Goal: Task Accomplishment & Management: Complete application form

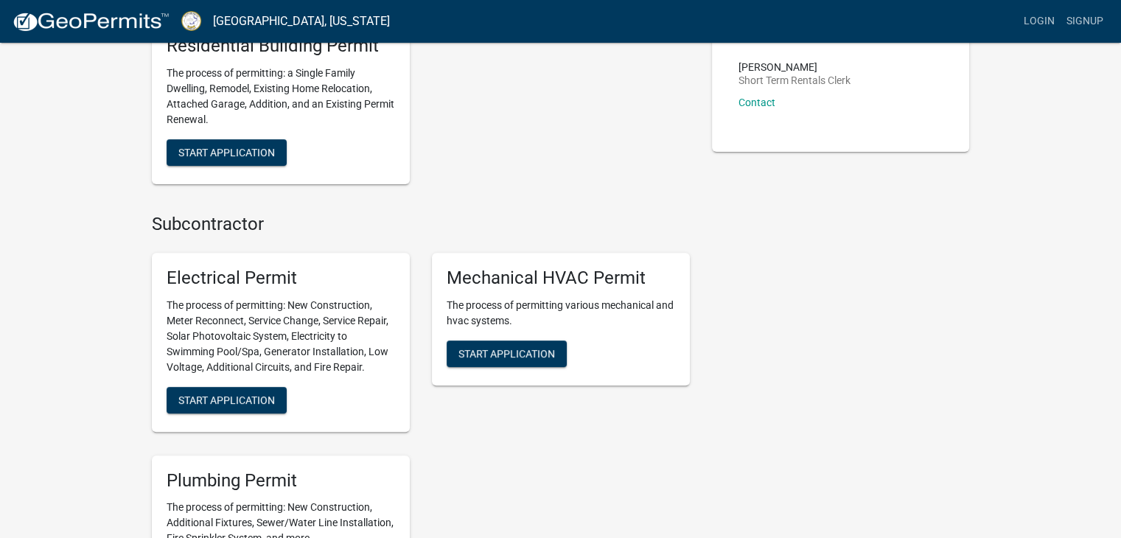
scroll to position [560, 0]
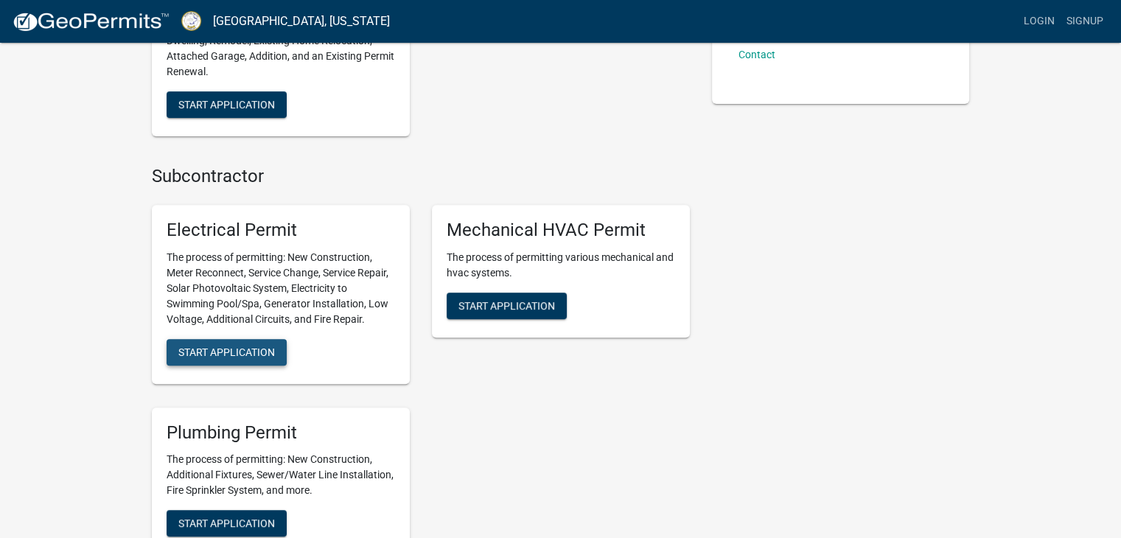
click at [208, 349] on span "Start Application" at bounding box center [226, 352] width 97 height 12
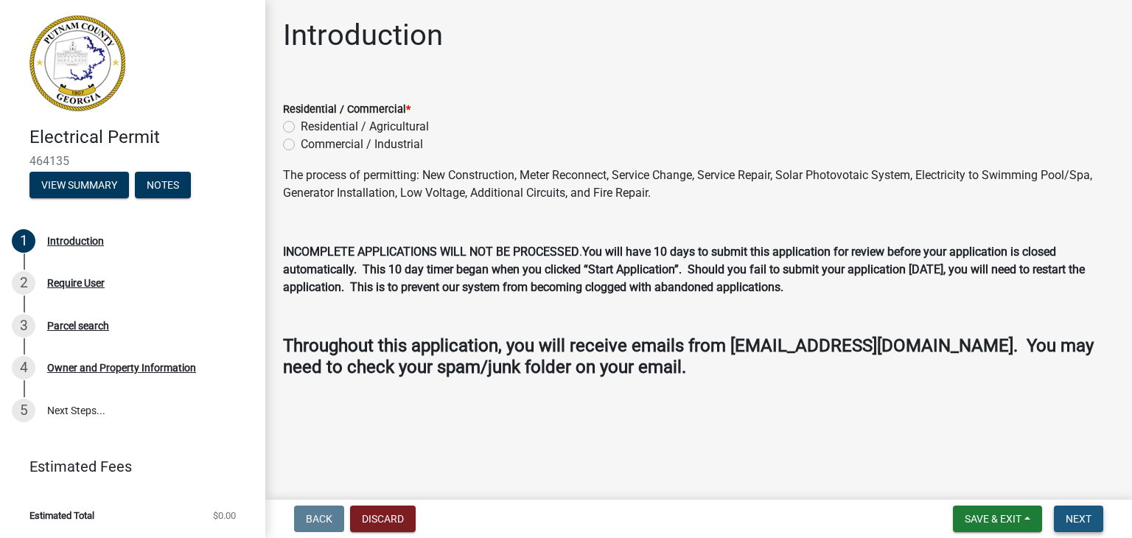
click at [1082, 514] on span "Next" at bounding box center [1079, 519] width 26 height 12
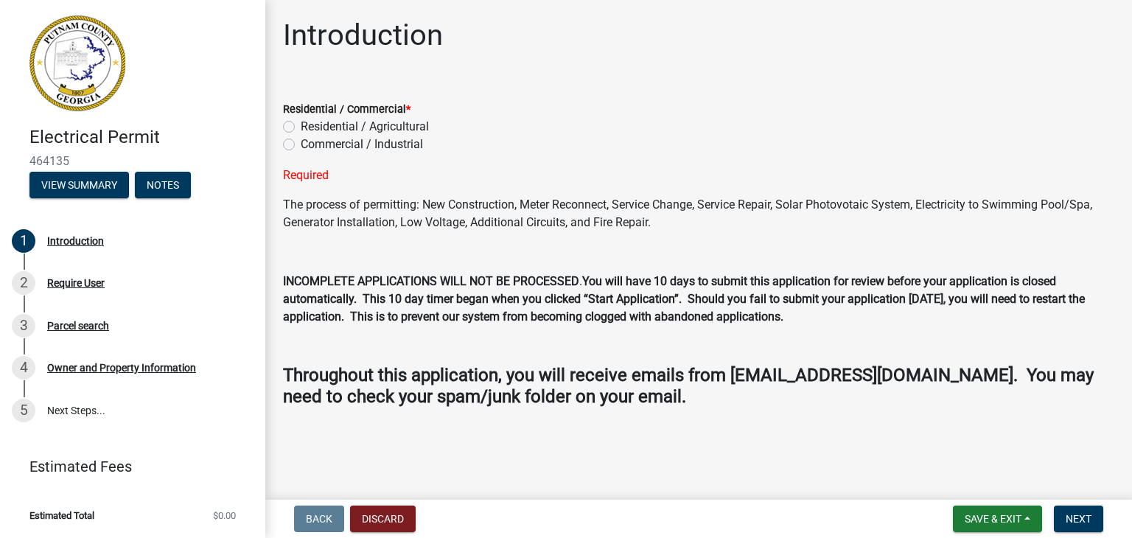
click at [301, 124] on label "Residential / Agricultural" at bounding box center [365, 127] width 128 height 18
click at [301, 124] on input "Residential / Agricultural" at bounding box center [306, 123] width 10 height 10
radio input "true"
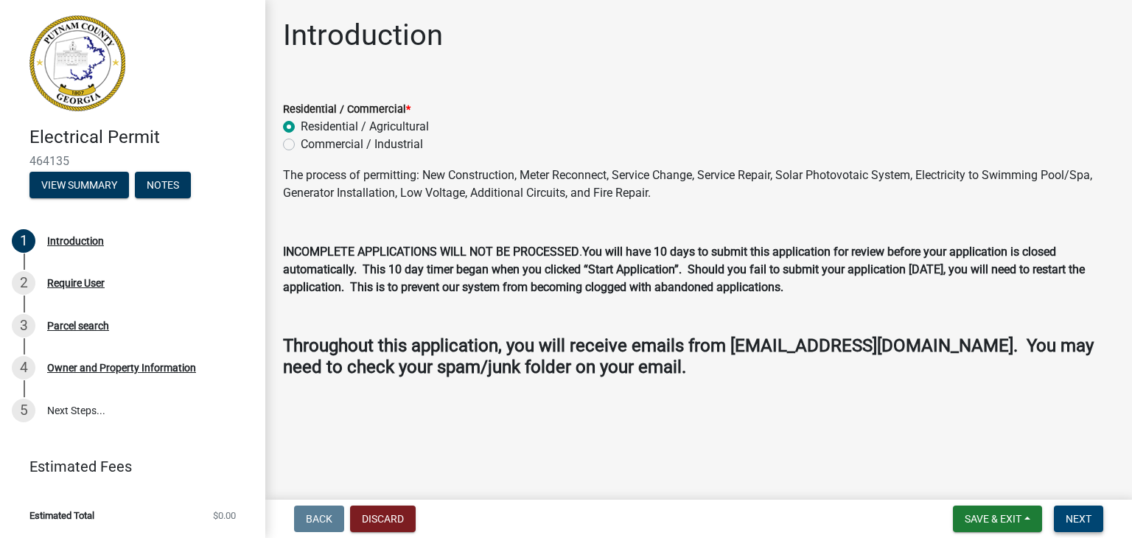
click at [1077, 519] on span "Next" at bounding box center [1079, 519] width 26 height 12
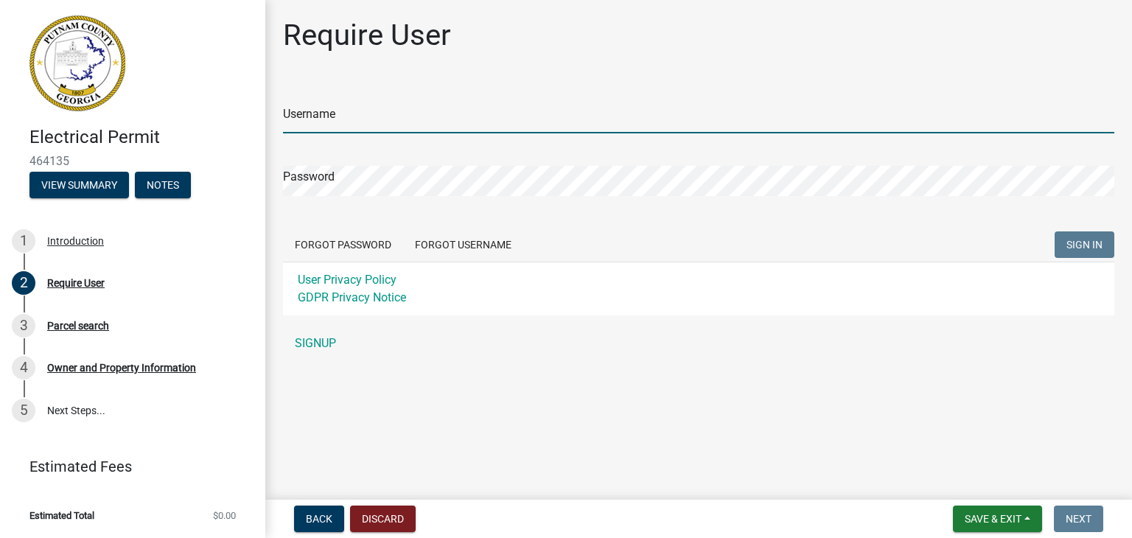
type input "slaraye77"
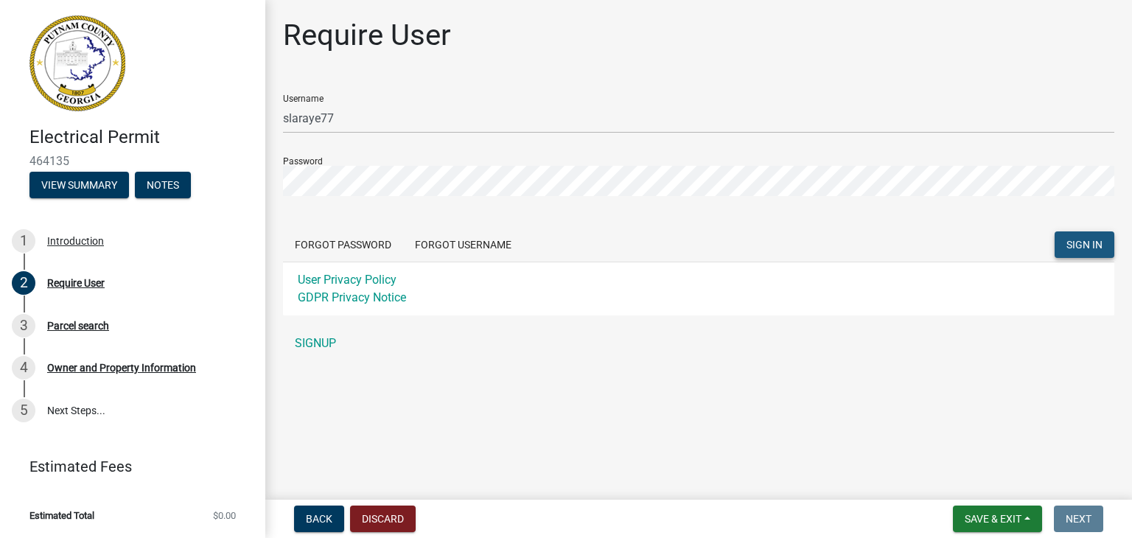
click at [1086, 241] on span "SIGN IN" at bounding box center [1085, 245] width 36 height 12
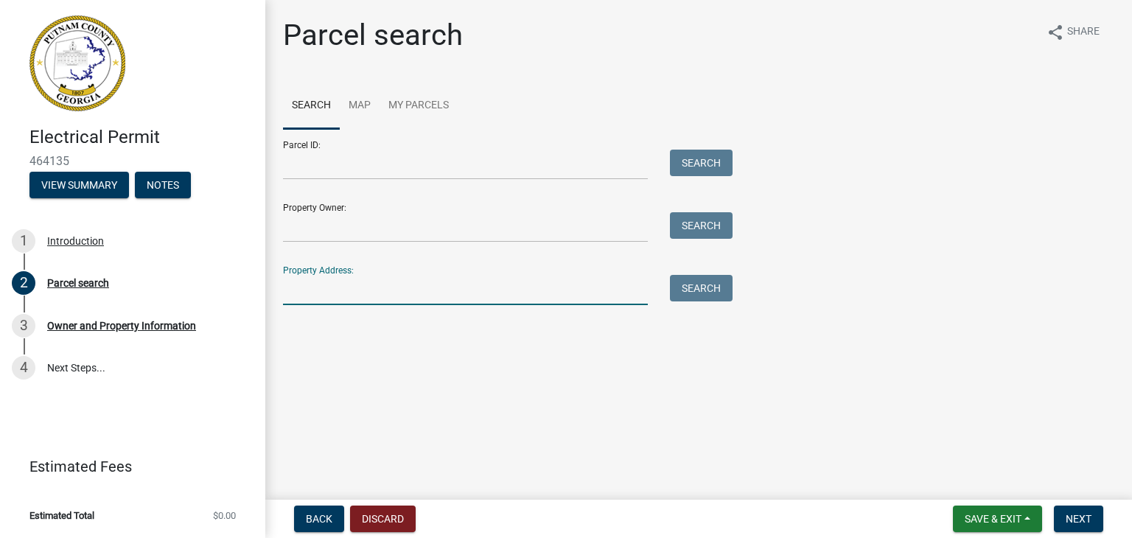
click at [565, 296] on input "Property Address:" at bounding box center [465, 290] width 365 height 30
type input "171 jefferson"
click at [692, 288] on button "Search" at bounding box center [701, 288] width 63 height 27
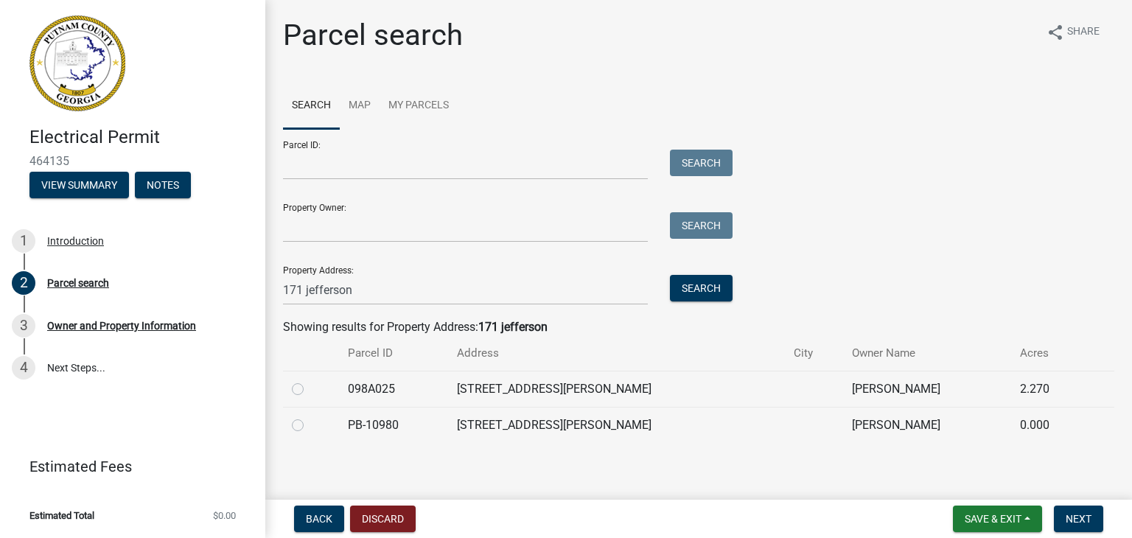
click at [310, 380] on label at bounding box center [310, 380] width 0 height 0
click at [310, 387] on input "radio" at bounding box center [315, 385] width 10 height 10
radio input "true"
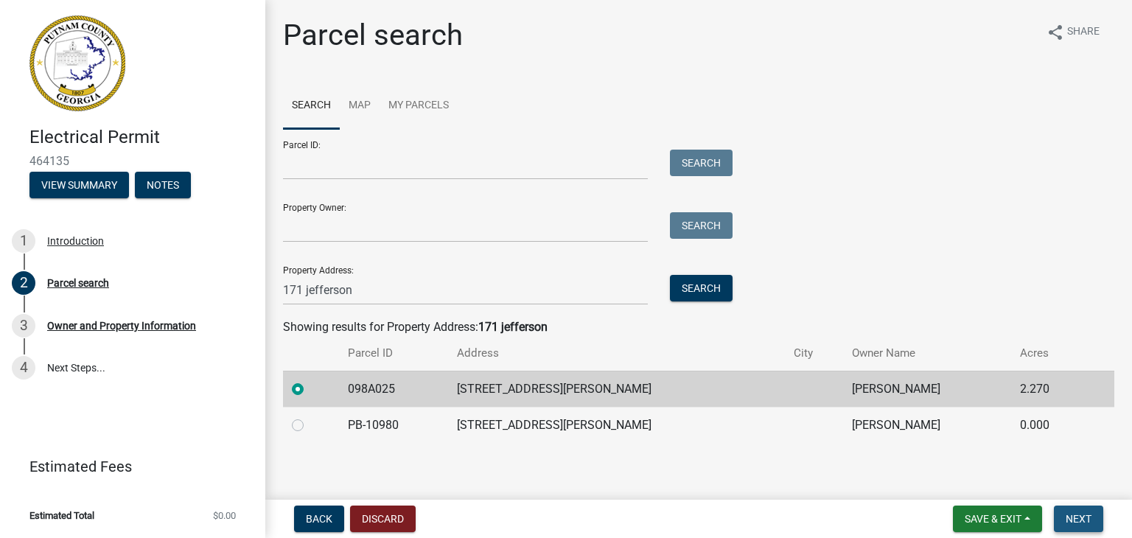
click at [1090, 523] on span "Next" at bounding box center [1079, 519] width 26 height 12
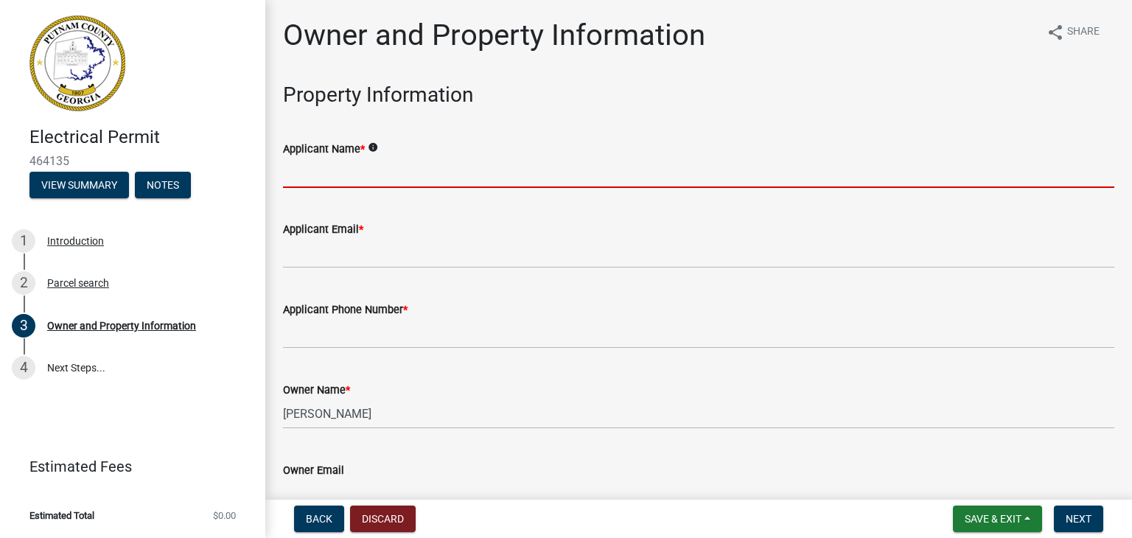
click at [344, 173] on input "Applicant Name *" at bounding box center [699, 173] width 832 height 30
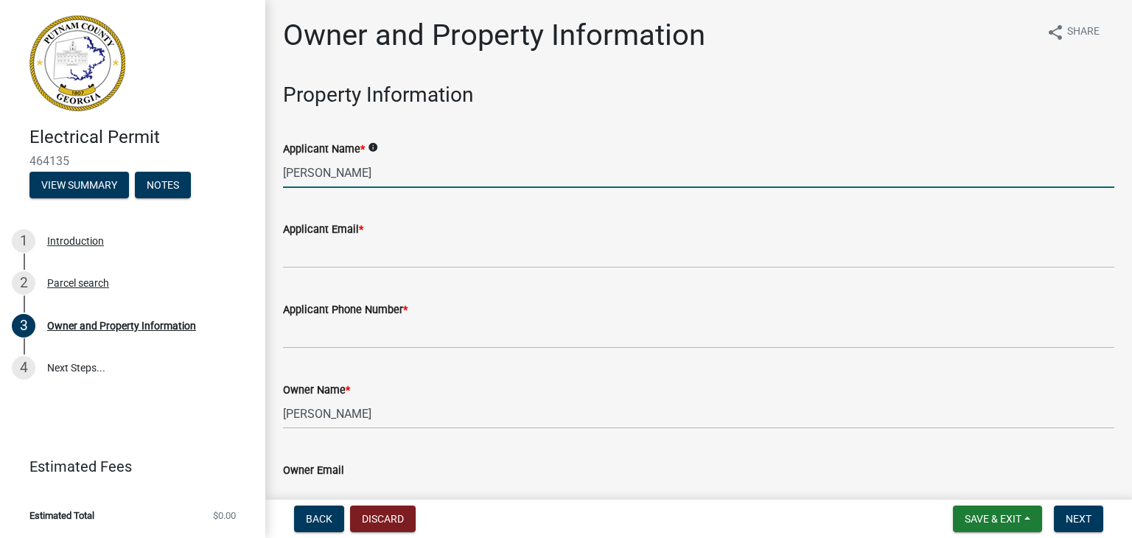
type input "[PERSON_NAME]"
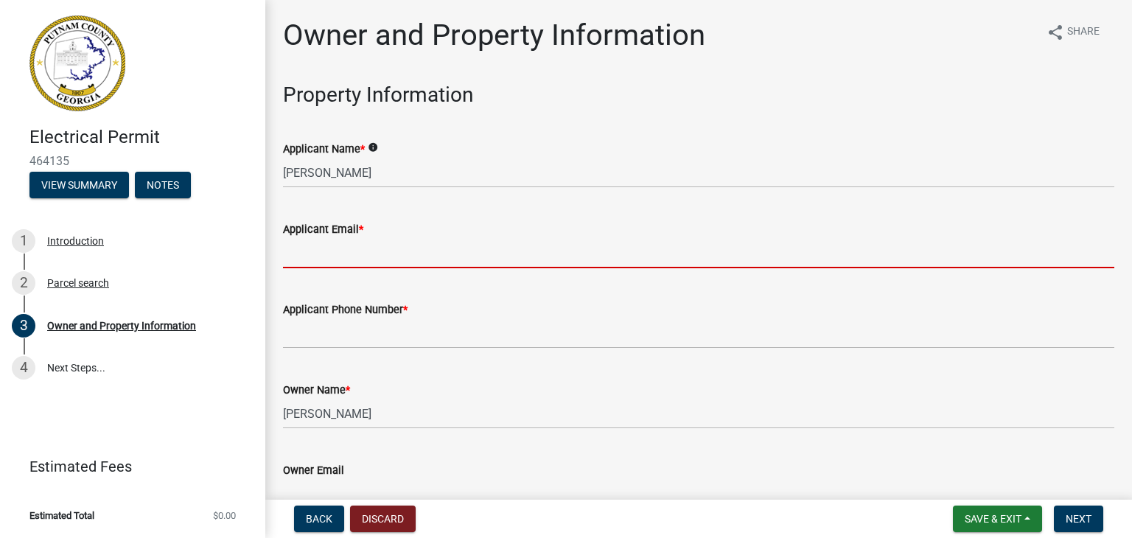
click at [348, 258] on input "Applicant Email *" at bounding box center [699, 253] width 832 height 30
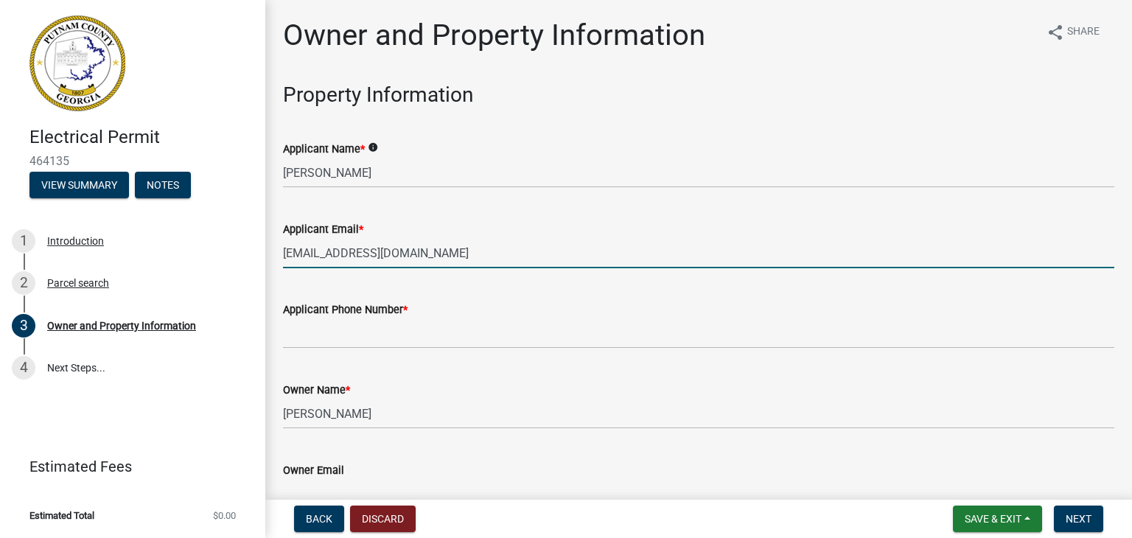
type input "[EMAIL_ADDRESS][DOMAIN_NAME]"
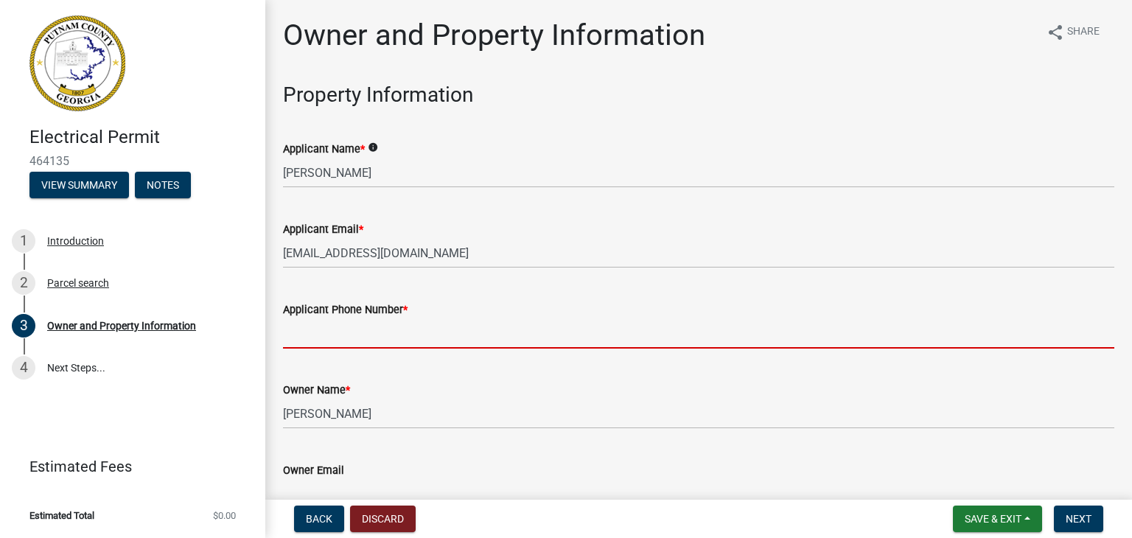
click at [348, 332] on input "Applicant Phone Number *" at bounding box center [699, 333] width 832 height 30
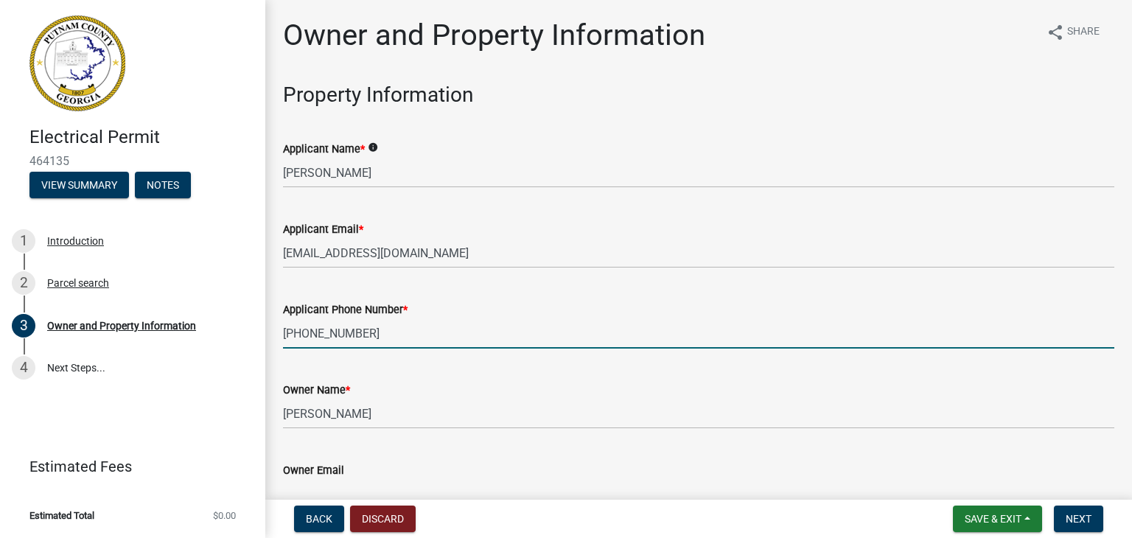
type input "[PHONE_NUMBER]"
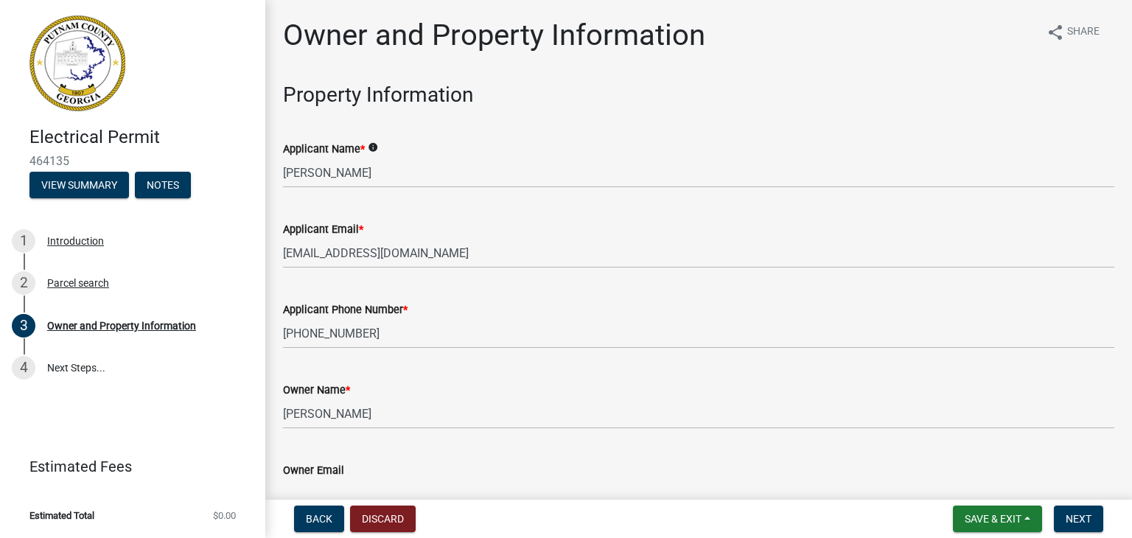
click at [456, 353] on wm-data-entity-input "Applicant Phone Number * [PHONE_NUMBER]" at bounding box center [699, 320] width 832 height 80
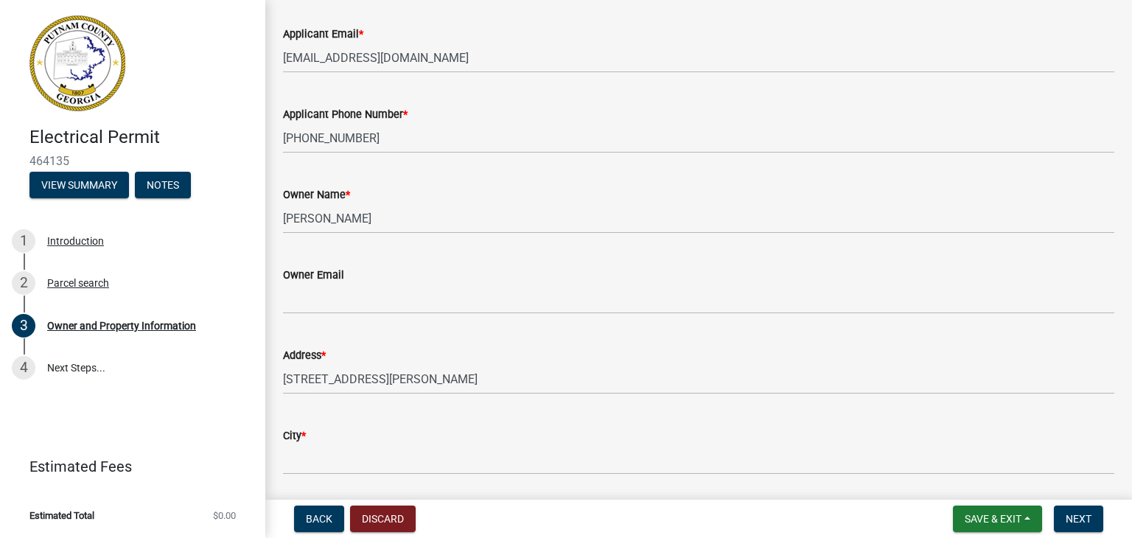
scroll to position [206, 0]
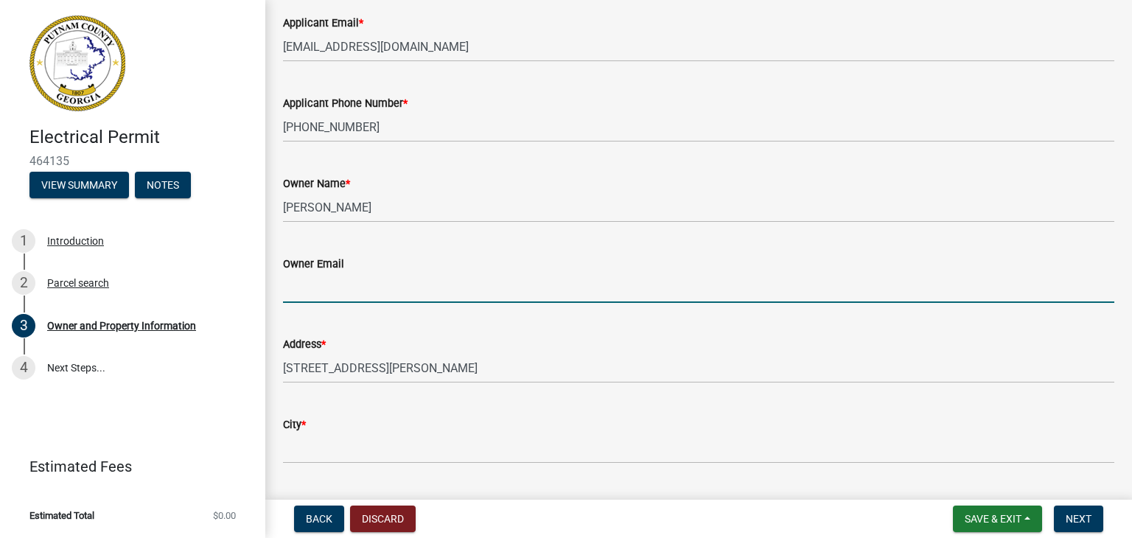
click at [432, 285] on input "Owner Email" at bounding box center [699, 288] width 832 height 30
type input "[EMAIL_ADDRESS][DOMAIN_NAME]"
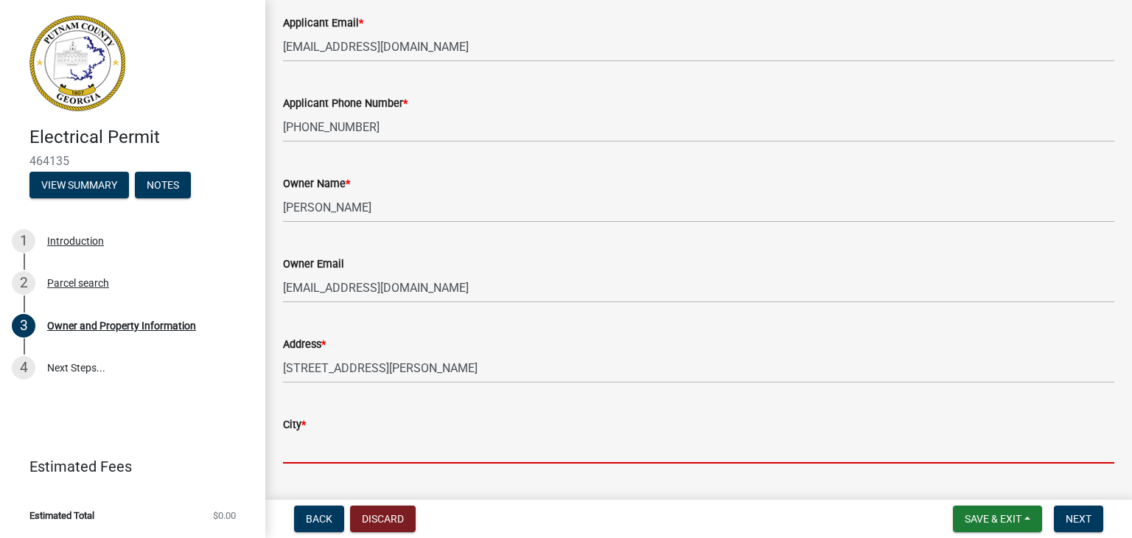
click at [373, 447] on input "City *" at bounding box center [699, 449] width 832 height 30
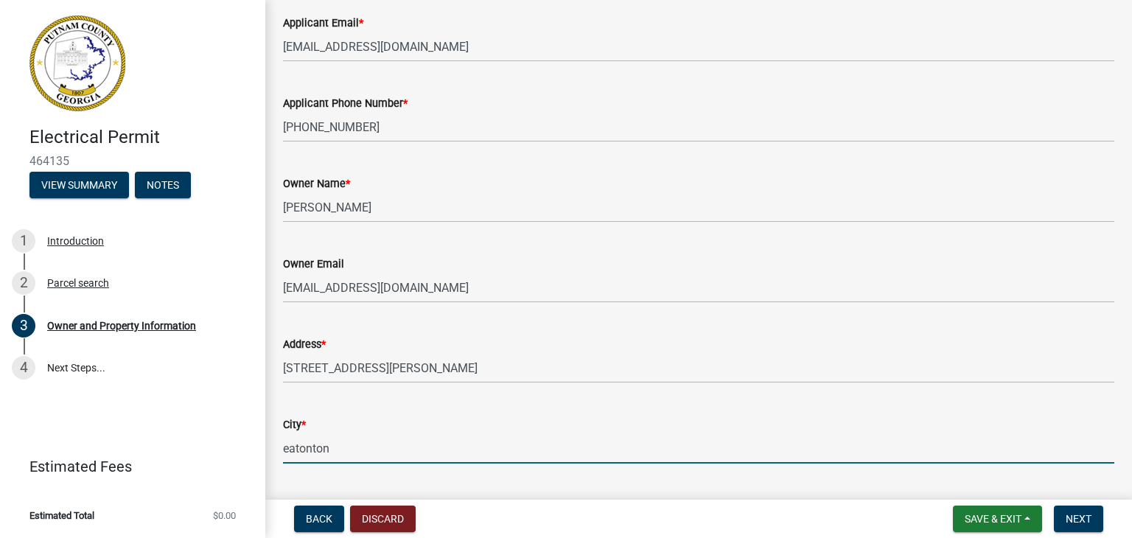
click at [482, 450] on input "eatonton" at bounding box center [699, 449] width 832 height 30
type input "eatonton"
click at [637, 476] on div "Parcel ID * 098A025" at bounding box center [699, 510] width 832 height 69
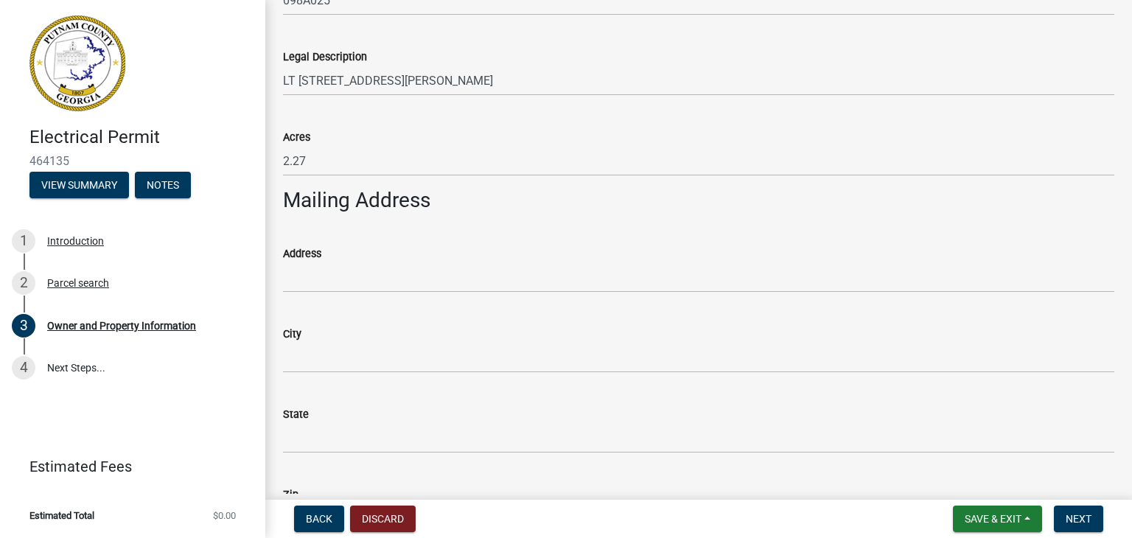
scroll to position [737, 0]
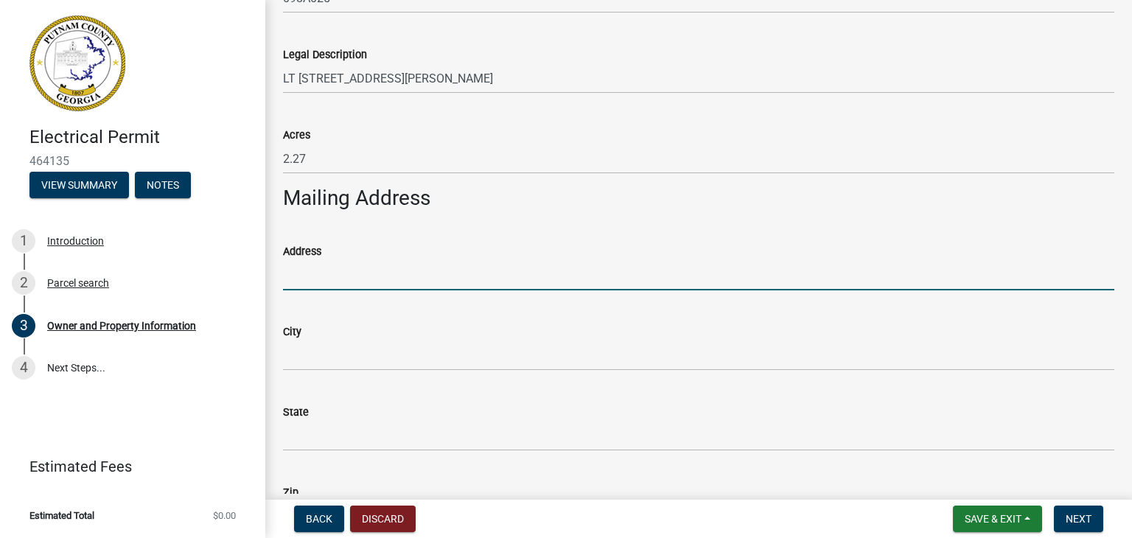
click at [375, 276] on input "Address" at bounding box center [699, 275] width 832 height 30
type input "[STREET_ADDRESS]"
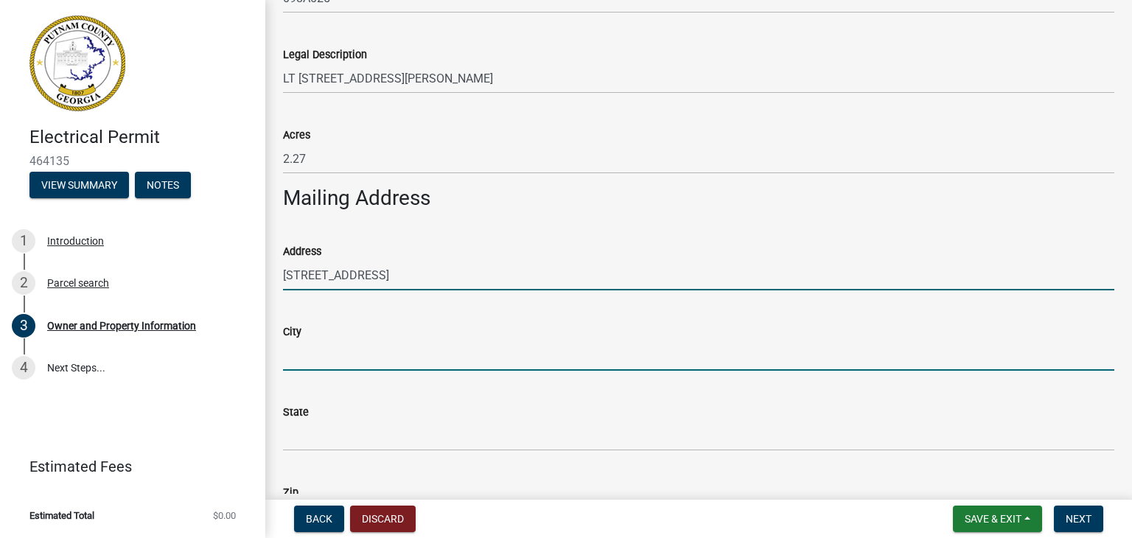
type input "Newborn"
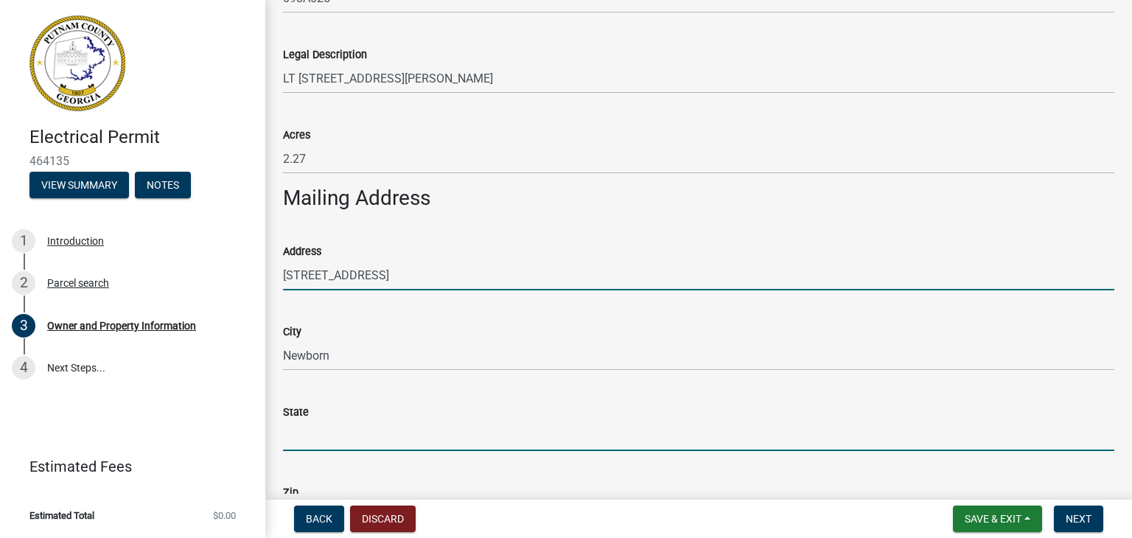
type input "GA"
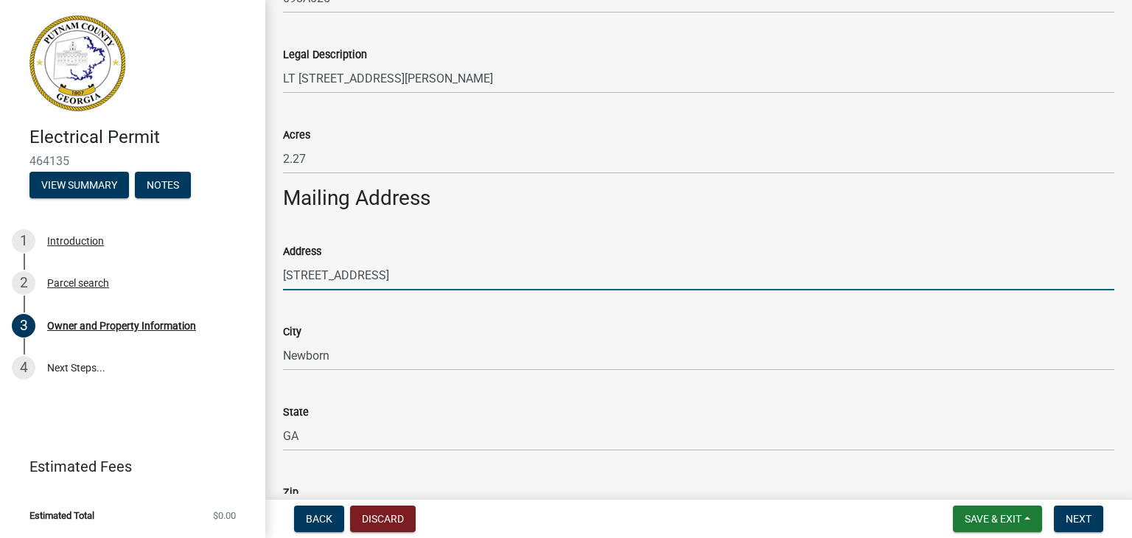
type input "30056"
type input "L"
type input "4046685618"
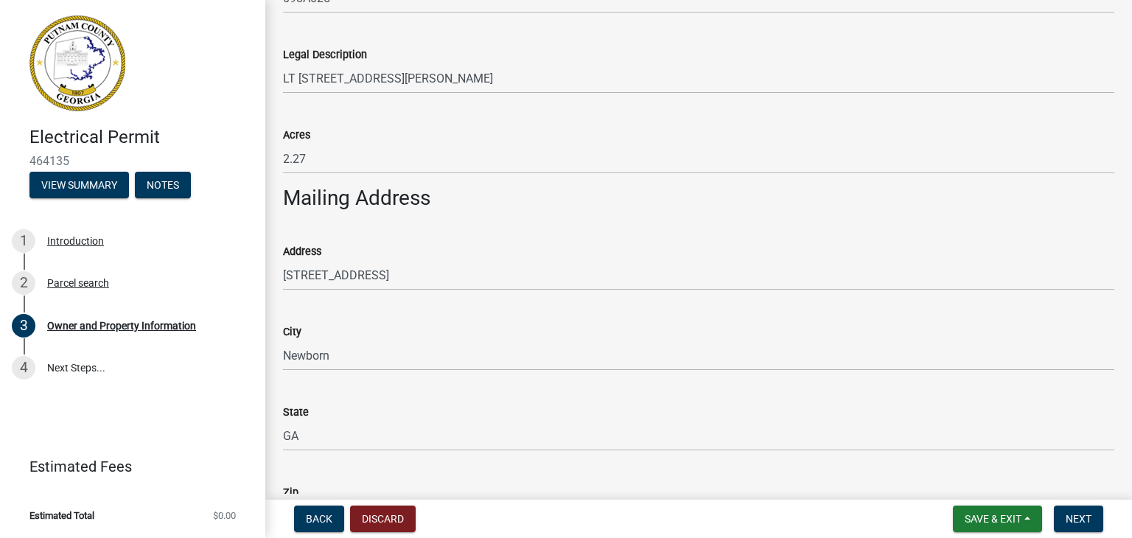
click at [601, 480] on div "Zip 30056" at bounding box center [699, 497] width 832 height 69
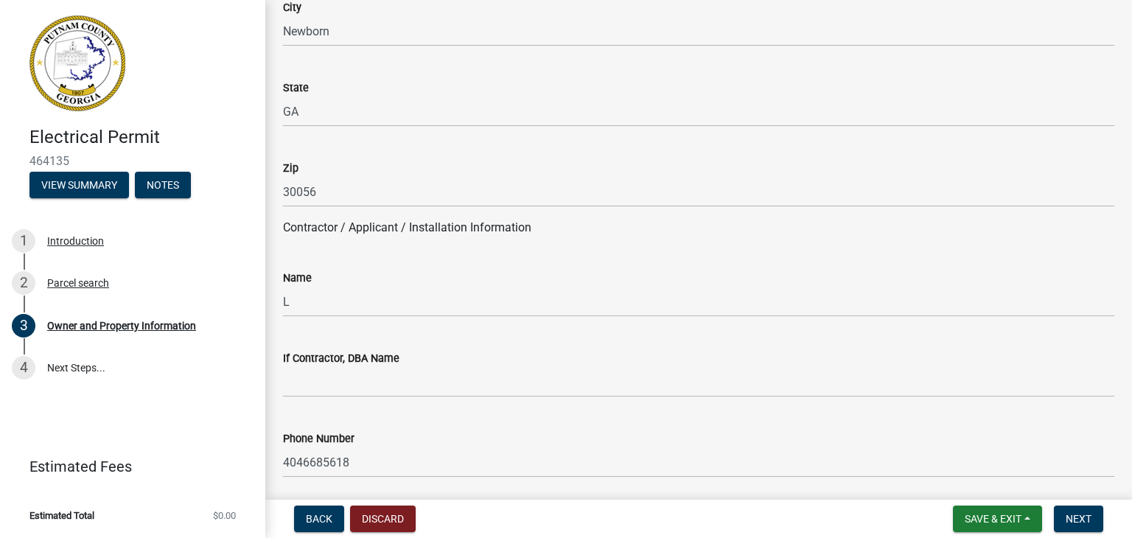
scroll to position [1091, 0]
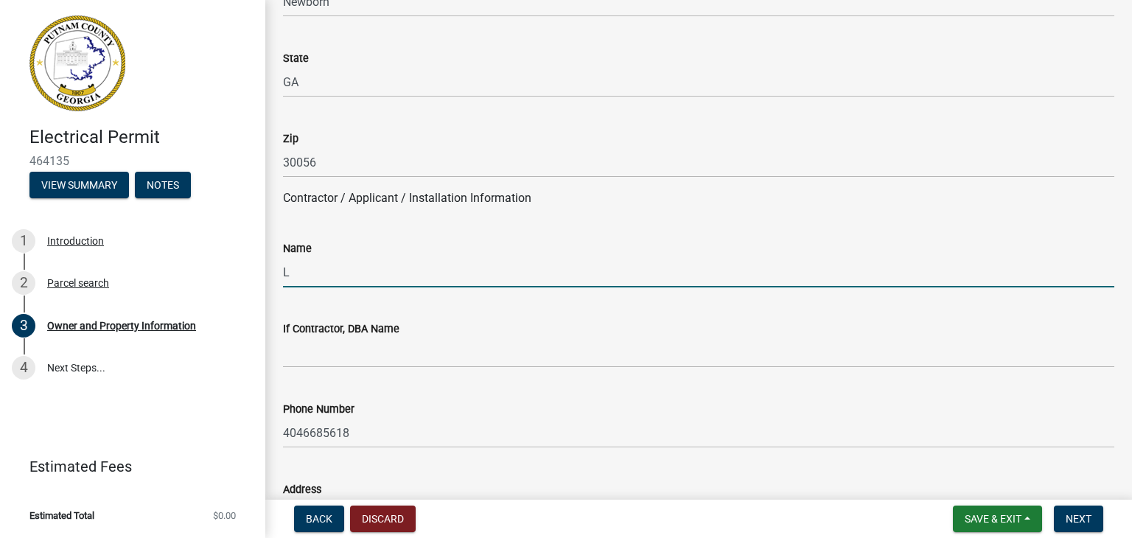
click at [304, 279] on input "L" at bounding box center [699, 272] width 832 height 30
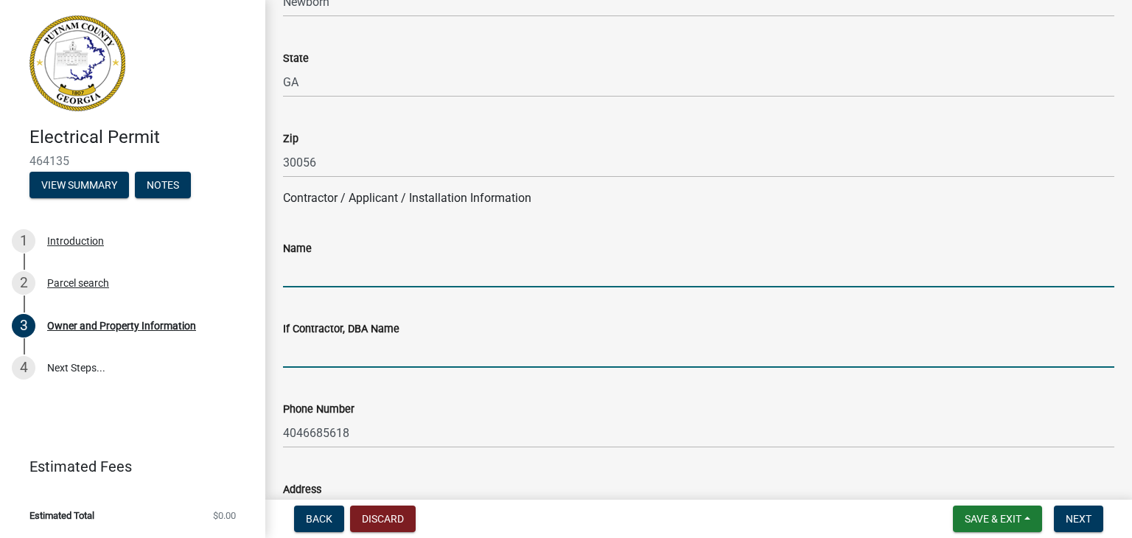
click at [338, 351] on input "If Contractor, DBA Name" at bounding box center [699, 353] width 832 height 30
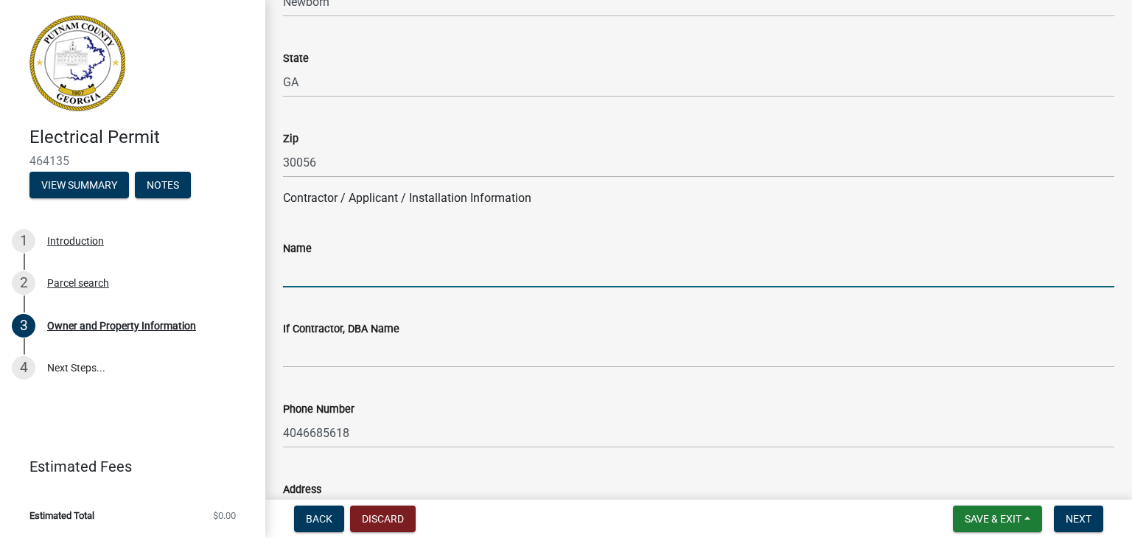
click at [344, 269] on input "Name" at bounding box center [699, 272] width 832 height 30
type input "[PERSON_NAME]"
click at [355, 145] on div "Zip" at bounding box center [699, 139] width 832 height 18
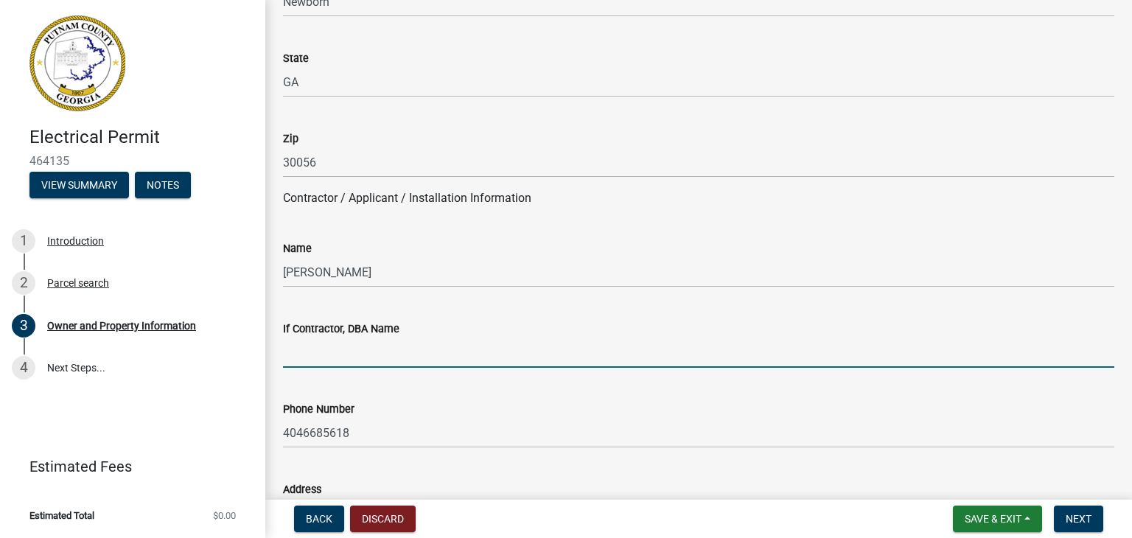
click at [378, 346] on input "If Contractor, DBA Name" at bounding box center [699, 353] width 832 height 30
type input "[PERSON_NAME]"
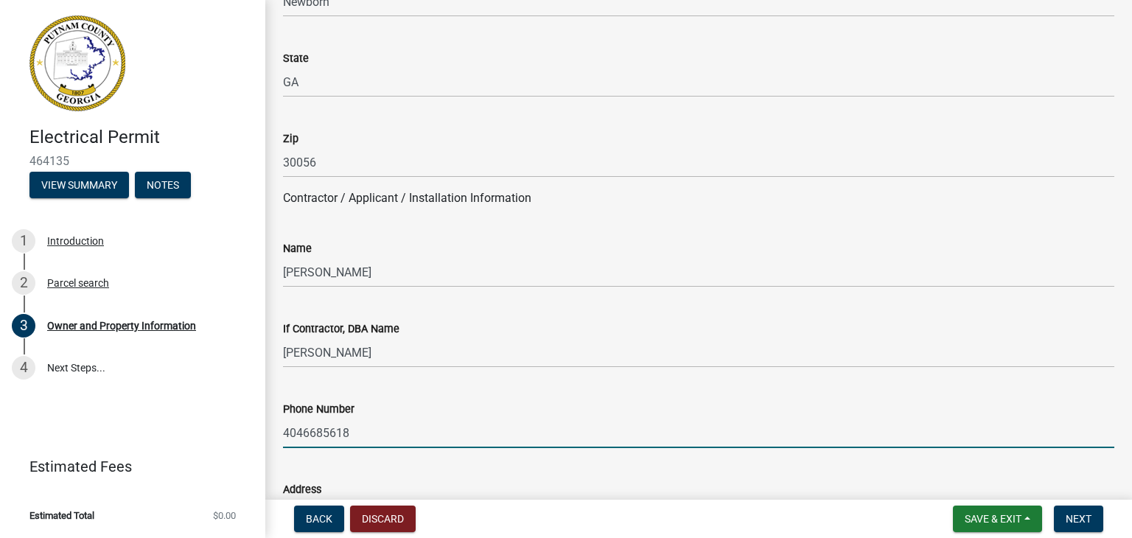
click at [419, 428] on input "4046685618" at bounding box center [699, 433] width 832 height 30
type input "4"
type input "[PHONE_NUMBER]"
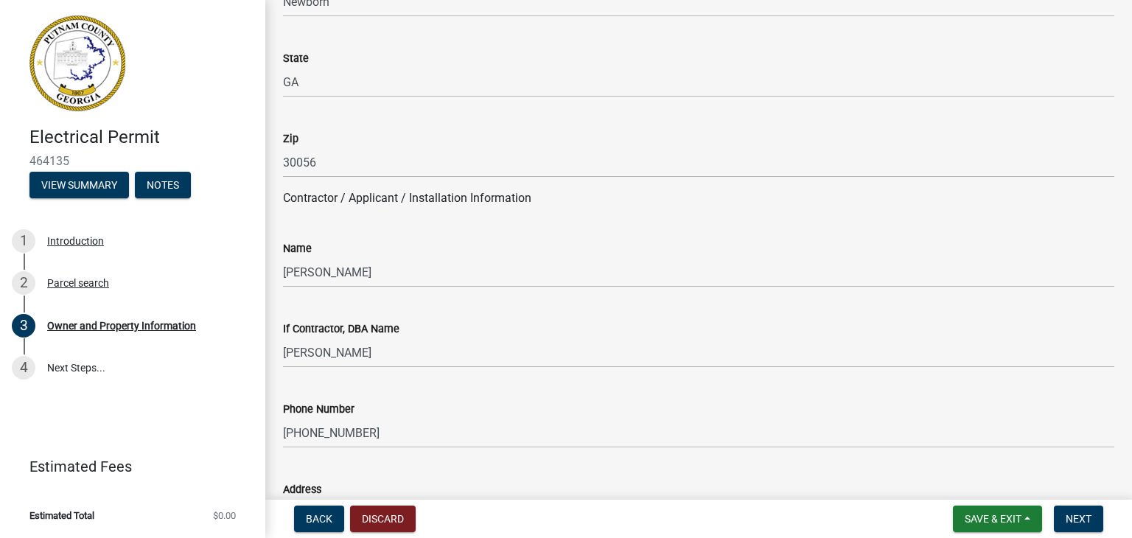
click at [435, 458] on wm-data-entity-input "Phone Number [PHONE_NUMBER]" at bounding box center [699, 420] width 832 height 80
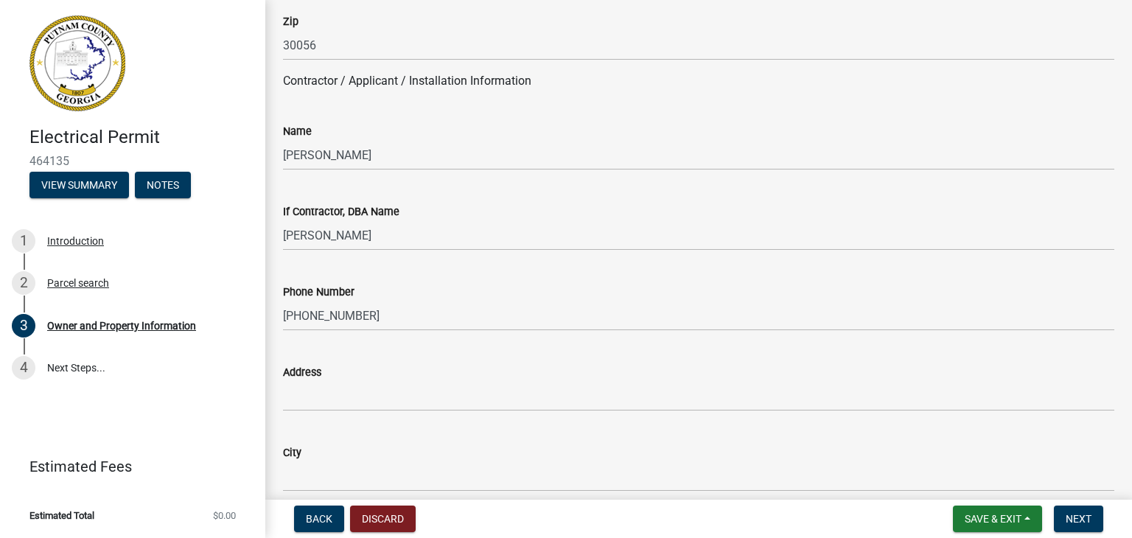
scroll to position [1209, 0]
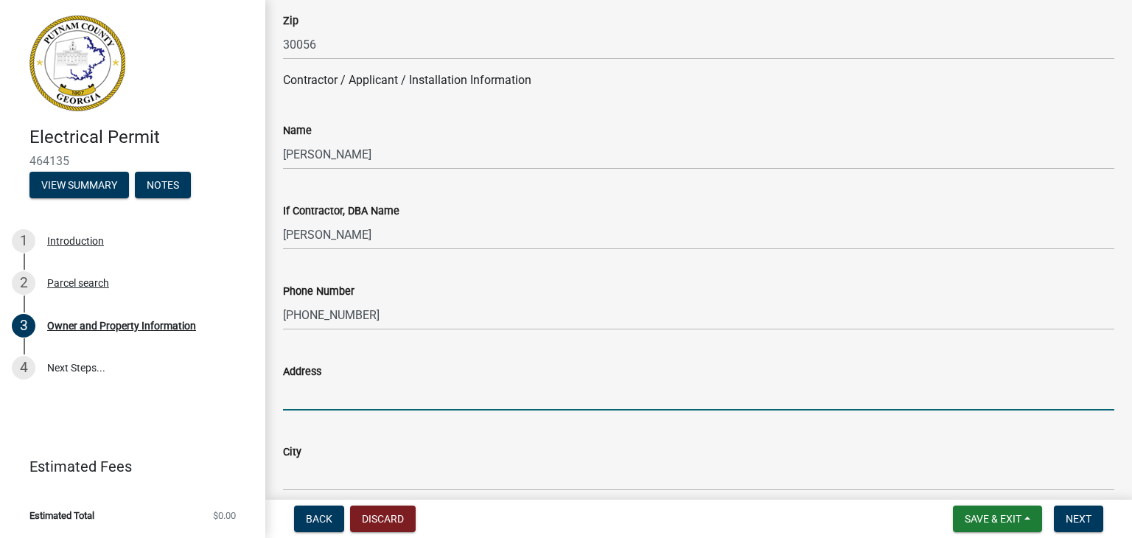
click at [420, 395] on input "Address" at bounding box center [699, 395] width 832 height 30
type input "[STREET_ADDRESS]"
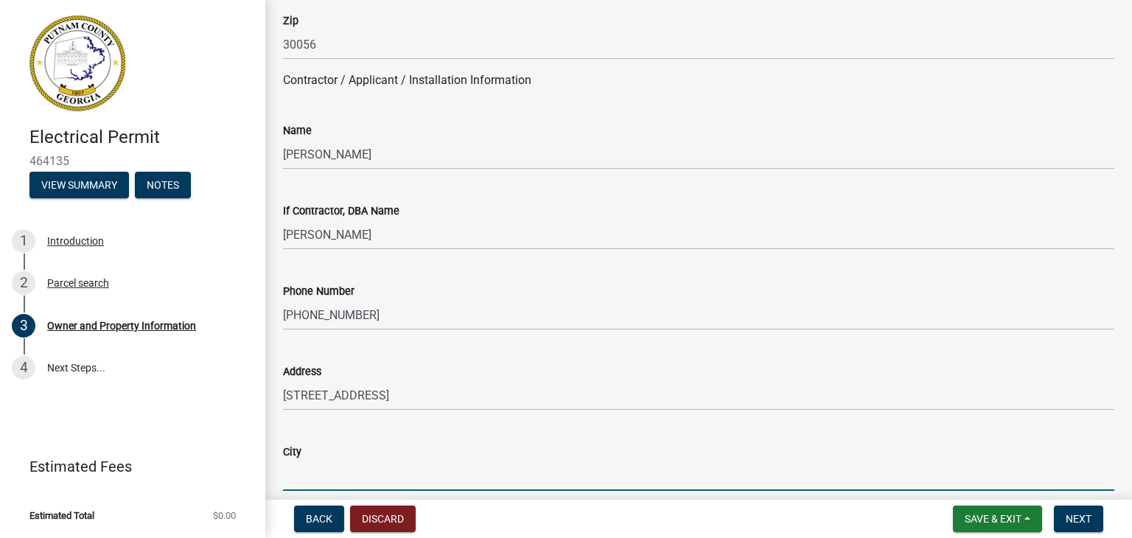
click at [417, 478] on input "City" at bounding box center [699, 476] width 832 height 30
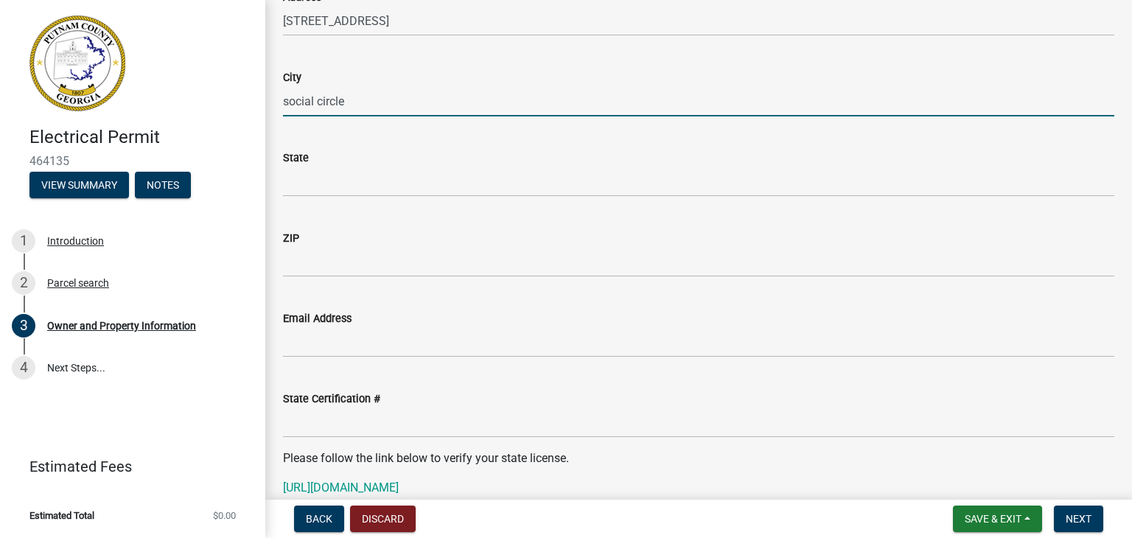
scroll to position [1592, 0]
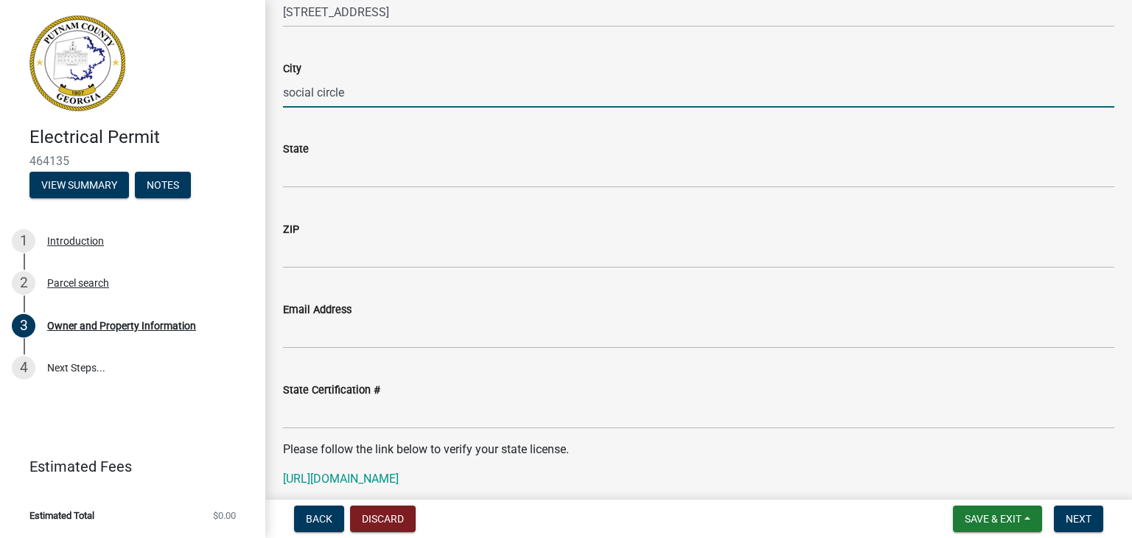
type input "social circle"
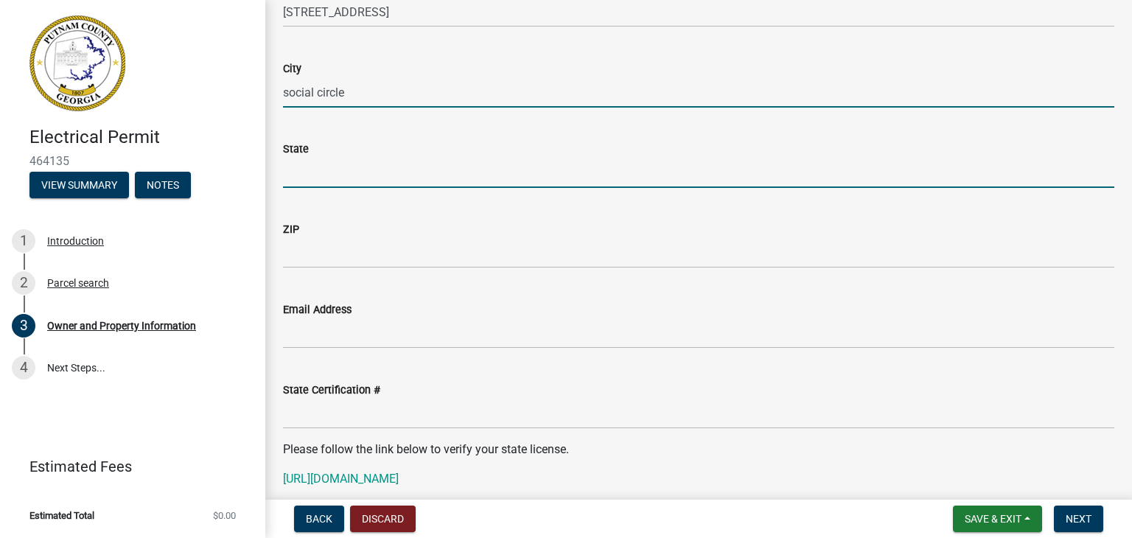
click at [409, 186] on input "State" at bounding box center [699, 173] width 832 height 30
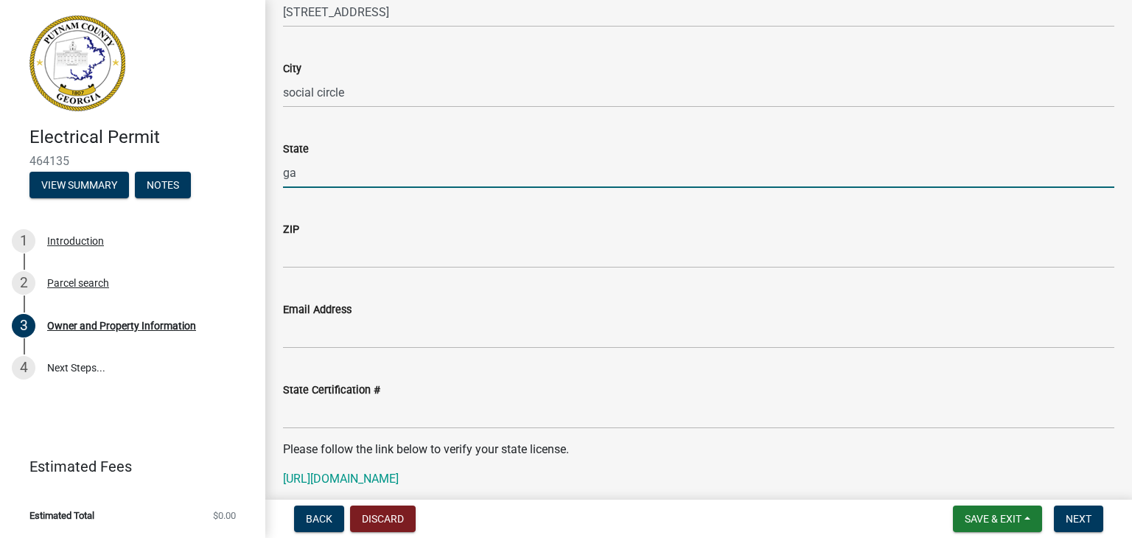
type input "ga"
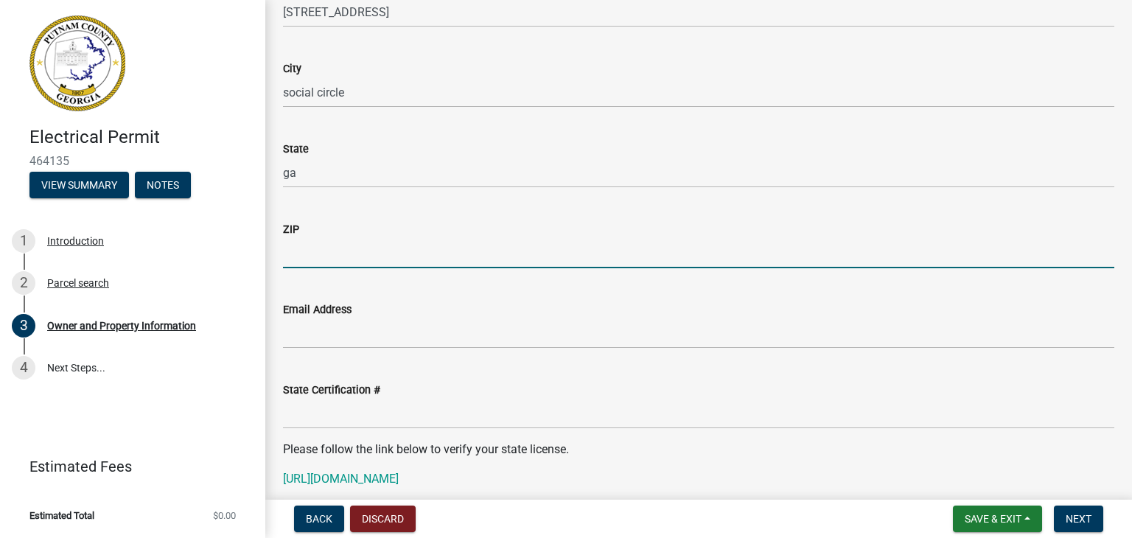
click at [327, 253] on input "ZIP" at bounding box center [699, 253] width 832 height 30
type input "30025"
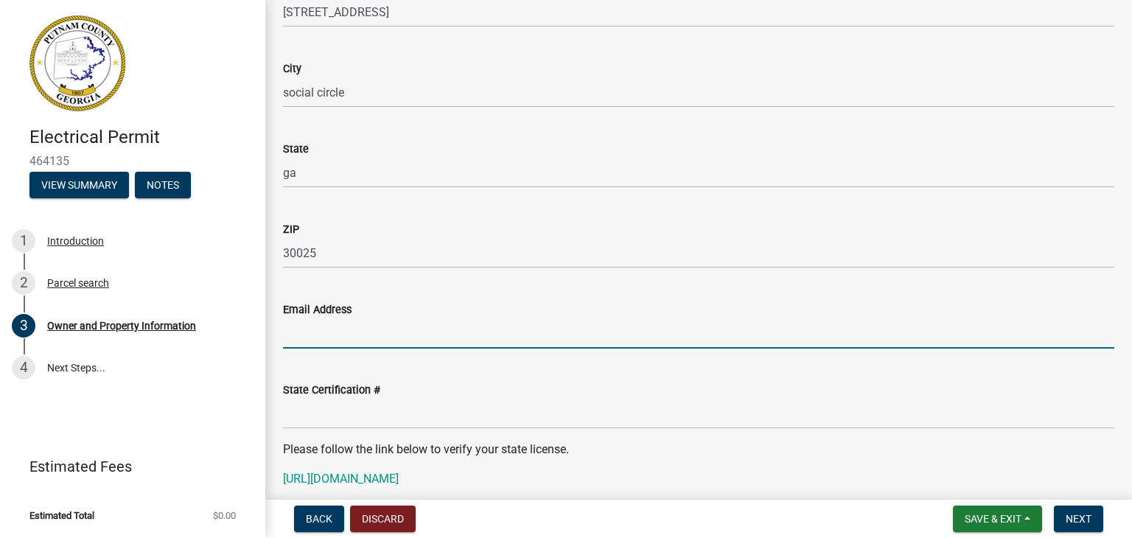
click at [345, 333] on input "Email Address" at bounding box center [699, 333] width 832 height 30
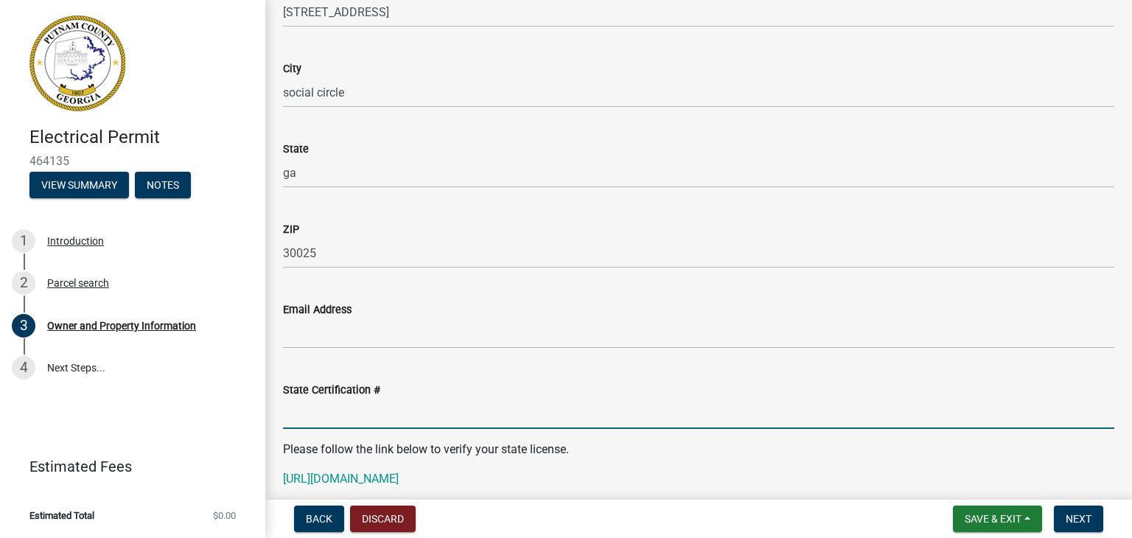
click at [363, 417] on input "State Certification #" at bounding box center [699, 414] width 832 height 30
click at [469, 414] on input "EN215165" at bounding box center [699, 414] width 832 height 30
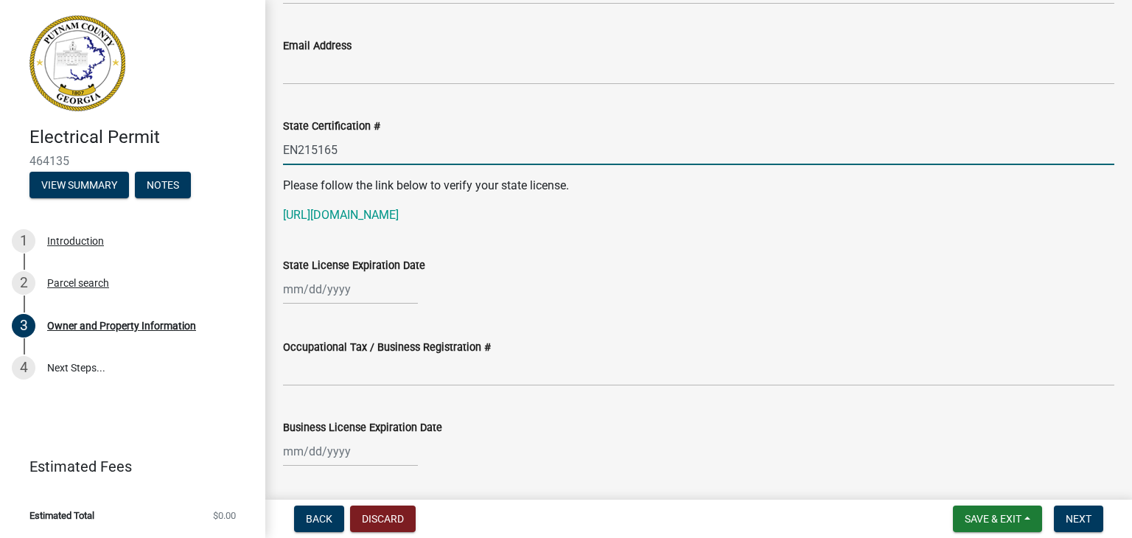
scroll to position [1858, 0]
type input "EN215165"
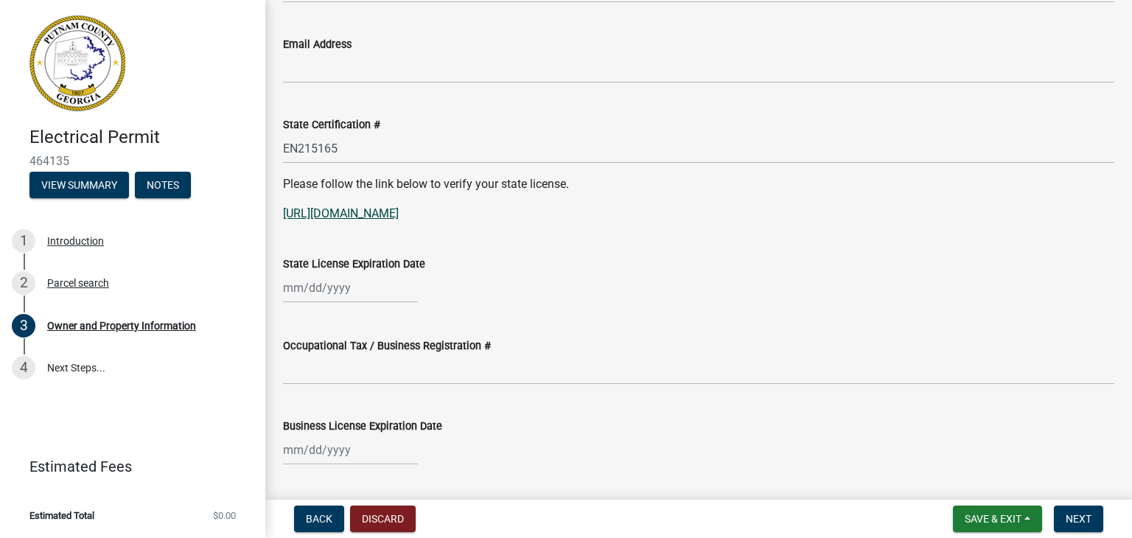
click at [399, 214] on link "[URL][DOMAIN_NAME]" at bounding box center [341, 213] width 116 height 14
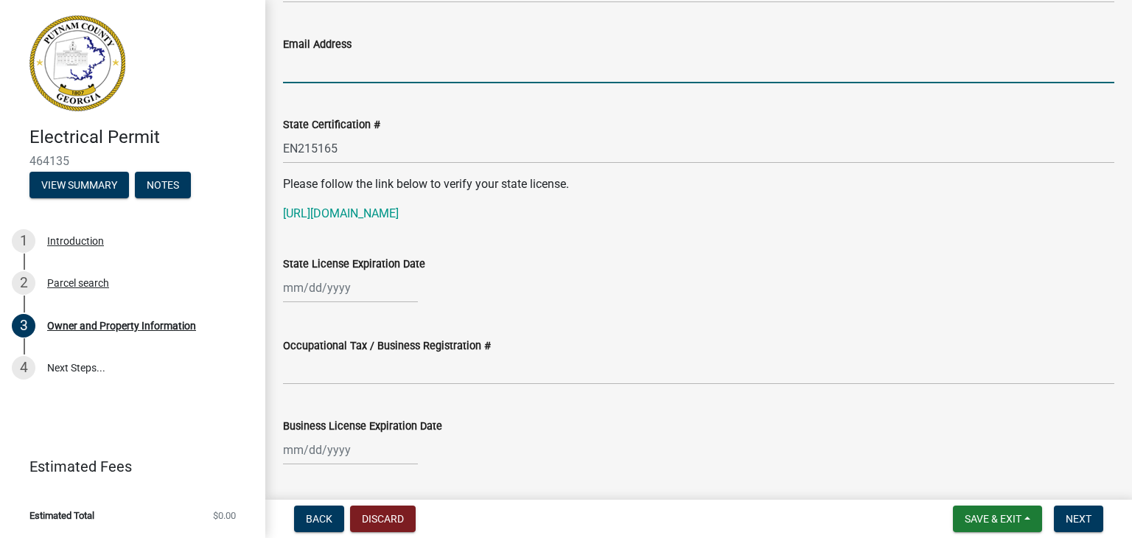
click at [358, 71] on input "Email Address" at bounding box center [699, 68] width 832 height 30
type input "[EMAIL_ADDRESS][DOMAIN_NAME]"
click at [306, 290] on div at bounding box center [350, 288] width 135 height 30
select select "8"
select select "2025"
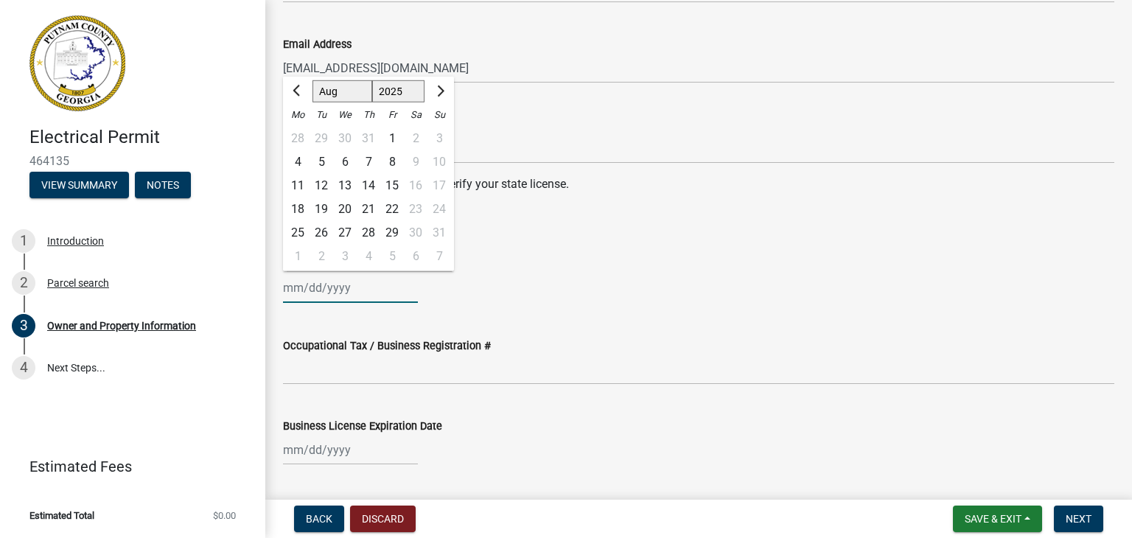
click at [301, 287] on input "State License Expiration Date" at bounding box center [350, 288] width 135 height 30
type input "[DATE]"
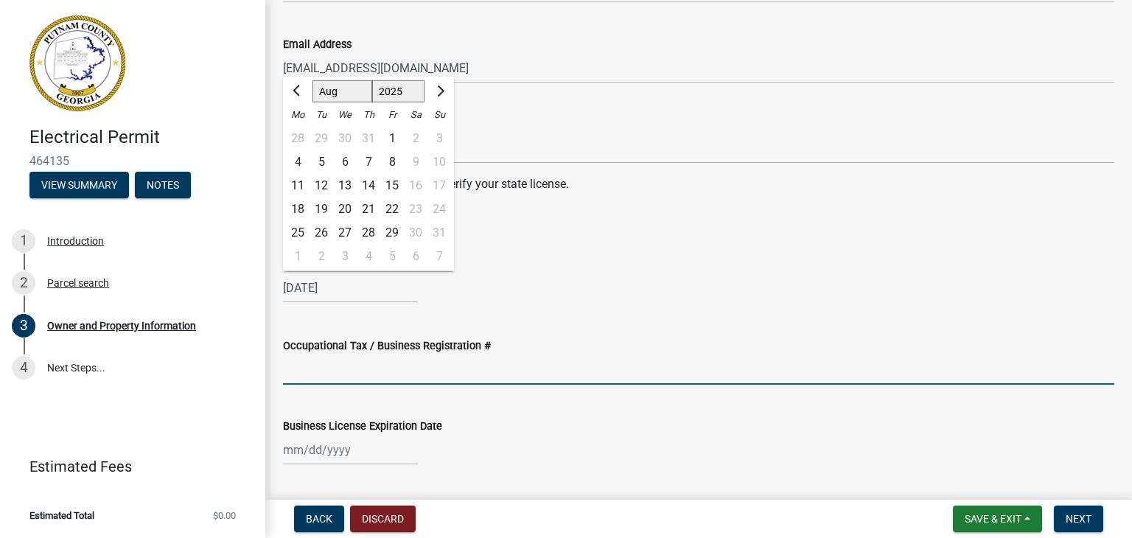
click at [338, 366] on input "Occupational Tax / Business Registration #" at bounding box center [699, 370] width 832 height 30
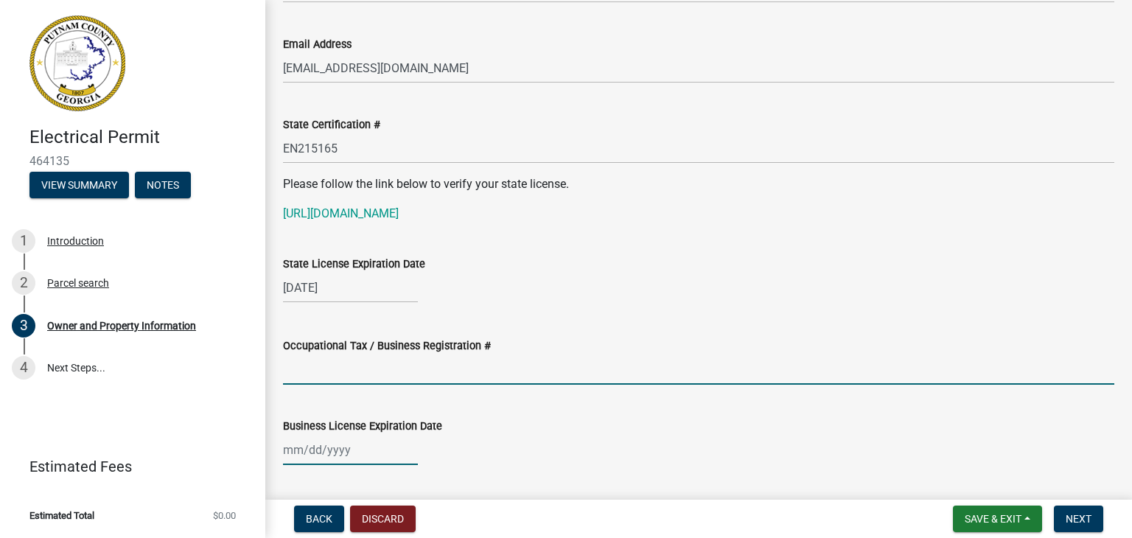
click at [363, 452] on div at bounding box center [350, 450] width 135 height 30
select select "8"
select select "2025"
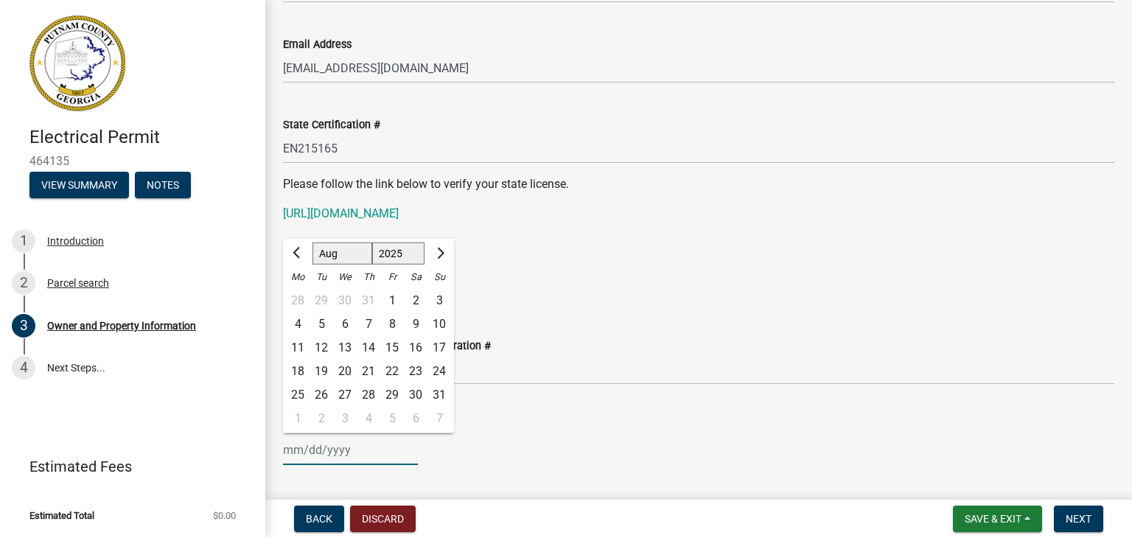
click at [318, 461] on input "Business License Expiration Date" at bounding box center [350, 450] width 135 height 30
type input "[DATE]"
click at [531, 444] on div "[DATE] Jan Feb Mar Apr May Jun [DATE] Aug Sep Oct Nov [DATE] 1526 1527 1528 152…" at bounding box center [699, 450] width 832 height 30
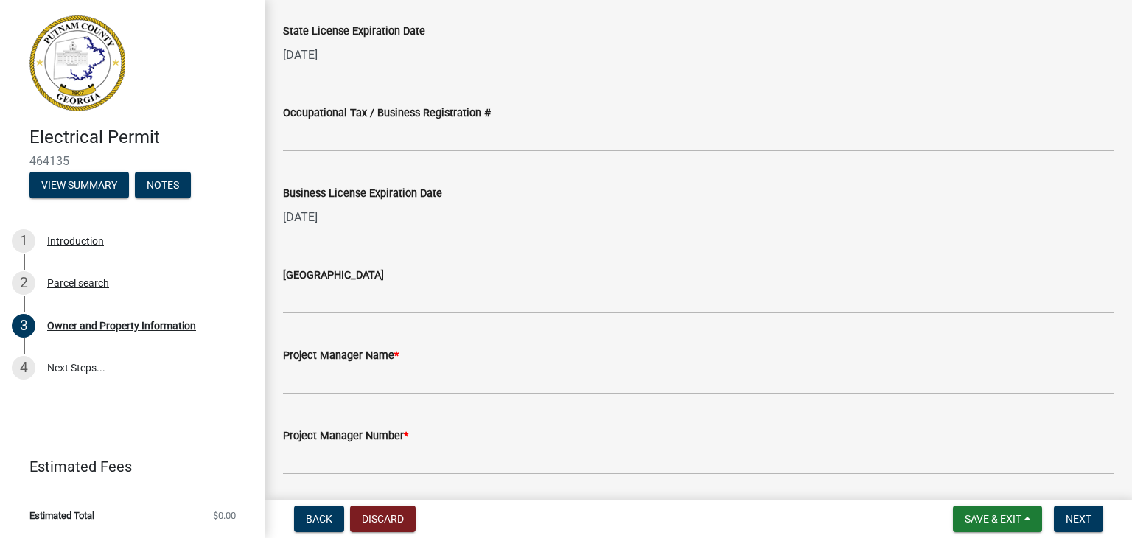
scroll to position [2094, 0]
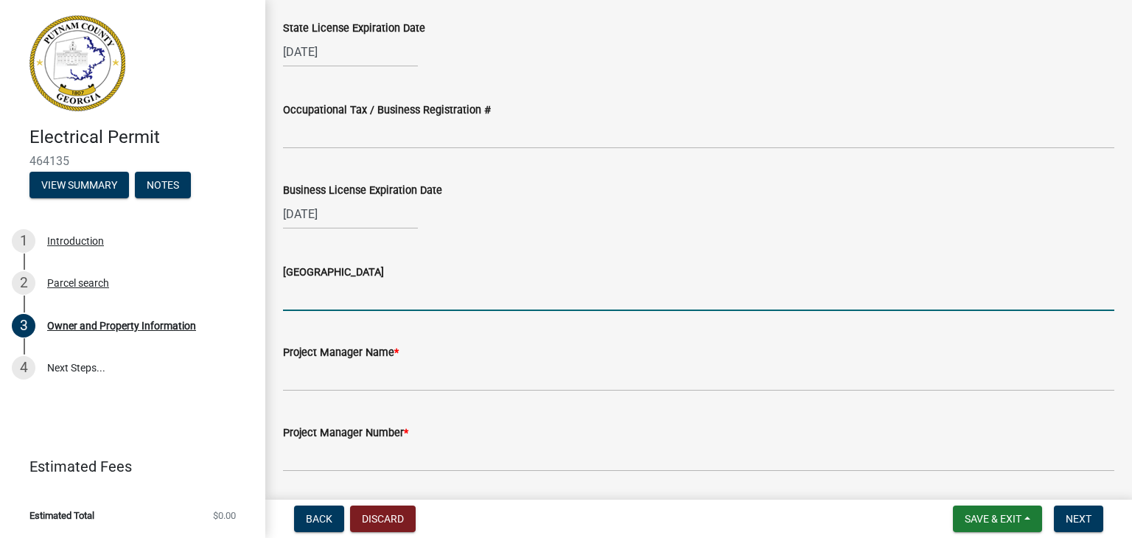
click at [377, 301] on input "[GEOGRAPHIC_DATA]" at bounding box center [699, 296] width 832 height 30
type input "[PERSON_NAME]"
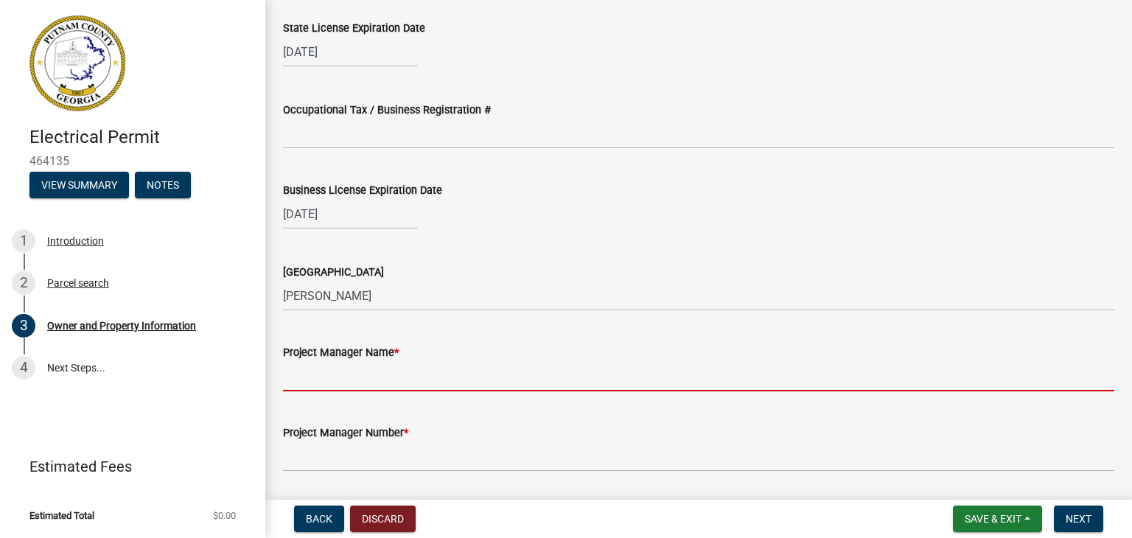
click at [375, 382] on input "Project Manager Name *" at bounding box center [699, 376] width 832 height 30
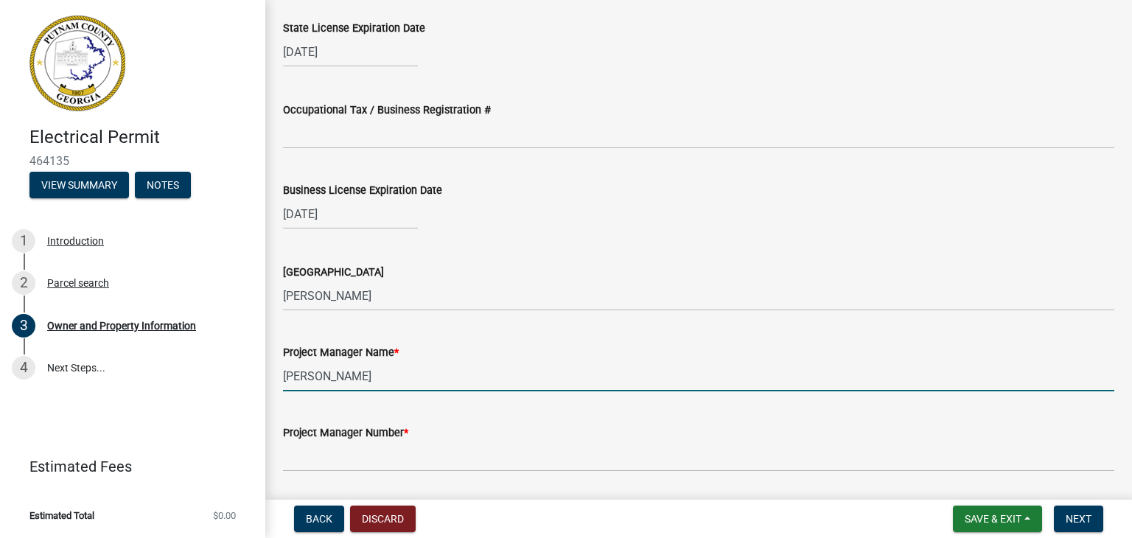
type input "[PERSON_NAME]"
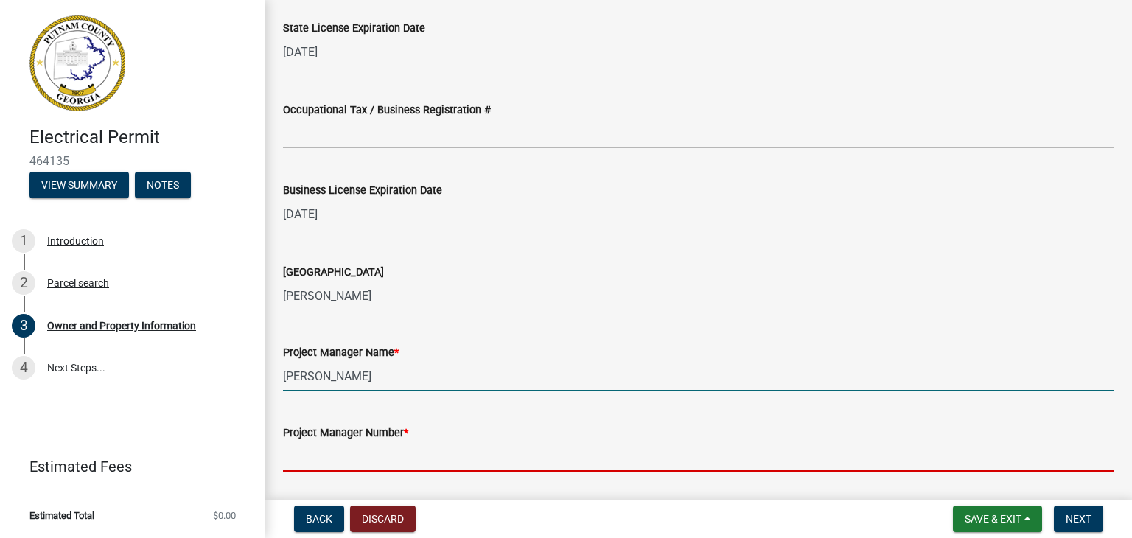
click at [372, 458] on input "Project Manager Number *" at bounding box center [699, 457] width 832 height 30
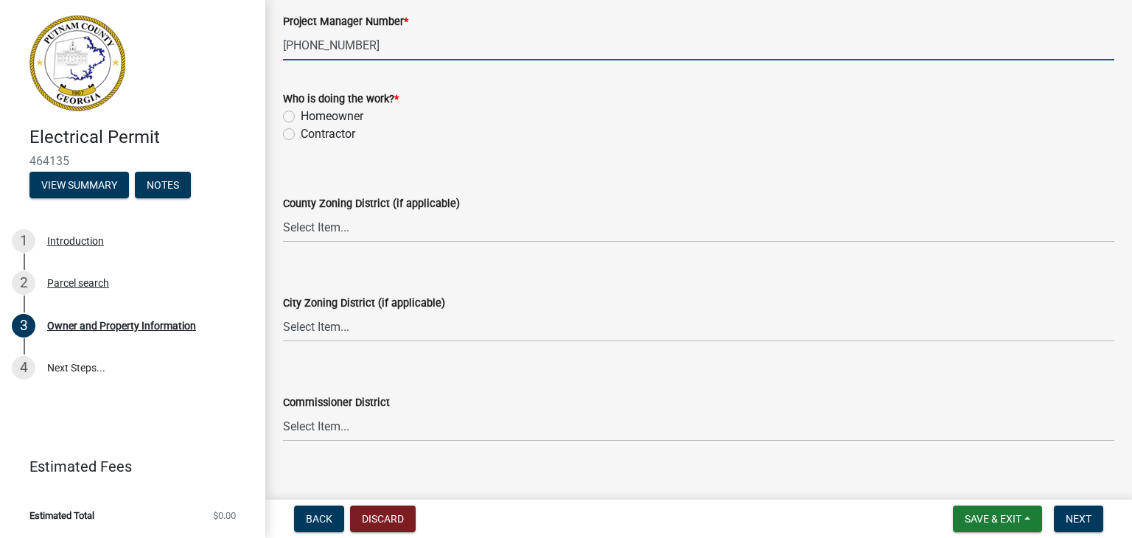
scroll to position [2507, 0]
type input "[PHONE_NUMBER]"
click at [301, 136] on label "Contractor" at bounding box center [328, 133] width 55 height 18
click at [301, 133] on input "Contractor" at bounding box center [306, 129] width 10 height 10
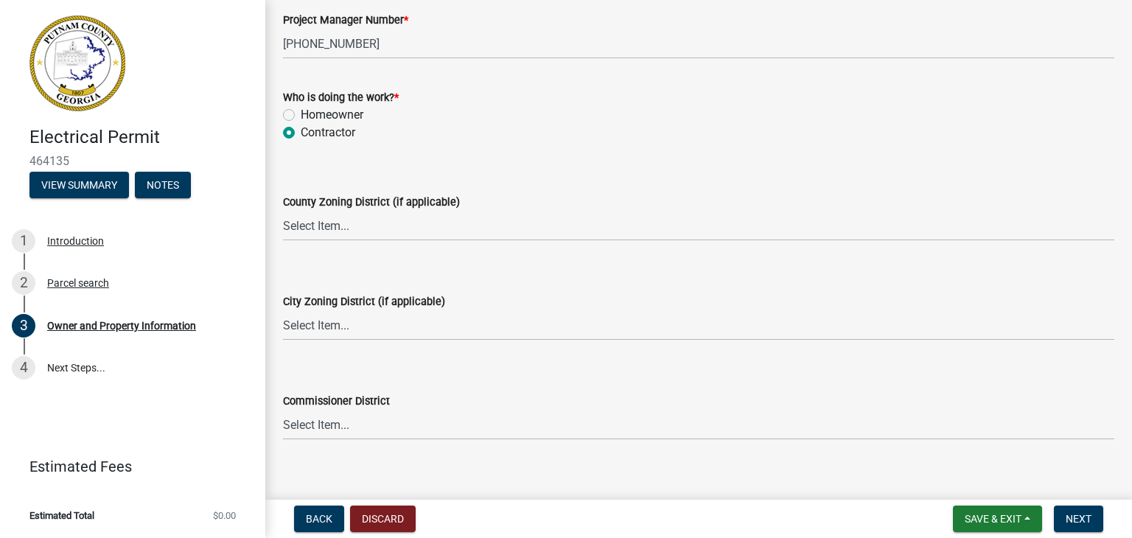
radio input "true"
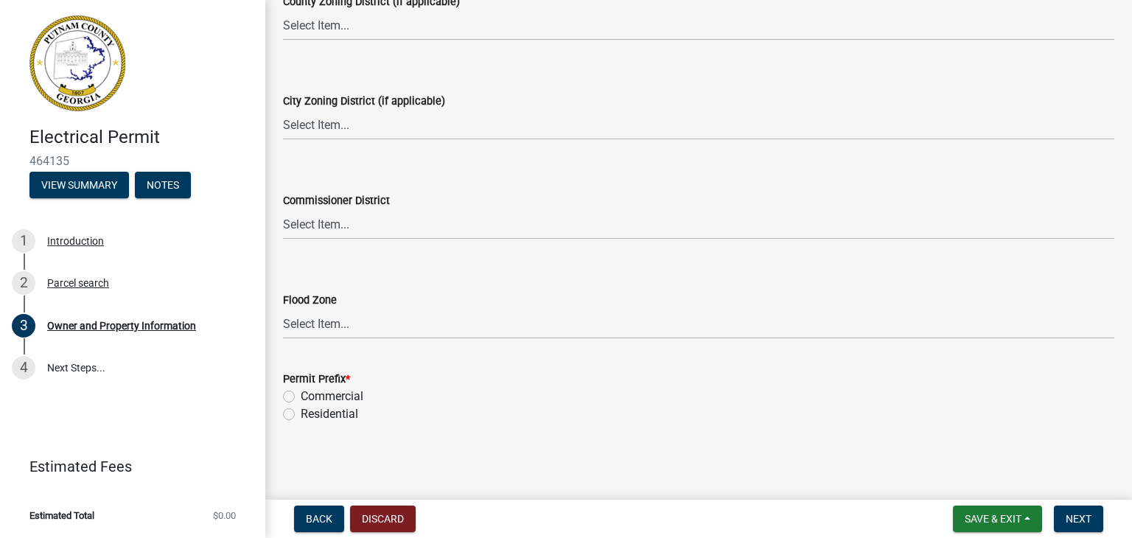
scroll to position [2707, 0]
click at [301, 414] on label "Residential" at bounding box center [330, 414] width 58 height 18
click at [301, 414] on input "Residential" at bounding box center [306, 410] width 10 height 10
radio input "true"
click at [1075, 522] on span "Next" at bounding box center [1079, 519] width 26 height 12
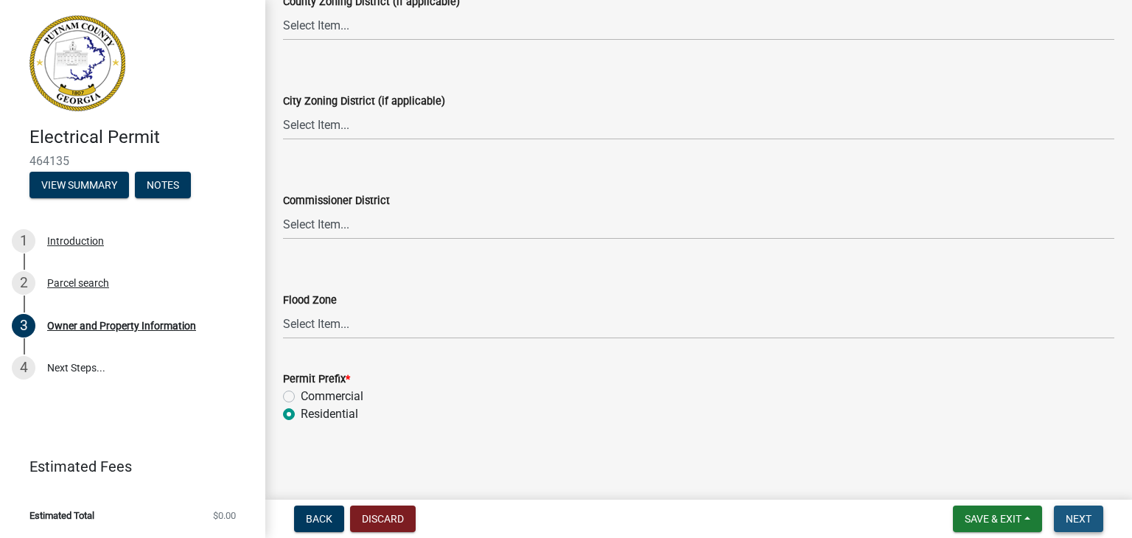
scroll to position [0, 0]
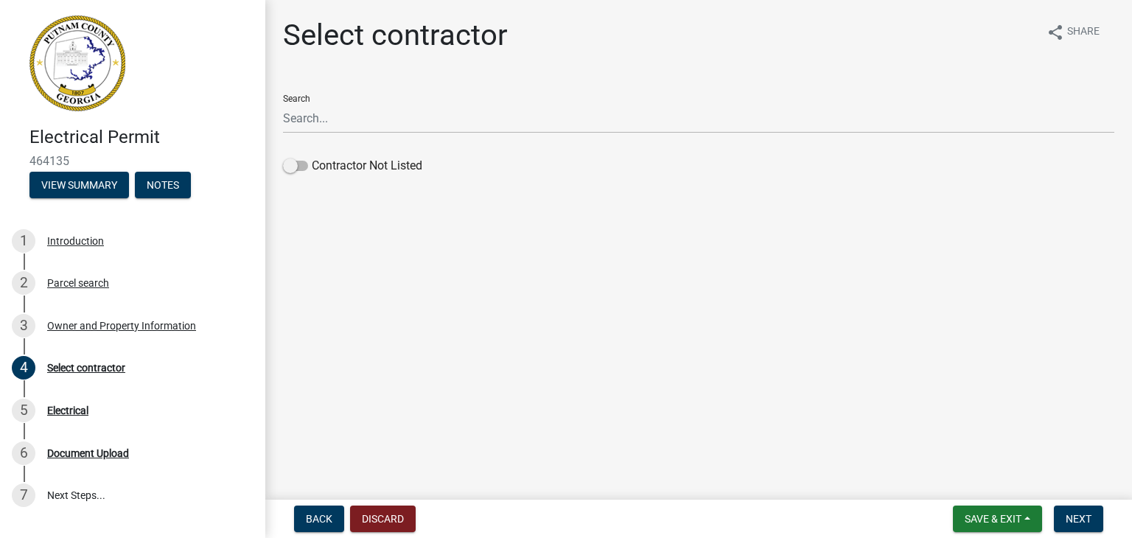
click at [1017, 440] on main "Select contractor share Share Search Contractor Not Listed" at bounding box center [698, 247] width 867 height 494
click at [294, 168] on span at bounding box center [295, 166] width 25 height 10
click at [312, 157] on input "Contractor Not Listed" at bounding box center [312, 157] width 0 height 0
click at [1079, 517] on span "Next" at bounding box center [1079, 519] width 26 height 12
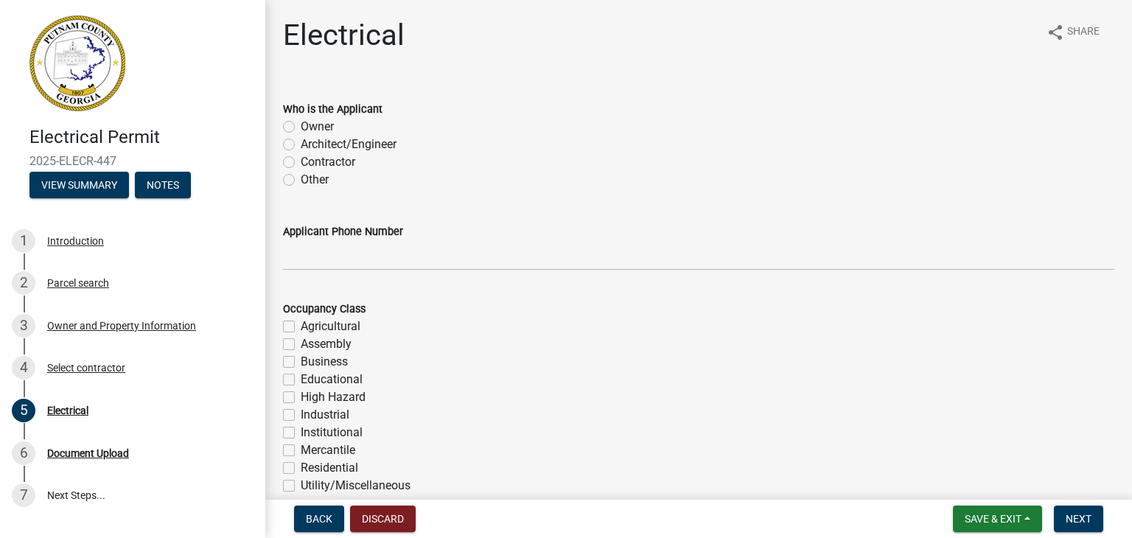
click at [301, 125] on label "Owner" at bounding box center [317, 127] width 33 height 18
click at [301, 125] on input "Owner" at bounding box center [306, 123] width 10 height 10
radio input "true"
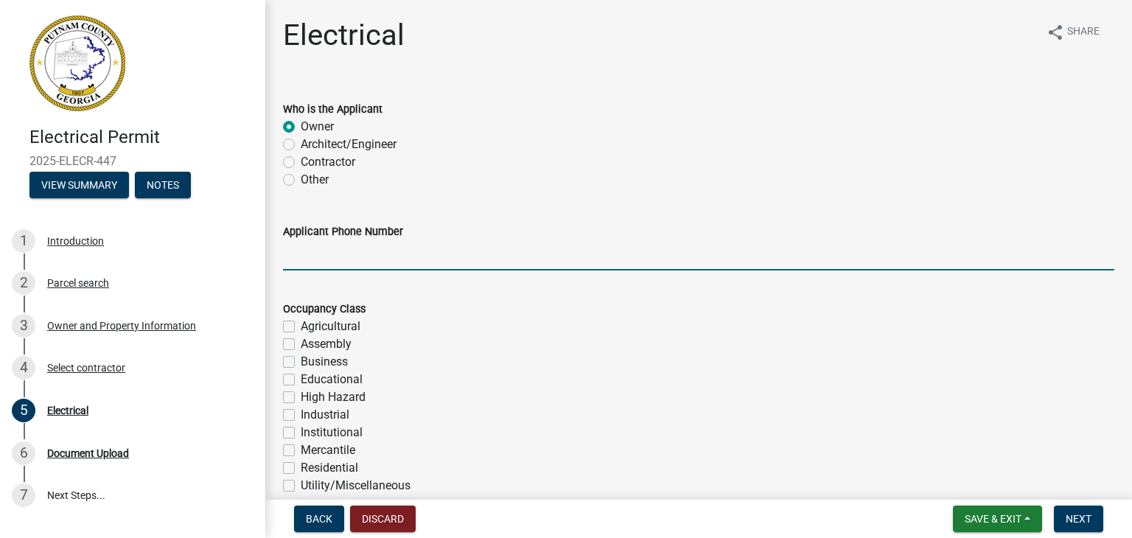
click at [422, 260] on input "Applicant Phone Number" at bounding box center [699, 255] width 832 height 30
type input "[PHONE_NUMBER]"
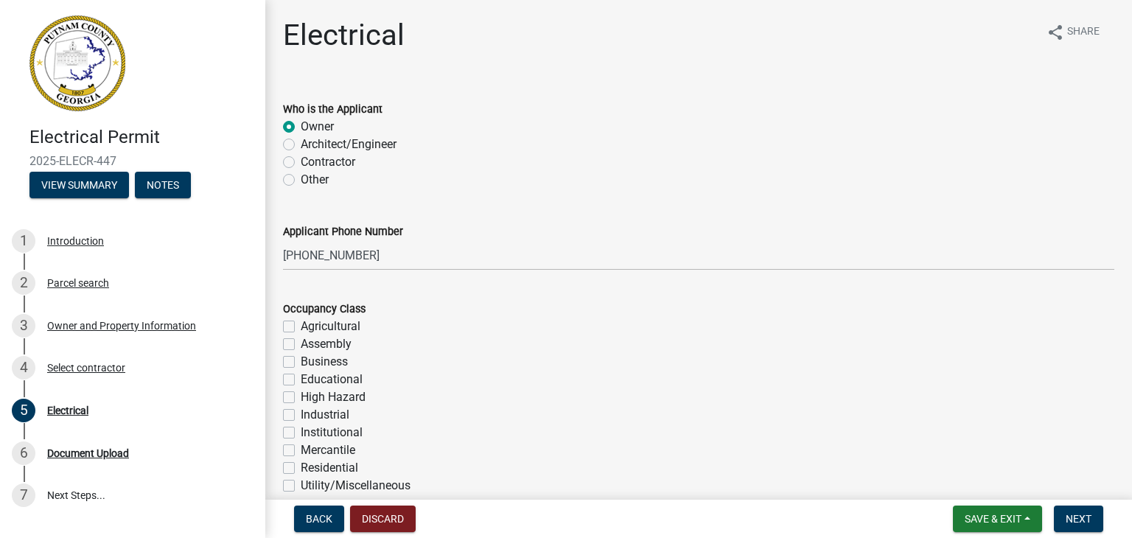
click at [466, 309] on div "Occupancy Class" at bounding box center [699, 309] width 832 height 18
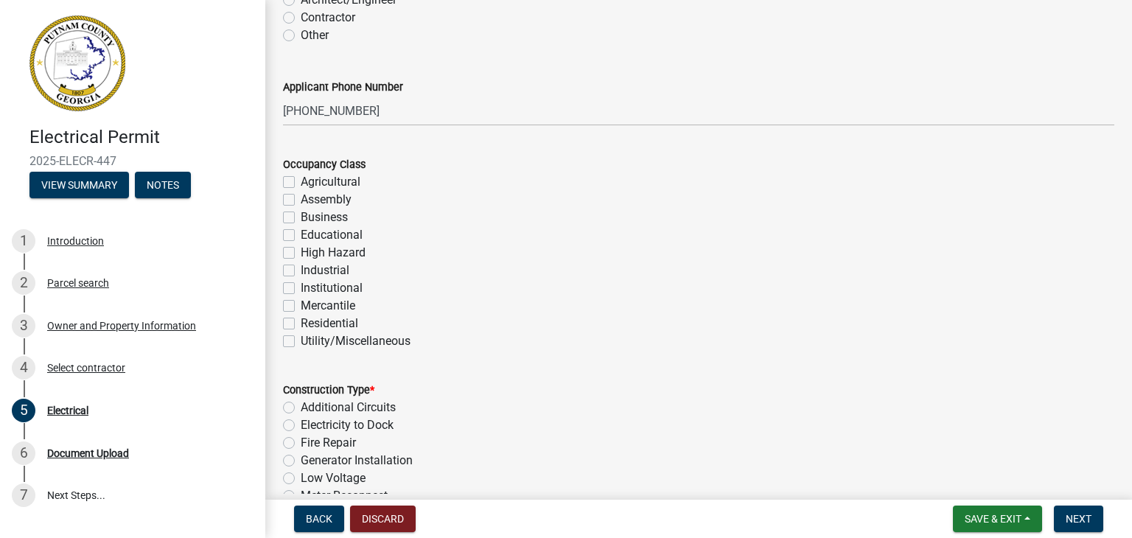
scroll to position [147, 0]
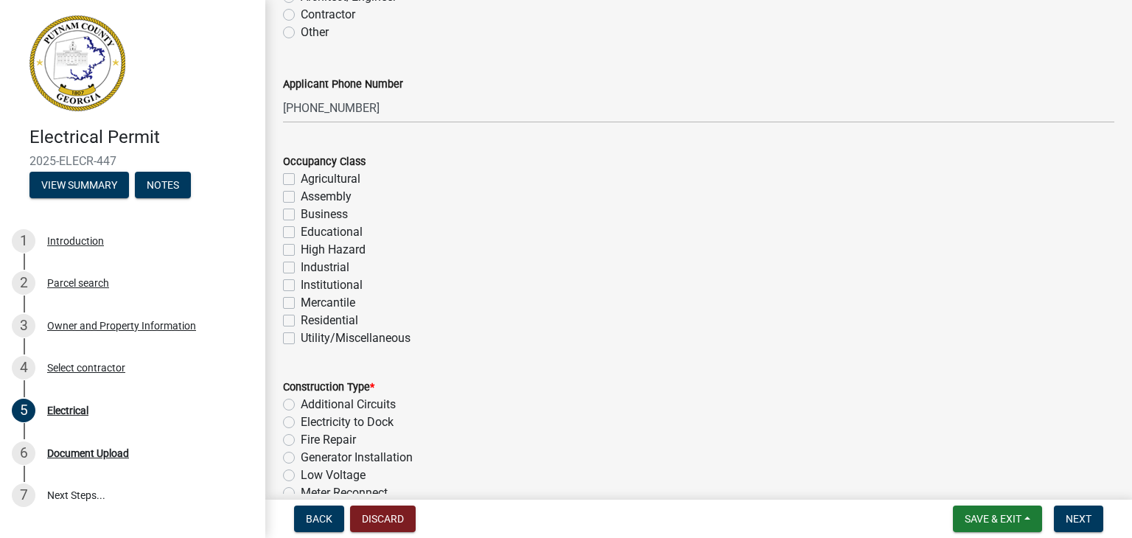
click at [301, 320] on label "Residential" at bounding box center [330, 321] width 58 height 18
click at [301, 320] on input "Residential" at bounding box center [306, 317] width 10 height 10
checkbox input "true"
checkbox input "false"
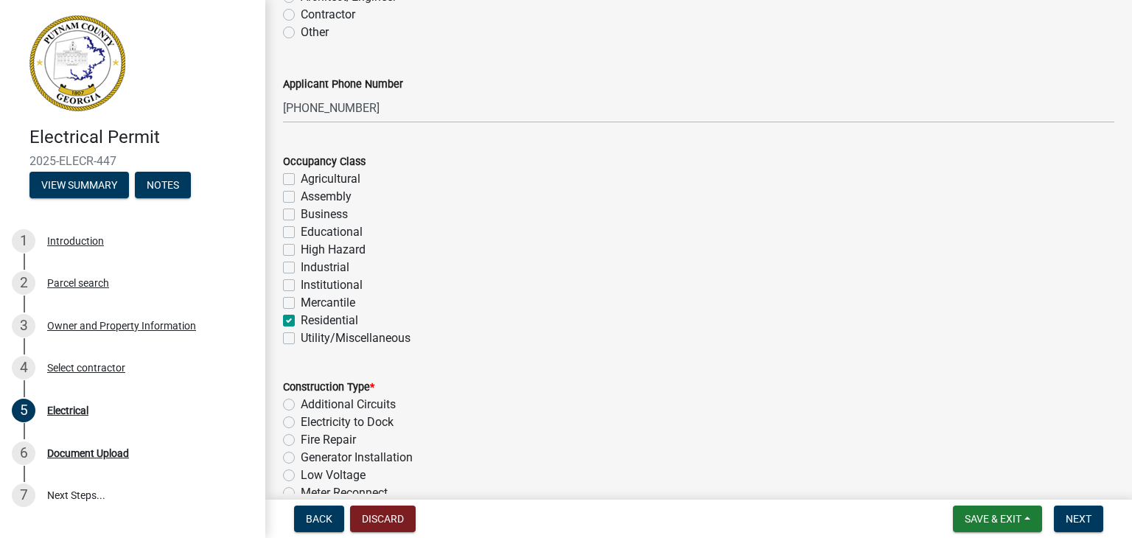
checkbox input "false"
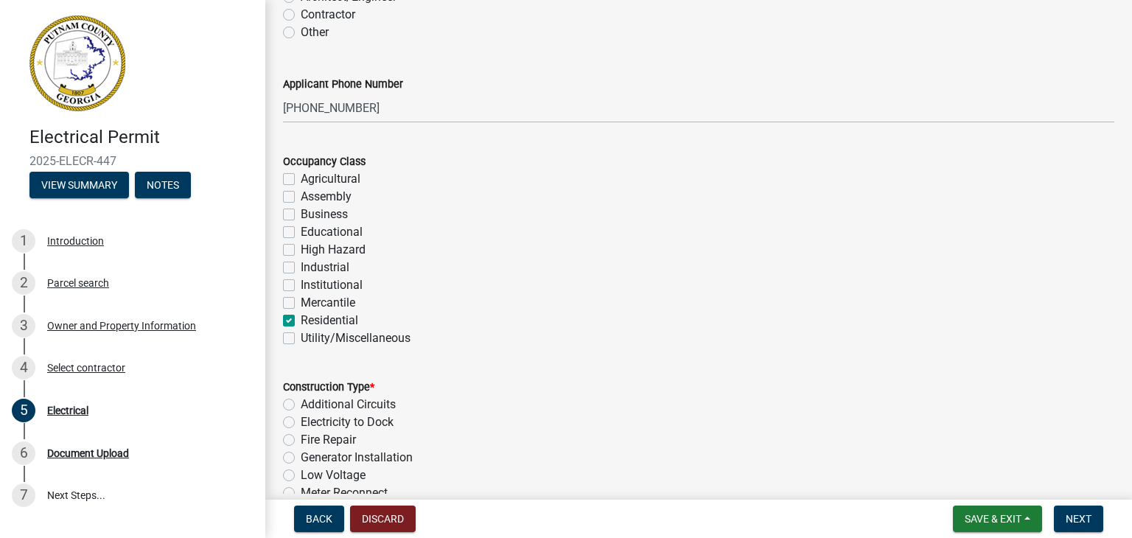
checkbox input "false"
checkbox input "true"
checkbox input "false"
click at [655, 296] on div "Mercantile" at bounding box center [699, 303] width 832 height 18
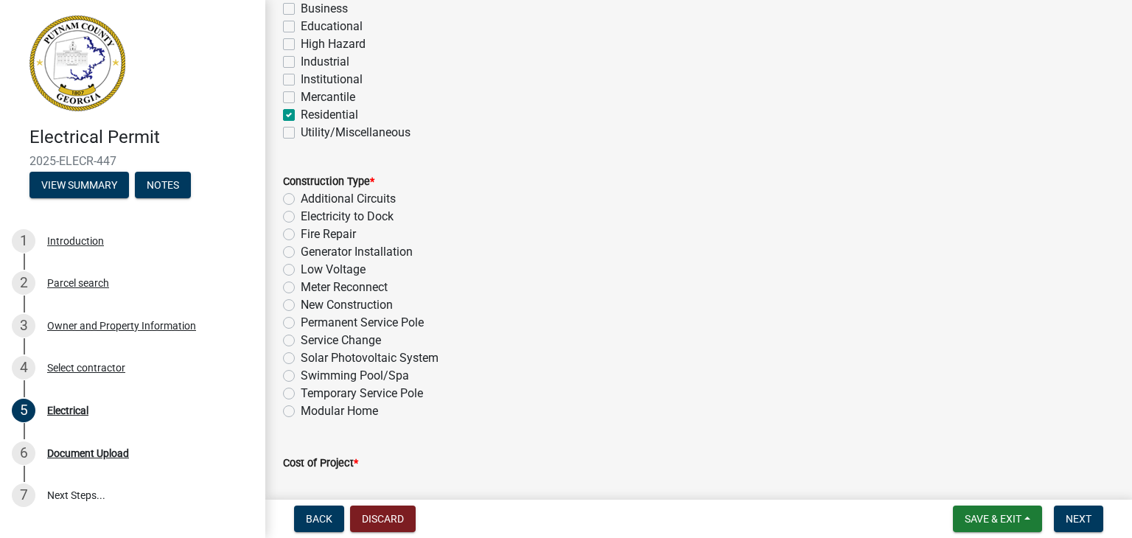
scroll to position [354, 0]
click at [301, 409] on label "Modular Home" at bounding box center [339, 411] width 77 height 18
click at [301, 409] on input "Modular Home" at bounding box center [306, 407] width 10 height 10
radio input "true"
click at [795, 331] on div "Service Change" at bounding box center [699, 340] width 832 height 18
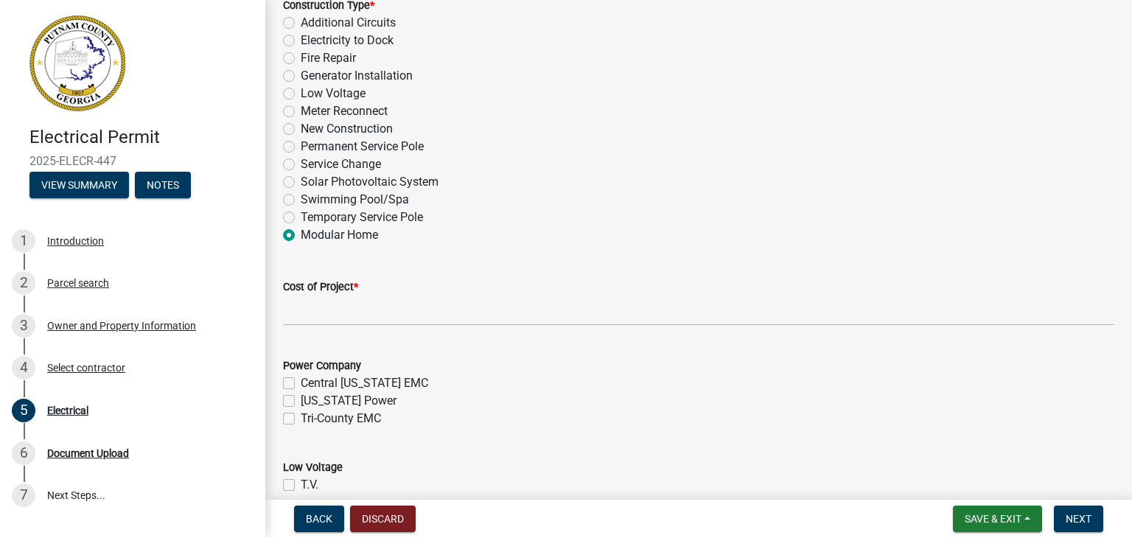
scroll to position [531, 0]
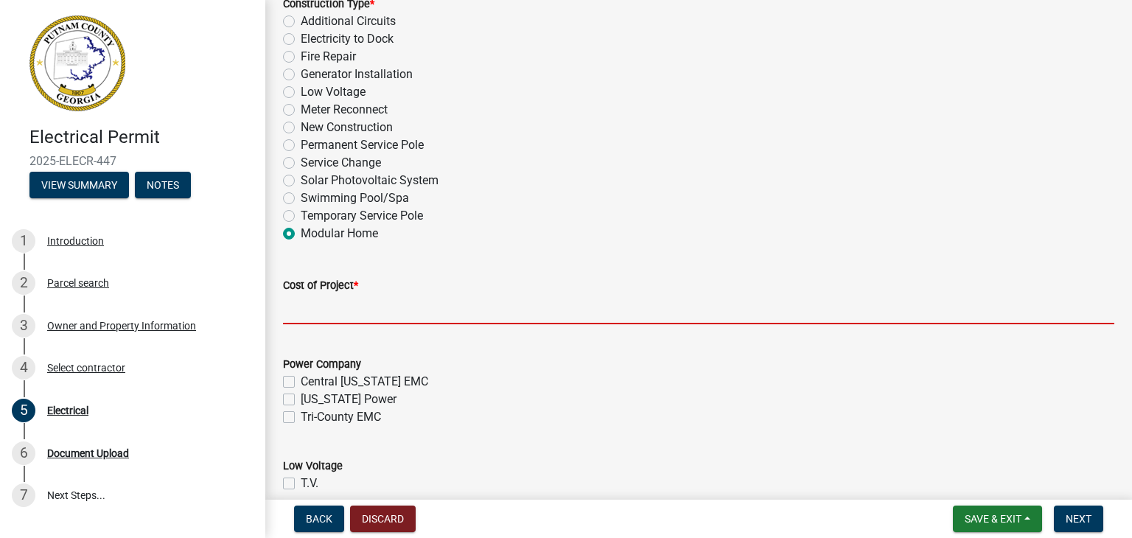
click at [397, 313] on input "text" at bounding box center [699, 309] width 832 height 30
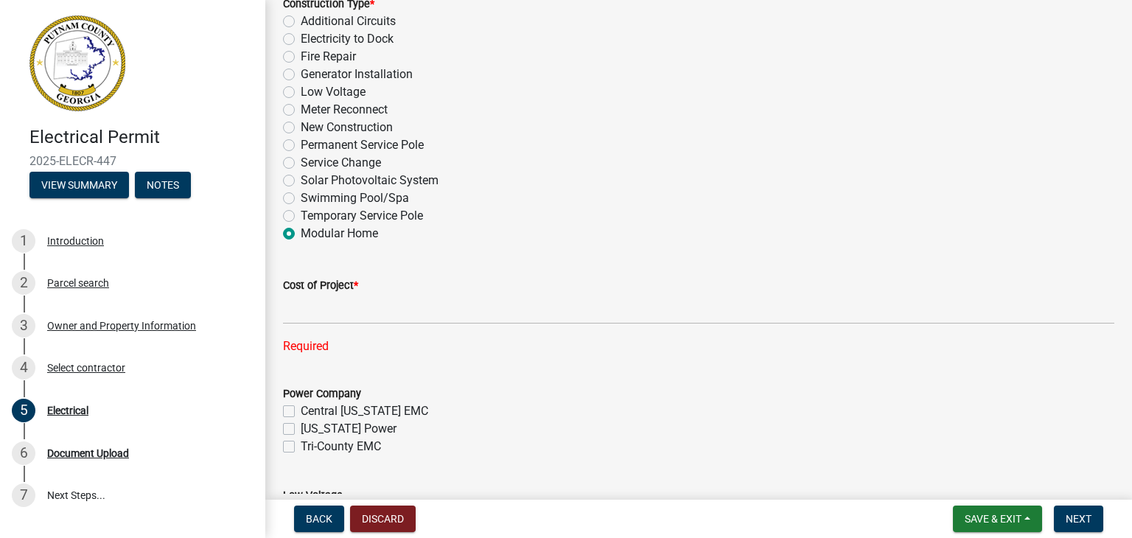
click at [289, 416] on div "Power Company [GEOGRAPHIC_DATA][US_STATE] EMC [US_STATE] Power Tri-County EMC" at bounding box center [699, 420] width 832 height 71
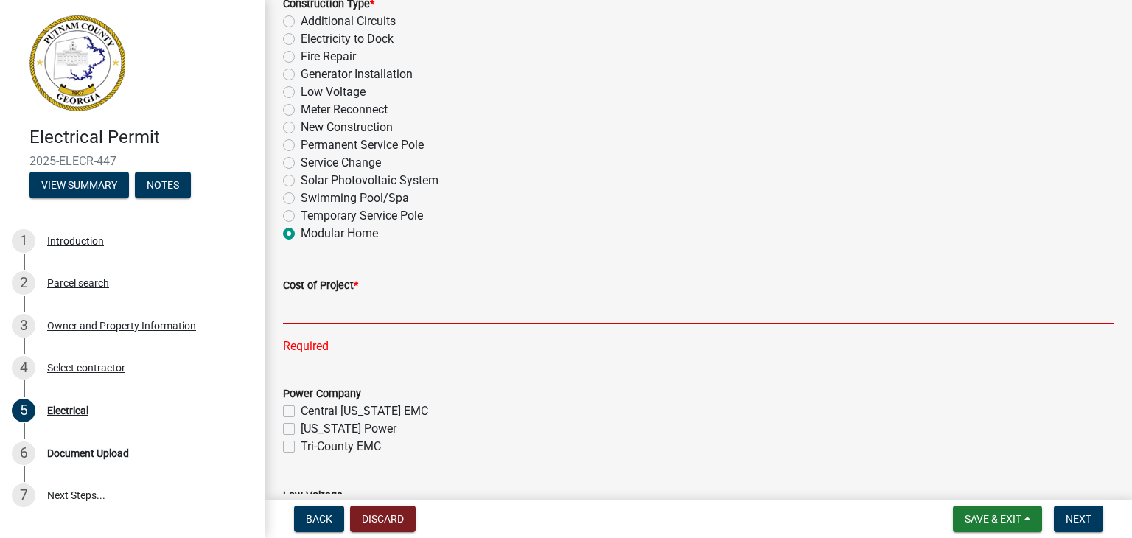
click at [310, 304] on input "text" at bounding box center [699, 309] width 832 height 30
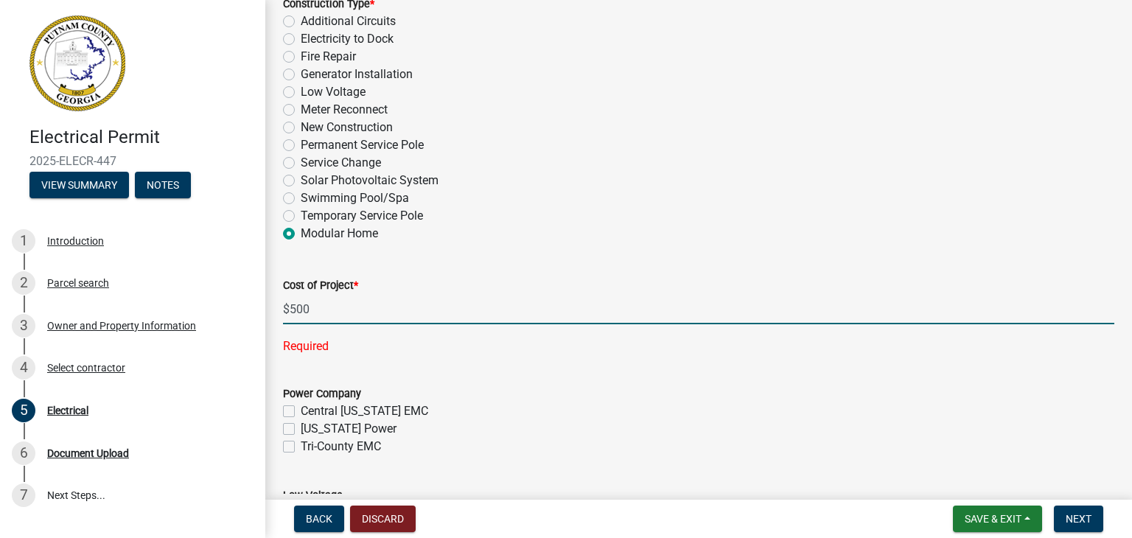
type input "500"
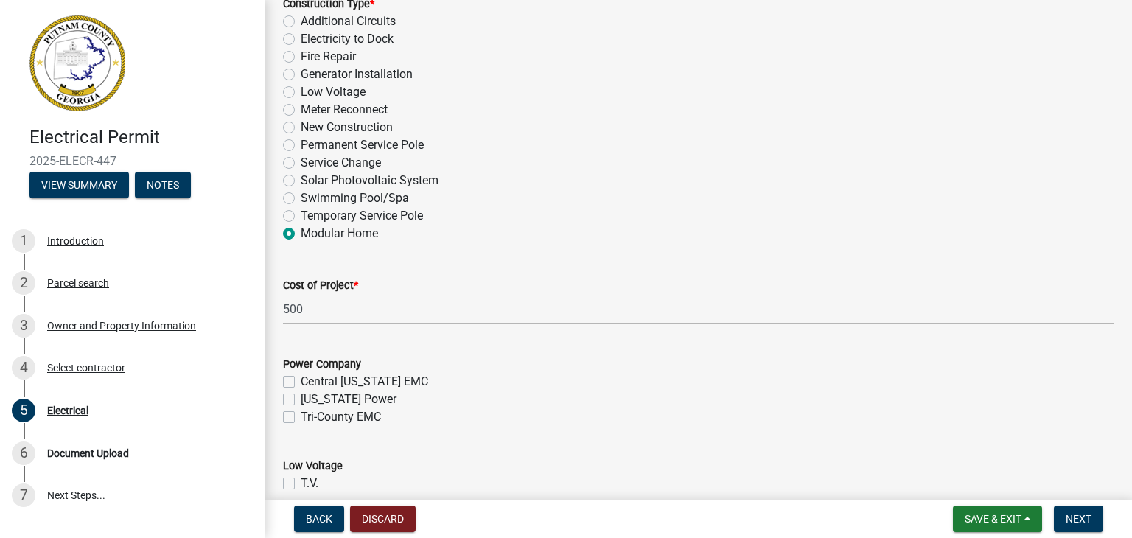
click at [287, 445] on wm-data-entity-input-list "Who is the Applicant Owner Architect/Engineer Contractor Other Applicant Phone …" at bounding box center [699, 497] width 832 height 1890
click at [301, 421] on label "Tri-County EMC" at bounding box center [341, 417] width 80 height 18
click at [301, 418] on input "Tri-County EMC" at bounding box center [306, 413] width 10 height 10
checkbox input "true"
checkbox input "false"
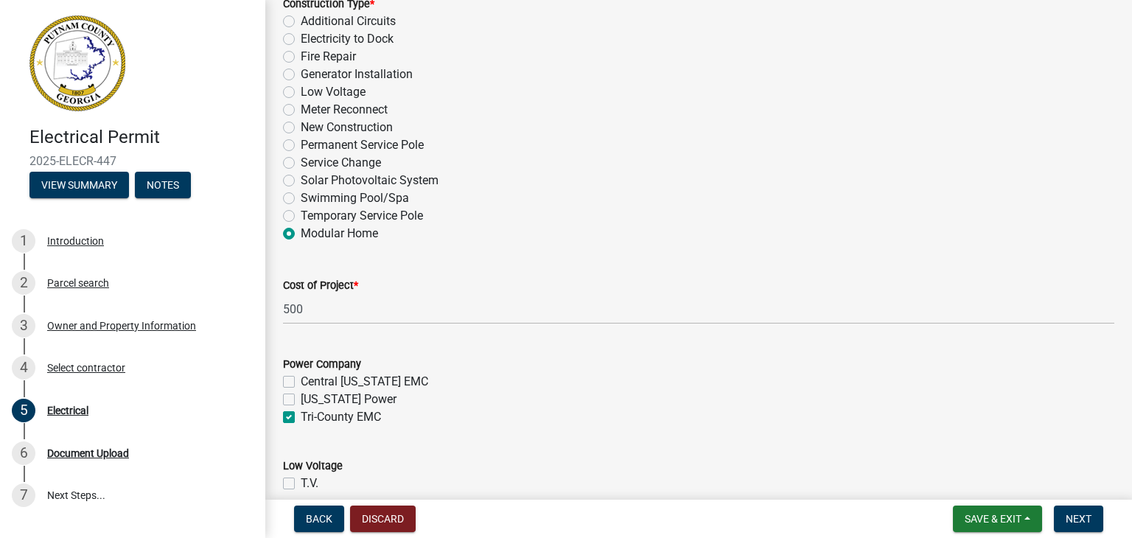
checkbox input "false"
checkbox input "true"
click at [706, 369] on div "Power Company" at bounding box center [699, 364] width 832 height 18
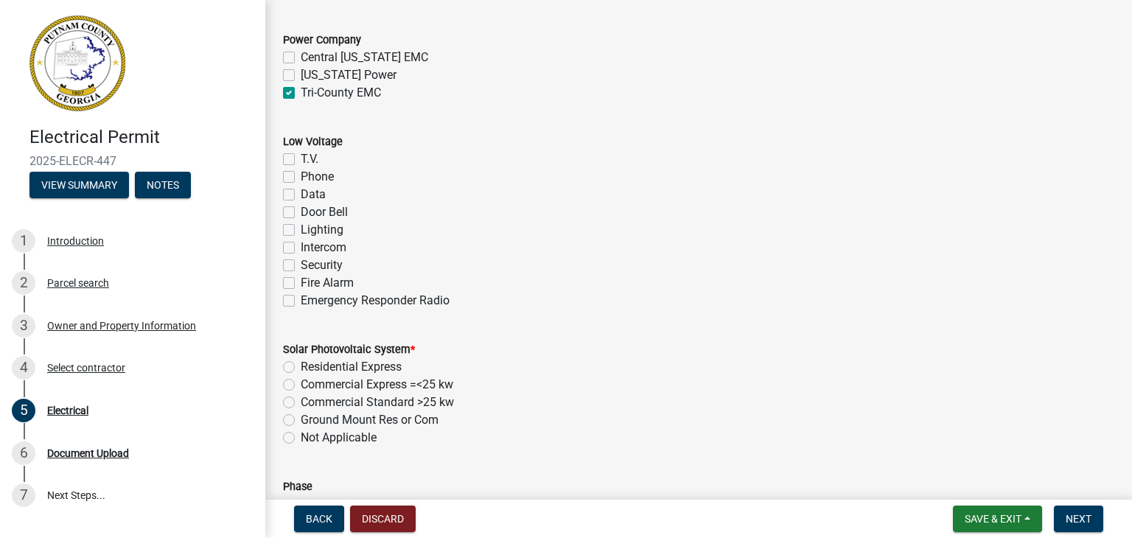
scroll to position [885, 0]
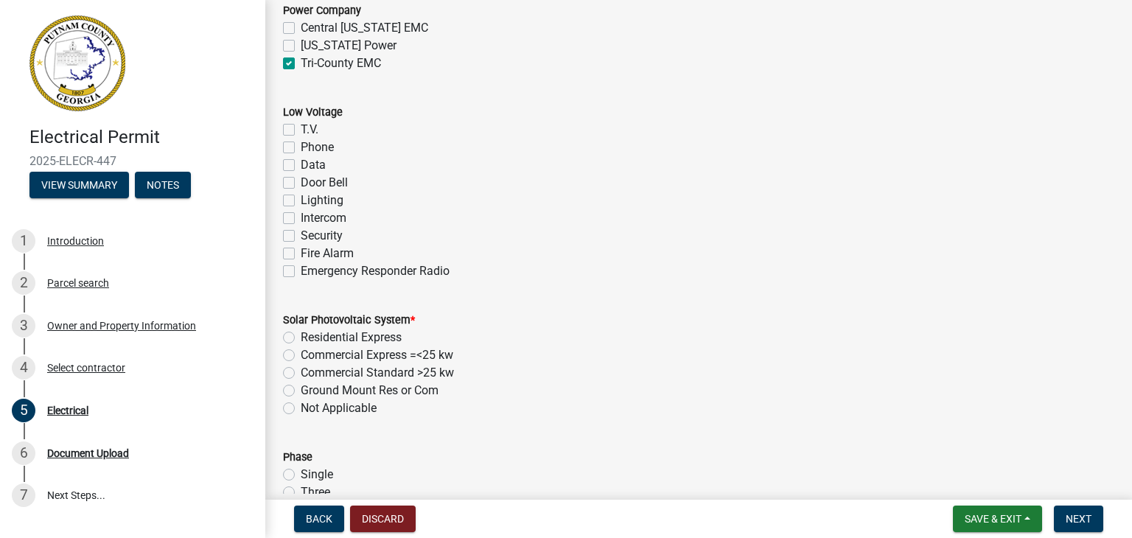
click at [301, 130] on label "T.V." at bounding box center [310, 130] width 18 height 18
click at [301, 130] on input "T.V." at bounding box center [306, 126] width 10 height 10
checkbox input "true"
checkbox input "false"
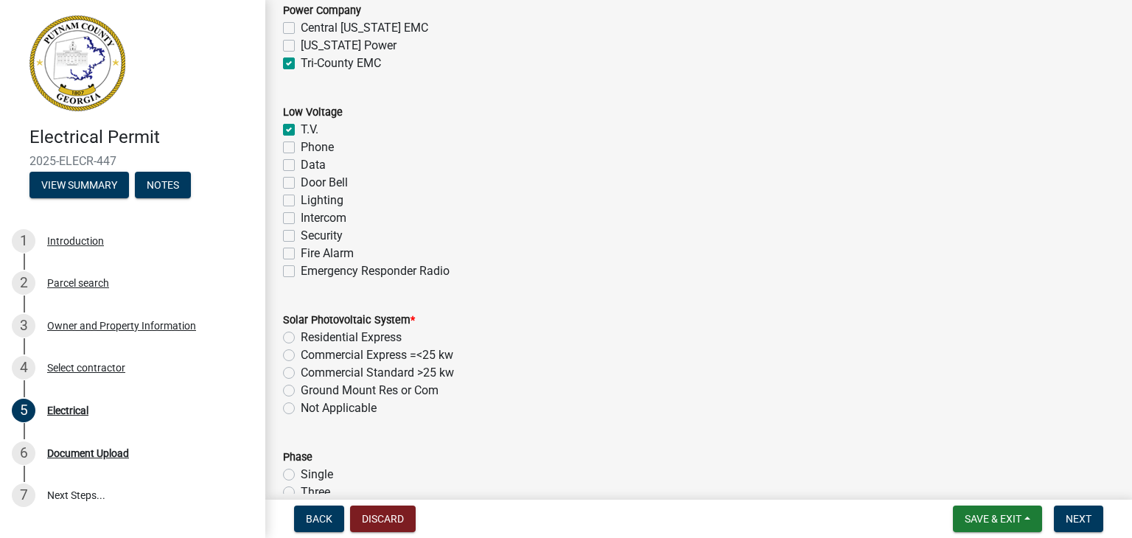
checkbox input "false"
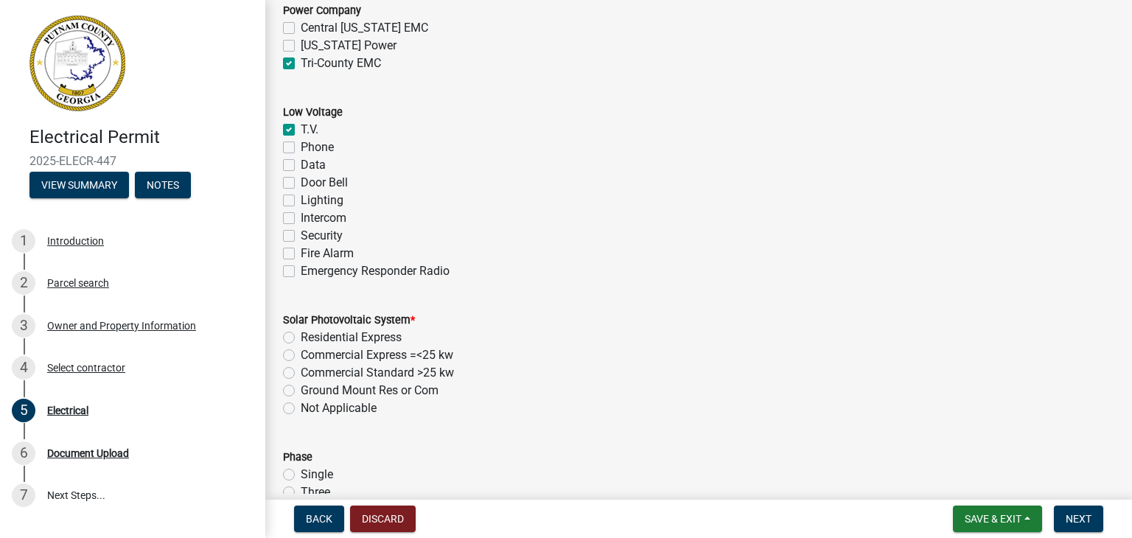
checkbox input "false"
click at [301, 151] on label "Phone" at bounding box center [317, 148] width 33 height 18
click at [301, 148] on input "Phone" at bounding box center [306, 144] width 10 height 10
checkbox input "true"
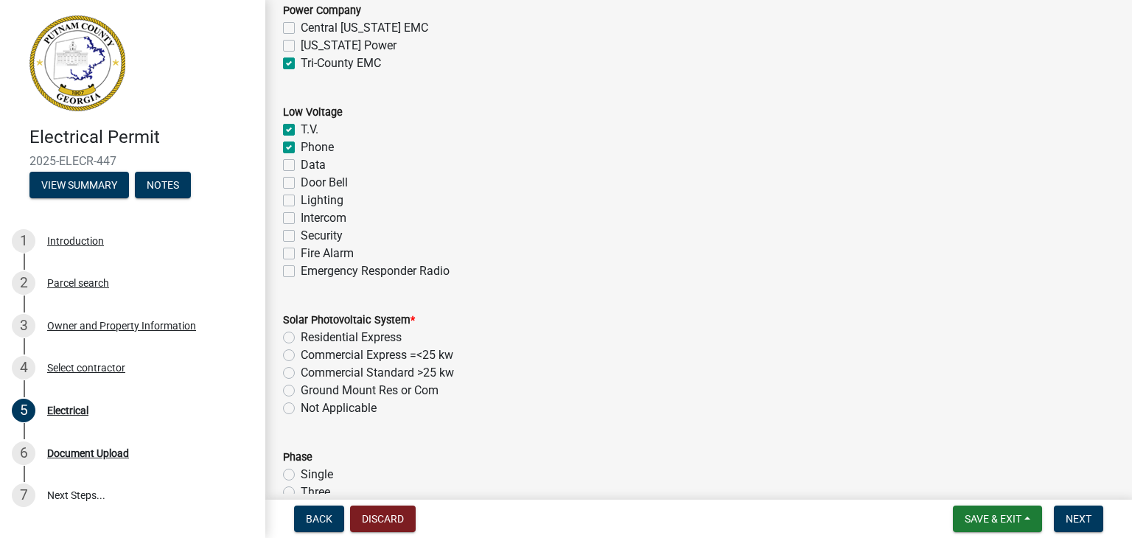
checkbox input "true"
checkbox input "false"
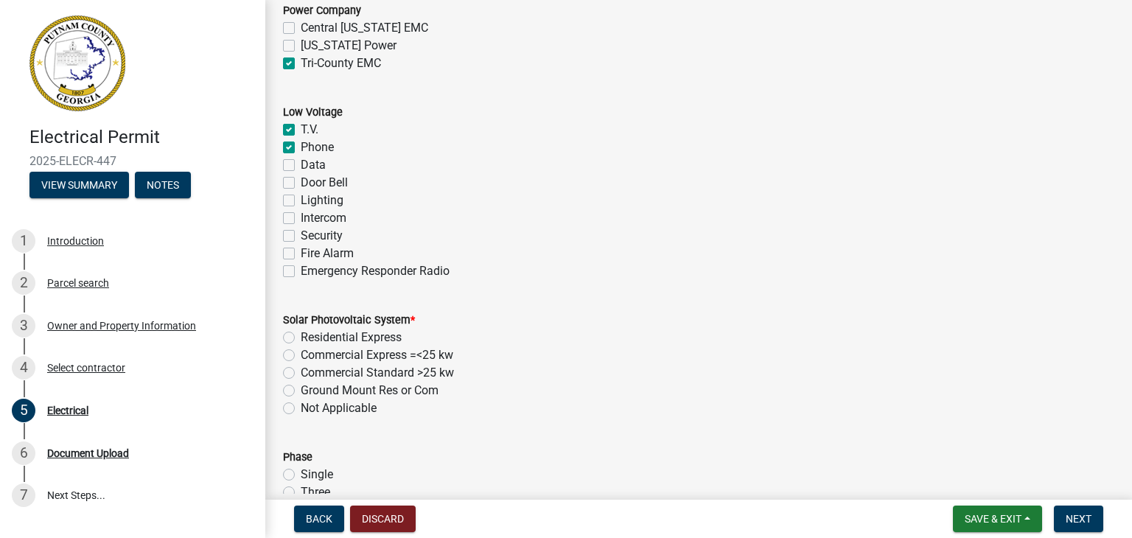
checkbox input "false"
click at [301, 147] on label "Phone" at bounding box center [317, 148] width 33 height 18
click at [301, 147] on input "Phone" at bounding box center [306, 144] width 10 height 10
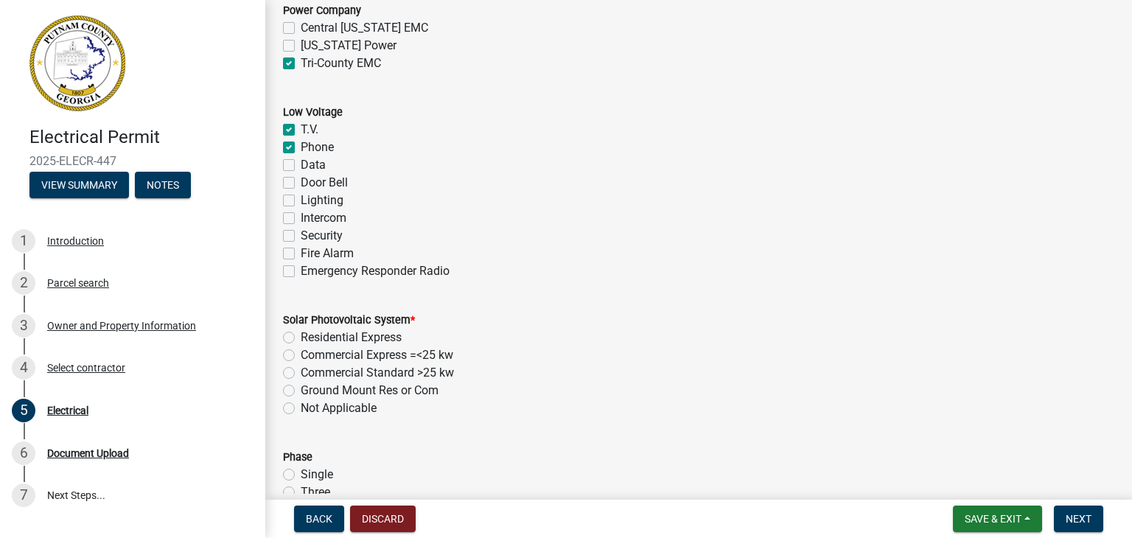
checkbox input "false"
checkbox input "true"
checkbox input "false"
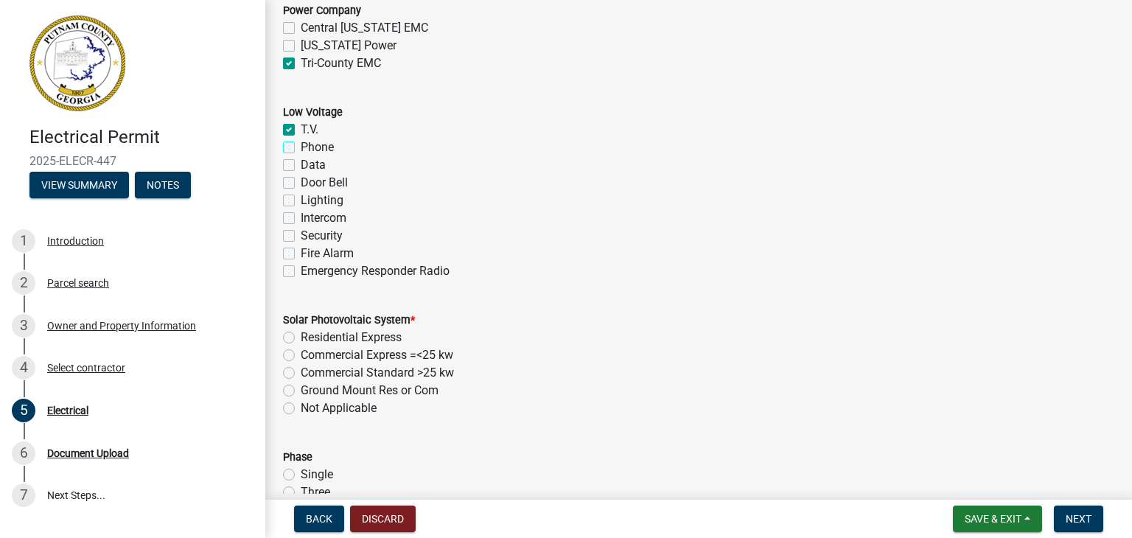
checkbox input "false"
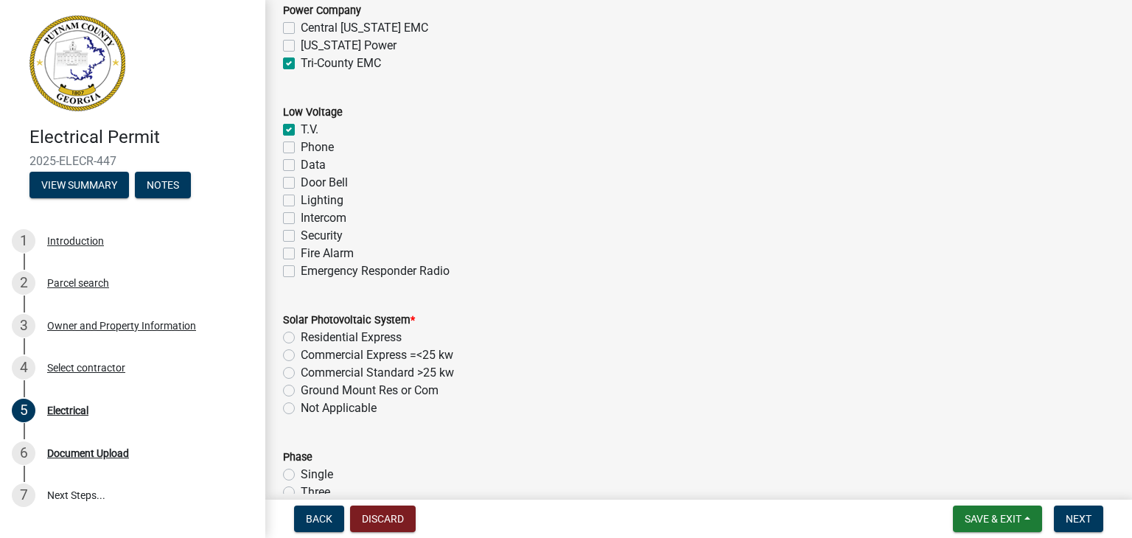
click at [301, 129] on label "T.V." at bounding box center [310, 130] width 18 height 18
click at [301, 129] on input "T.V." at bounding box center [306, 126] width 10 height 10
checkbox input "false"
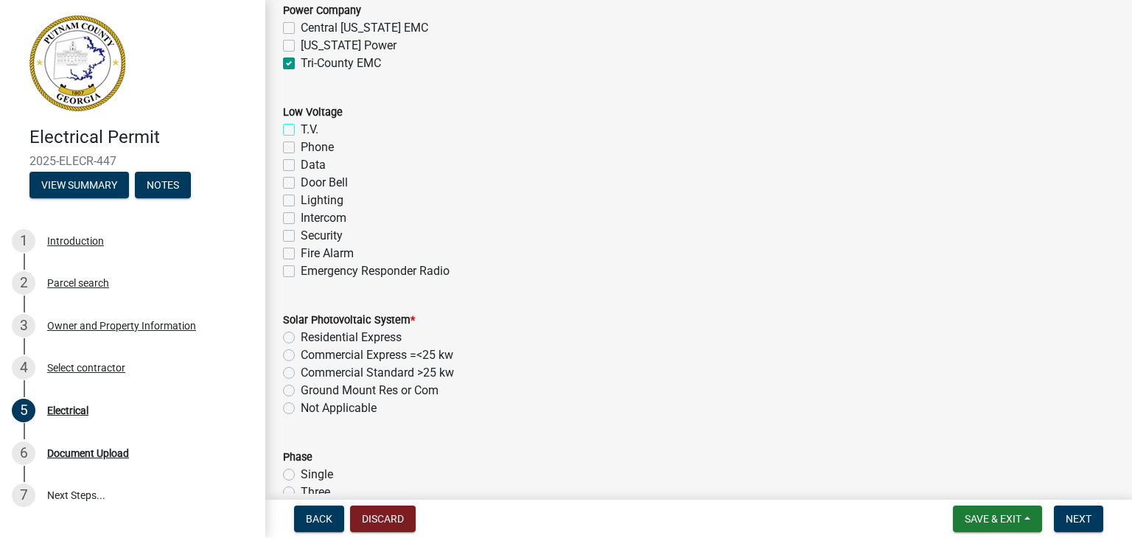
checkbox input "false"
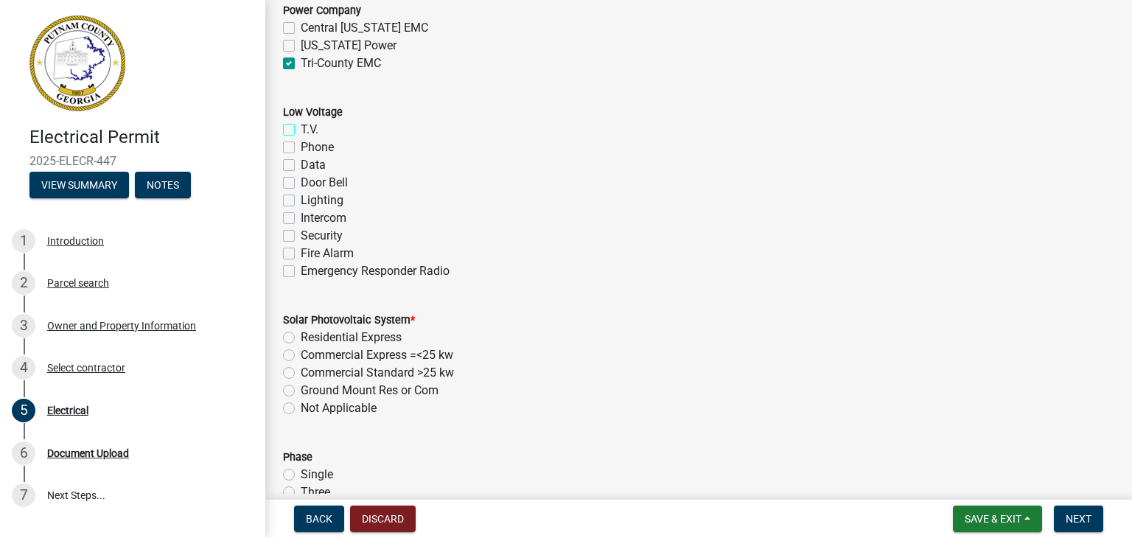
checkbox input "false"
click at [301, 128] on label "T.V." at bounding box center [310, 130] width 18 height 18
click at [301, 128] on input "T.V." at bounding box center [306, 126] width 10 height 10
checkbox input "true"
checkbox input "false"
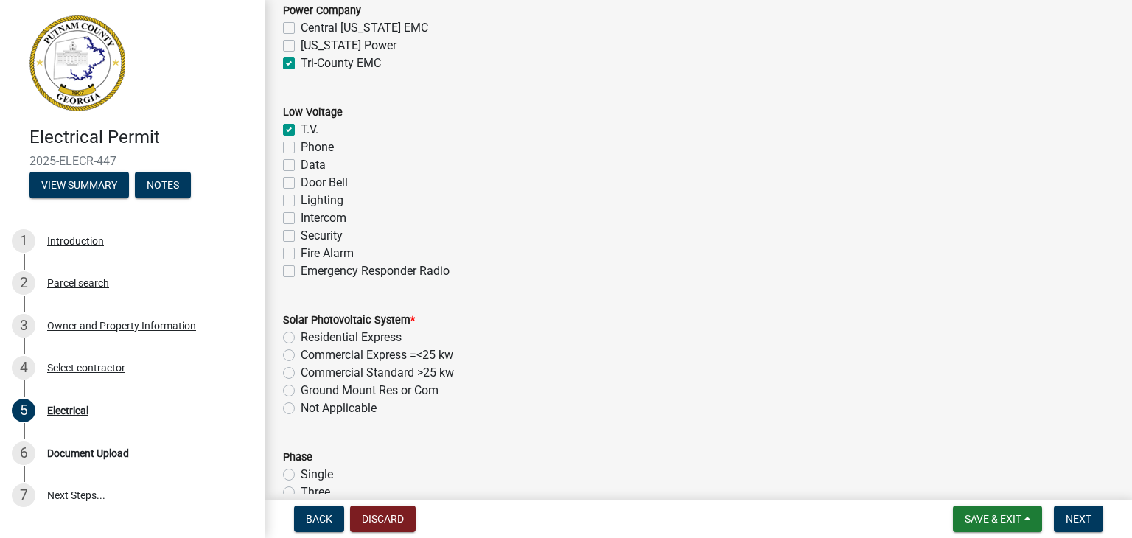
checkbox input "false"
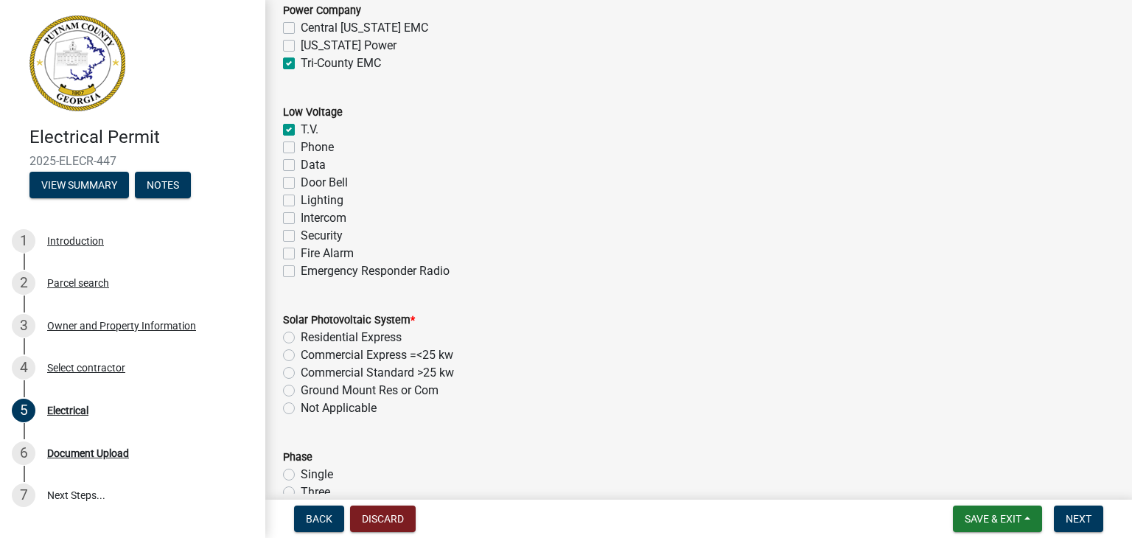
checkbox input "false"
click at [301, 165] on label "Data" at bounding box center [313, 165] width 25 height 18
click at [301, 165] on input "Data" at bounding box center [306, 161] width 10 height 10
checkbox input "true"
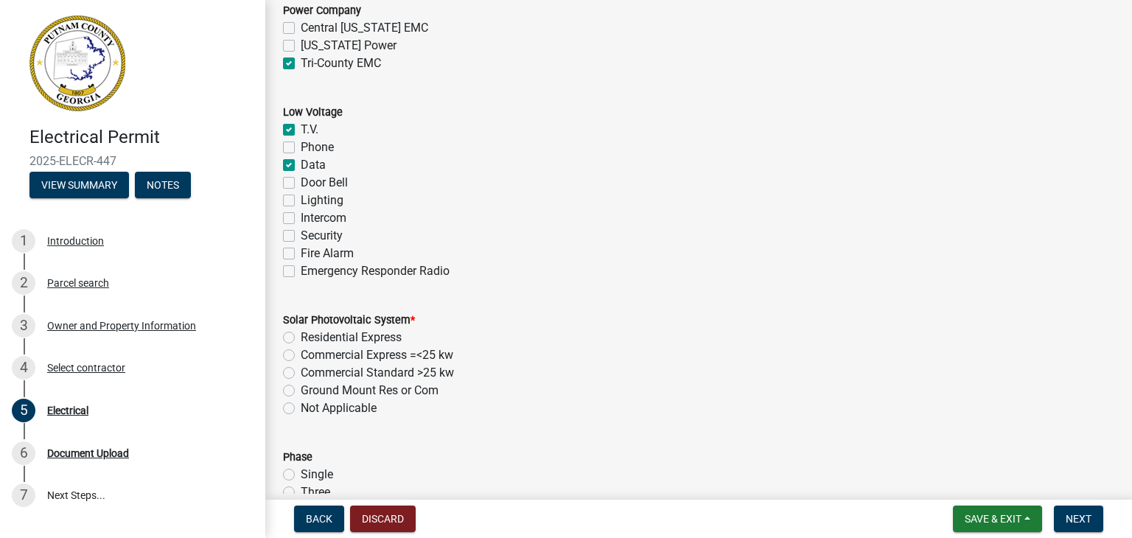
checkbox input "true"
checkbox input "false"
checkbox input "true"
checkbox input "false"
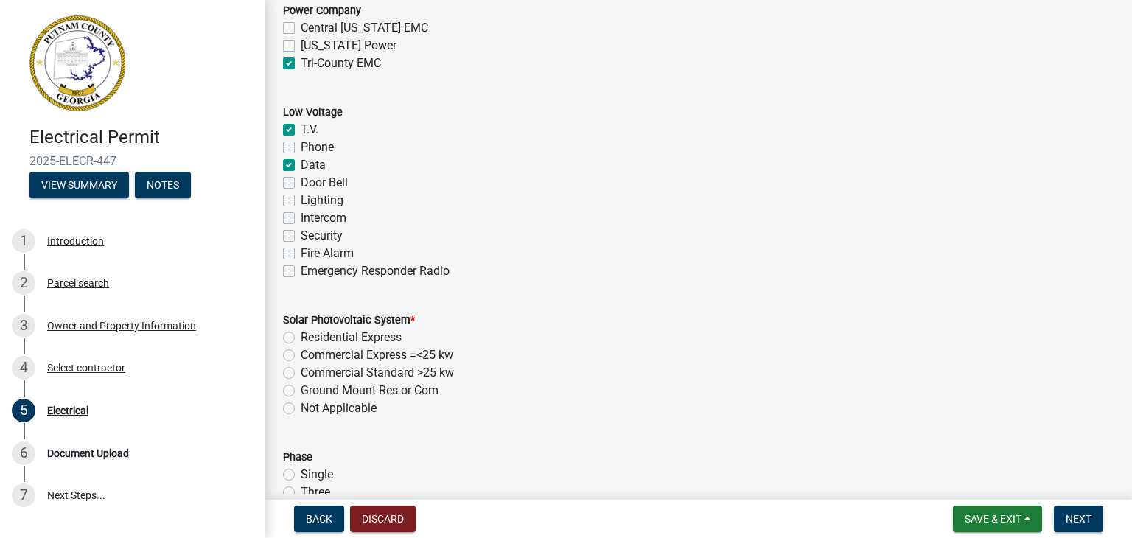
checkbox input "false"
click at [301, 204] on label "Lighting" at bounding box center [322, 201] width 43 height 18
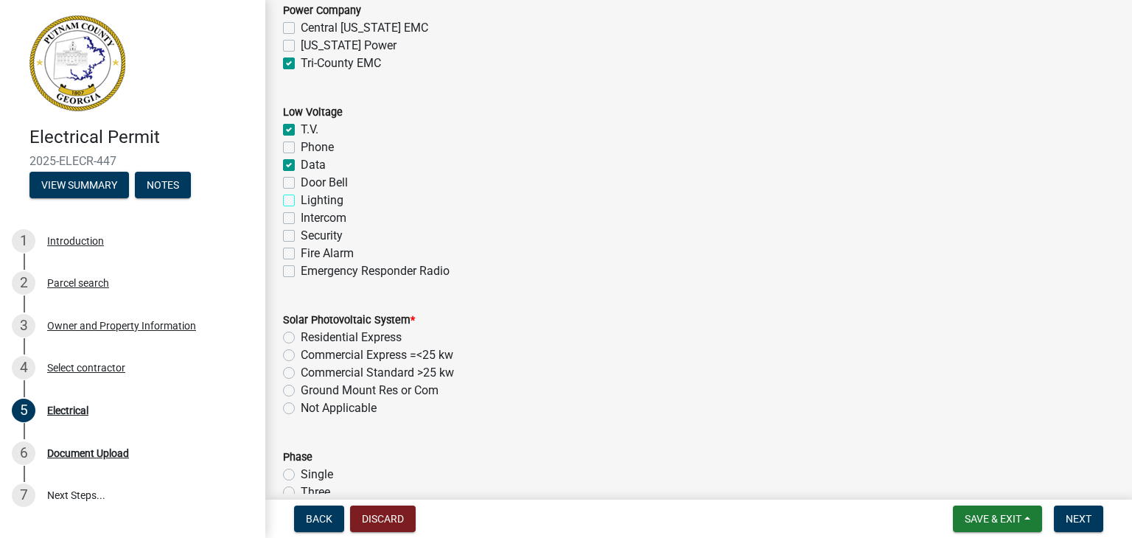
click at [301, 201] on input "Lighting" at bounding box center [306, 197] width 10 height 10
checkbox input "true"
checkbox input "false"
checkbox input "true"
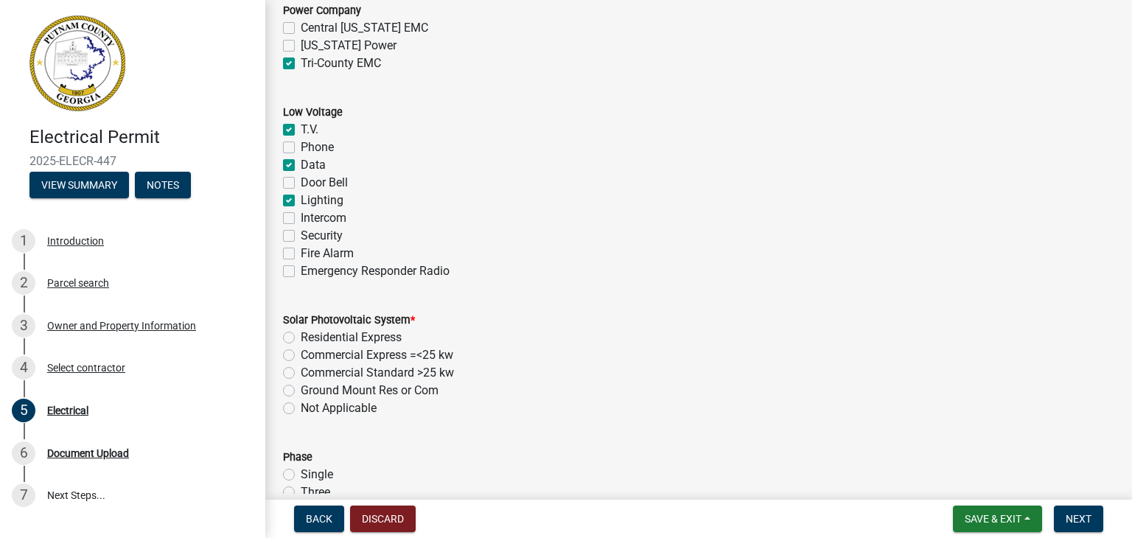
checkbox input "false"
checkbox input "true"
checkbox input "false"
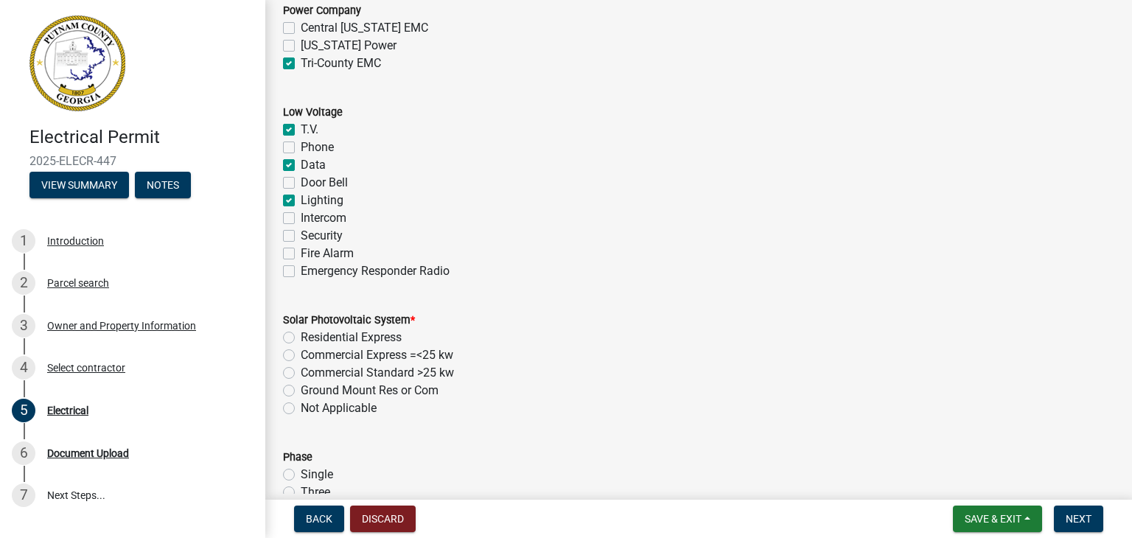
checkbox input "false"
click at [481, 220] on div "Intercom" at bounding box center [699, 218] width 832 height 18
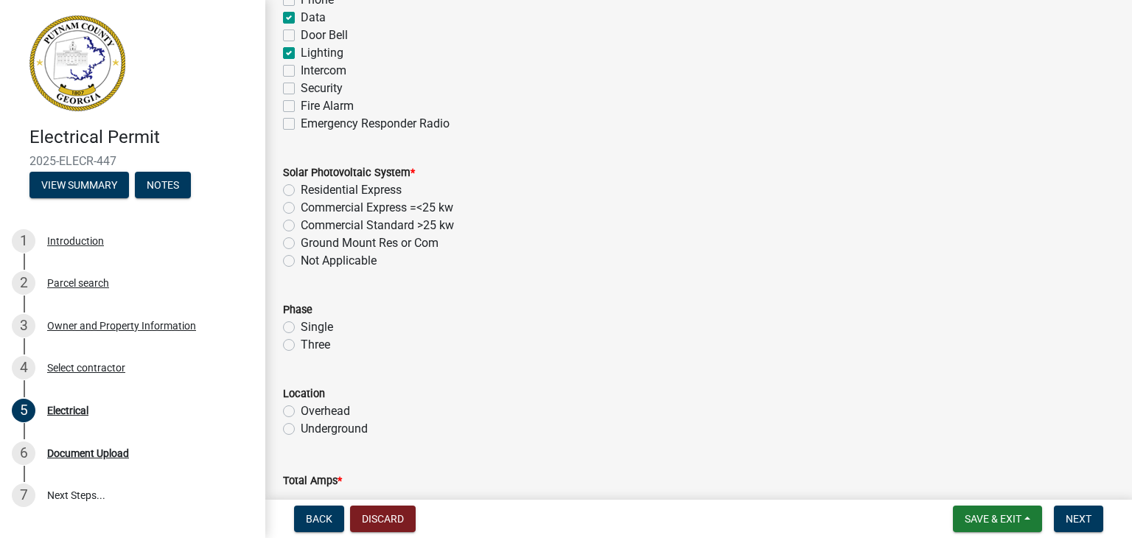
scroll to position [1062, 0]
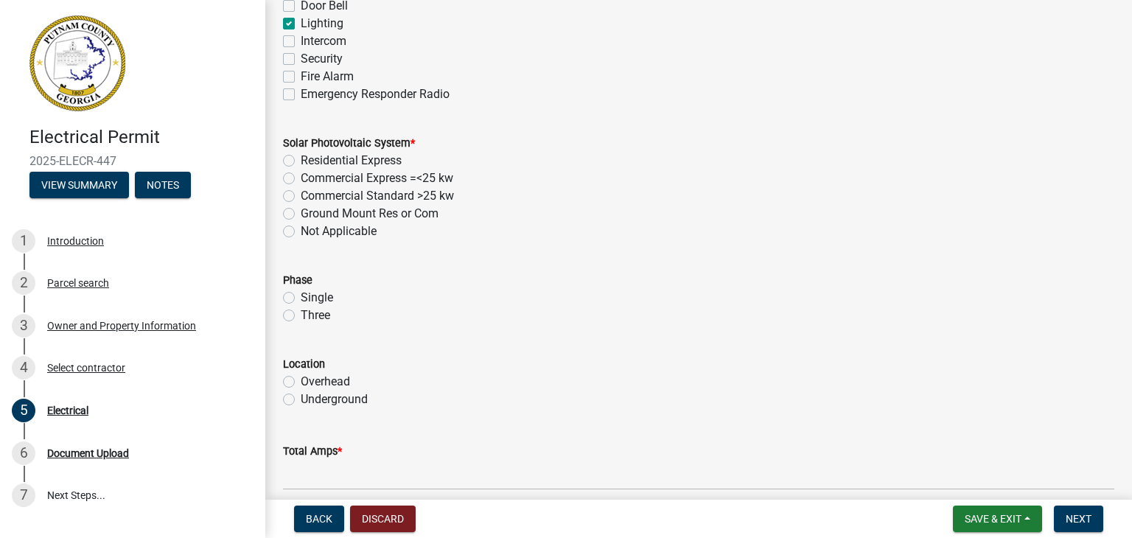
click at [301, 234] on label "Not Applicable" at bounding box center [339, 232] width 76 height 18
click at [301, 232] on input "Not Applicable" at bounding box center [306, 228] width 10 height 10
radio input "true"
click at [301, 296] on label "Single" at bounding box center [317, 298] width 32 height 18
click at [301, 296] on input "Single" at bounding box center [306, 294] width 10 height 10
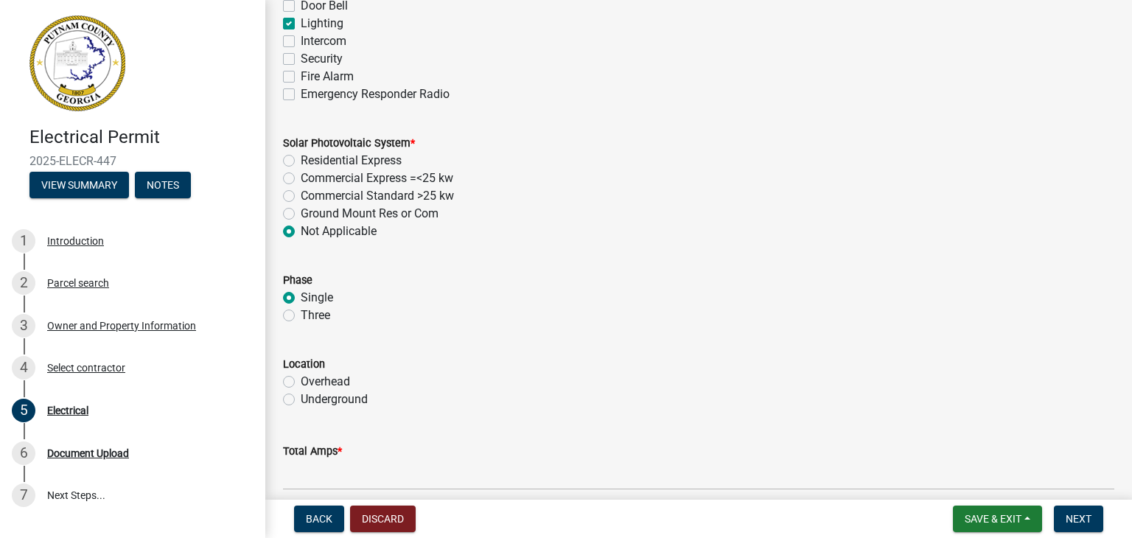
radio input "true"
click at [301, 307] on input "Three" at bounding box center [306, 312] width 10 height 10
radio input "true"
click at [301, 289] on input "Single" at bounding box center [306, 294] width 10 height 10
radio input "true"
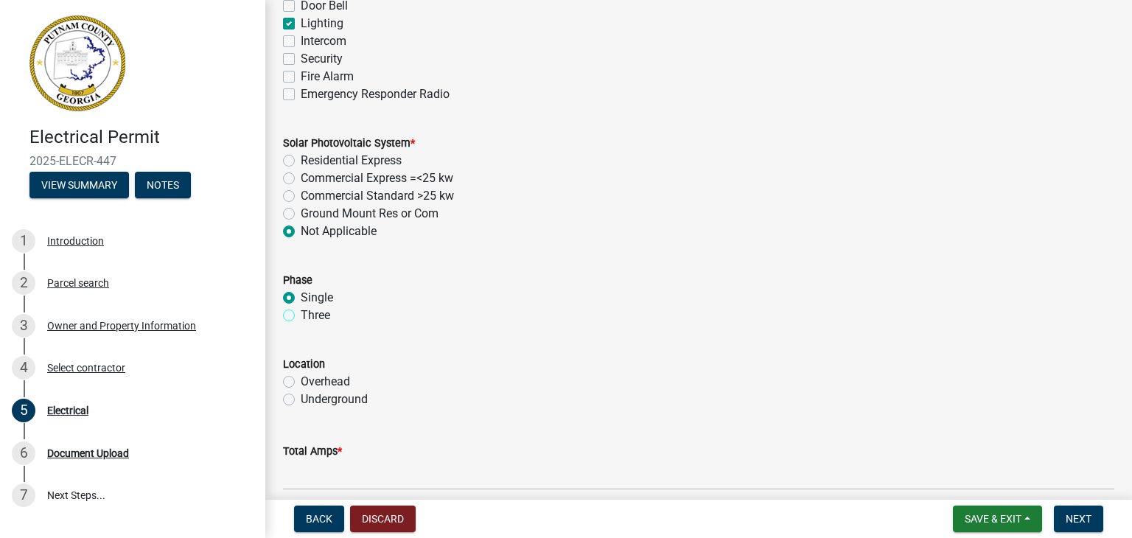
click at [301, 307] on input "Three" at bounding box center [306, 312] width 10 height 10
radio input "true"
click at [301, 289] on input "Single" at bounding box center [306, 294] width 10 height 10
radio input "true"
click at [301, 399] on label "Underground" at bounding box center [334, 400] width 67 height 18
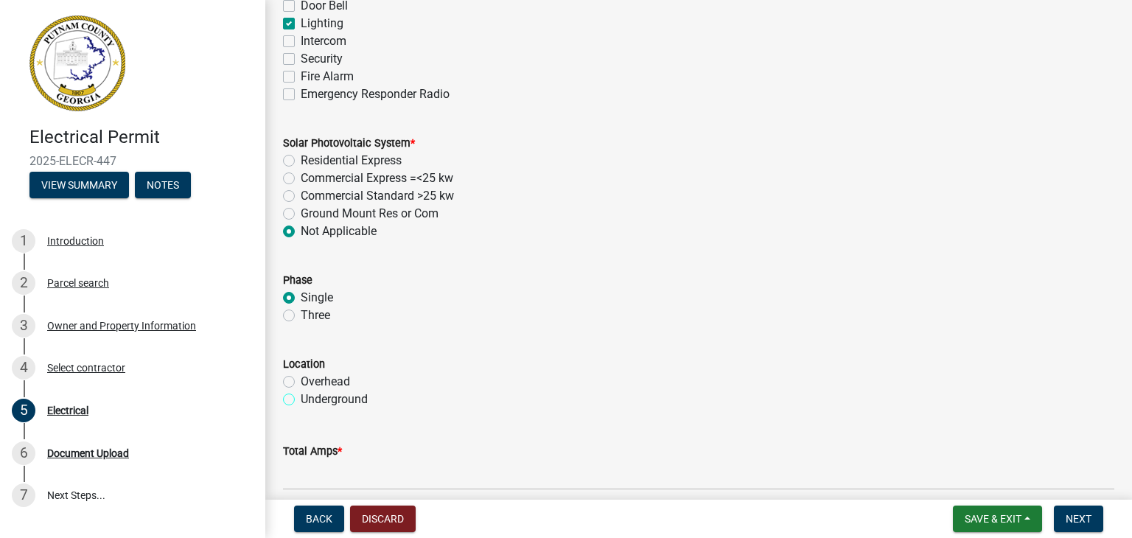
click at [301, 399] on input "Underground" at bounding box center [306, 396] width 10 height 10
radio input "true"
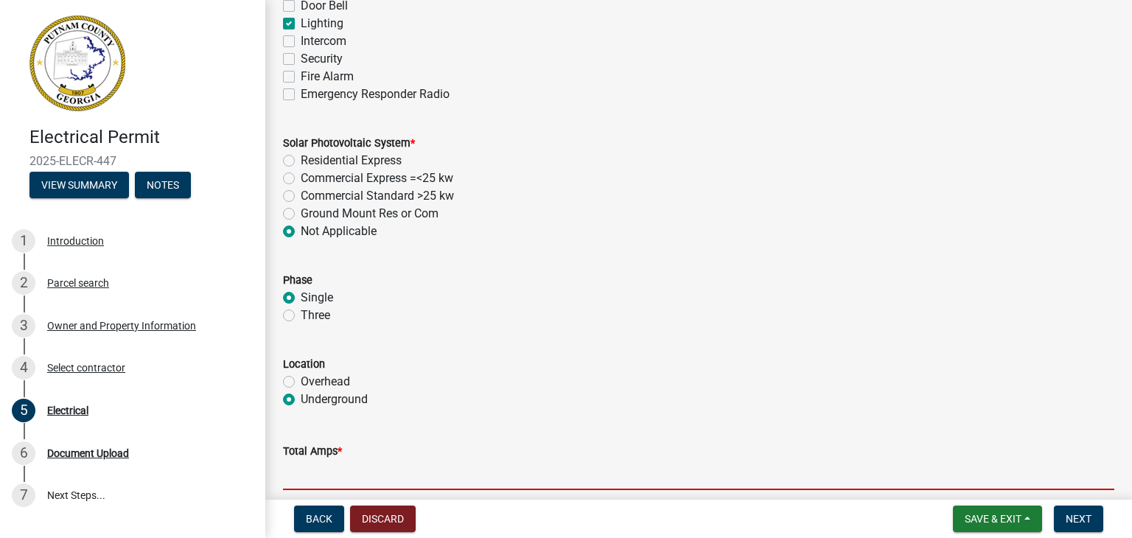
click at [380, 481] on input "text" at bounding box center [699, 475] width 832 height 30
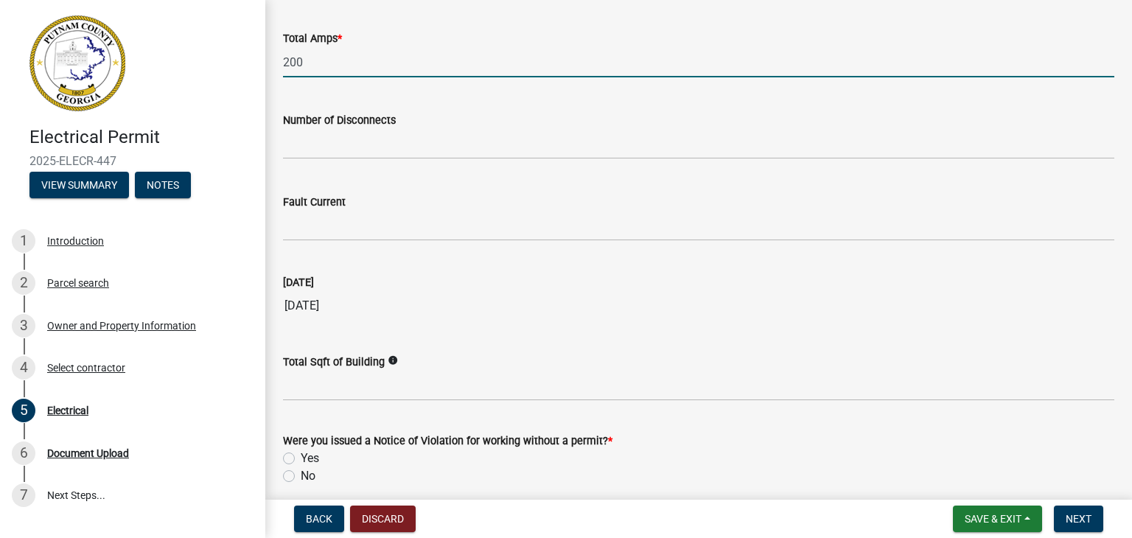
scroll to position [1504, 0]
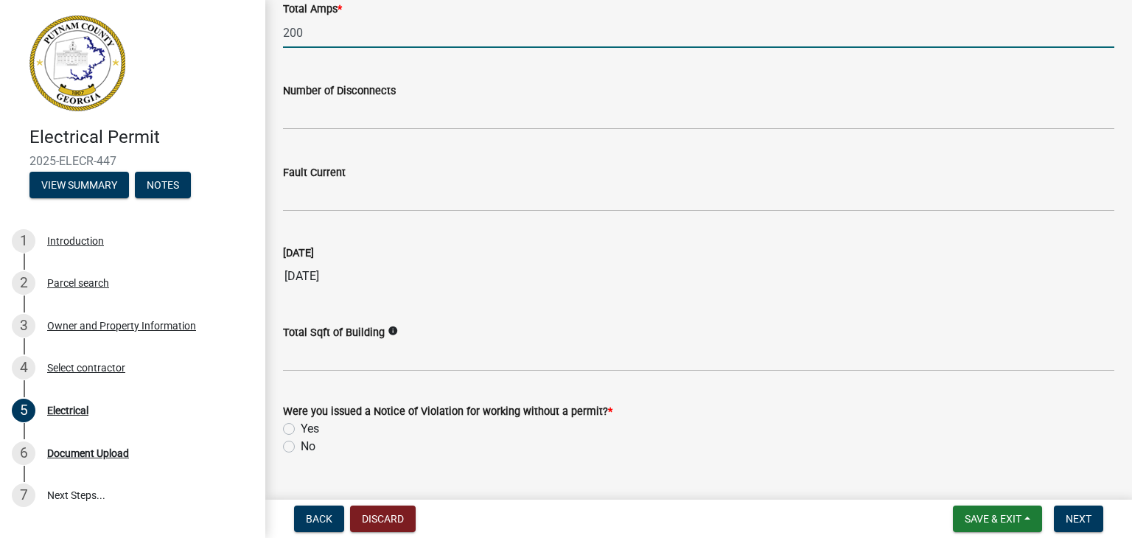
type input "200"
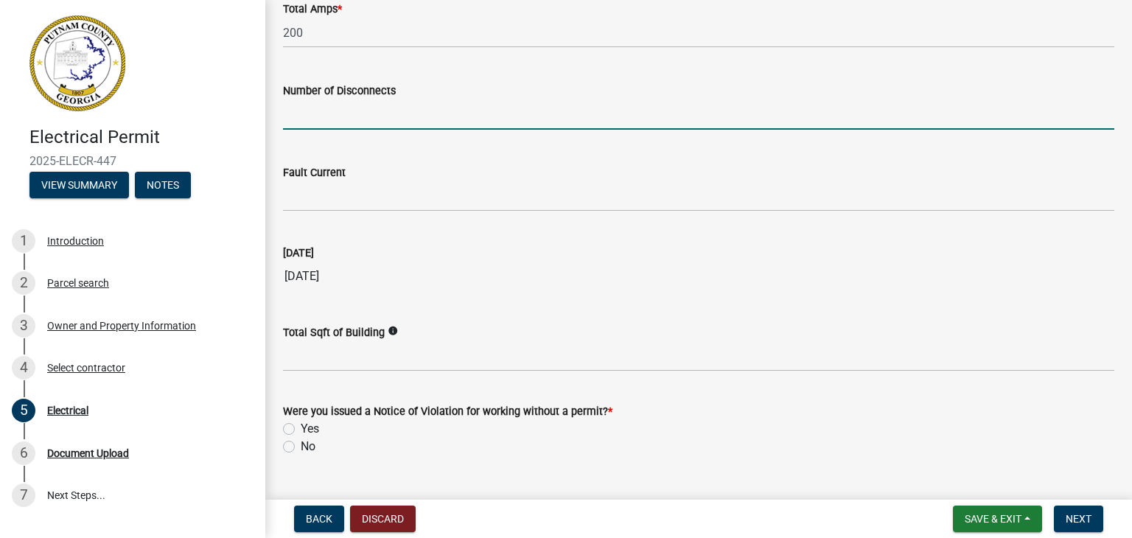
click at [400, 118] on input "text" at bounding box center [699, 115] width 832 height 30
type input "1"
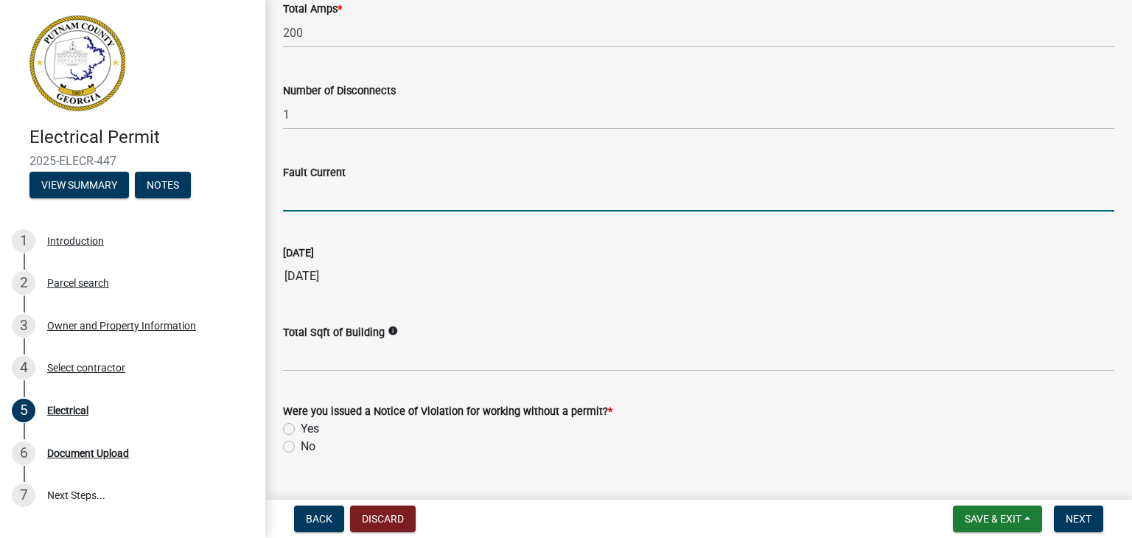
click at [363, 199] on input "Fault Current" at bounding box center [699, 196] width 832 height 30
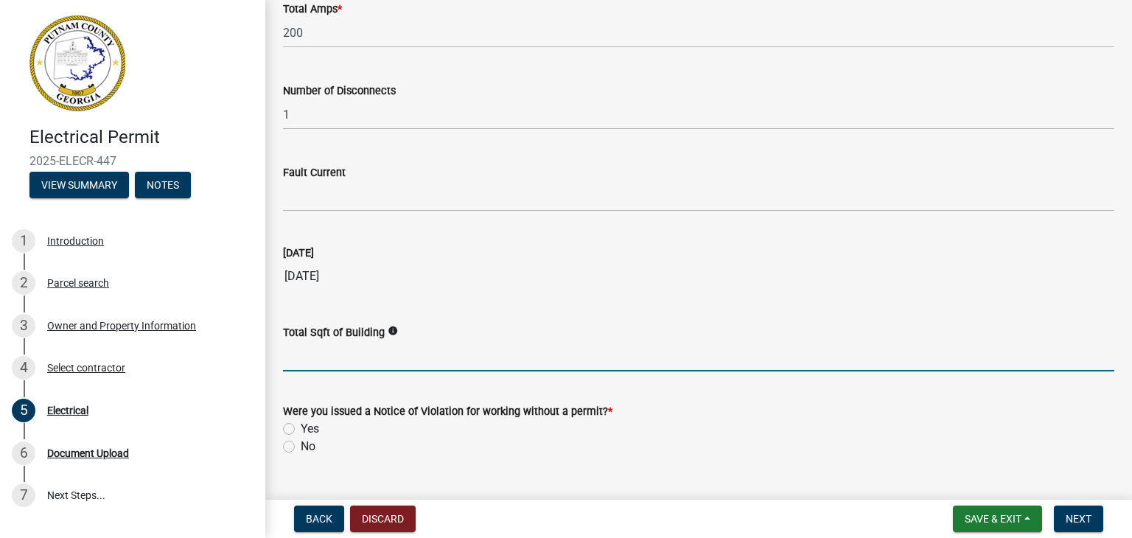
click at [356, 360] on input "text" at bounding box center [699, 356] width 832 height 30
type input "1680"
click at [301, 448] on label "No" at bounding box center [308, 447] width 15 height 18
click at [301, 448] on input "No" at bounding box center [306, 443] width 10 height 10
radio input "true"
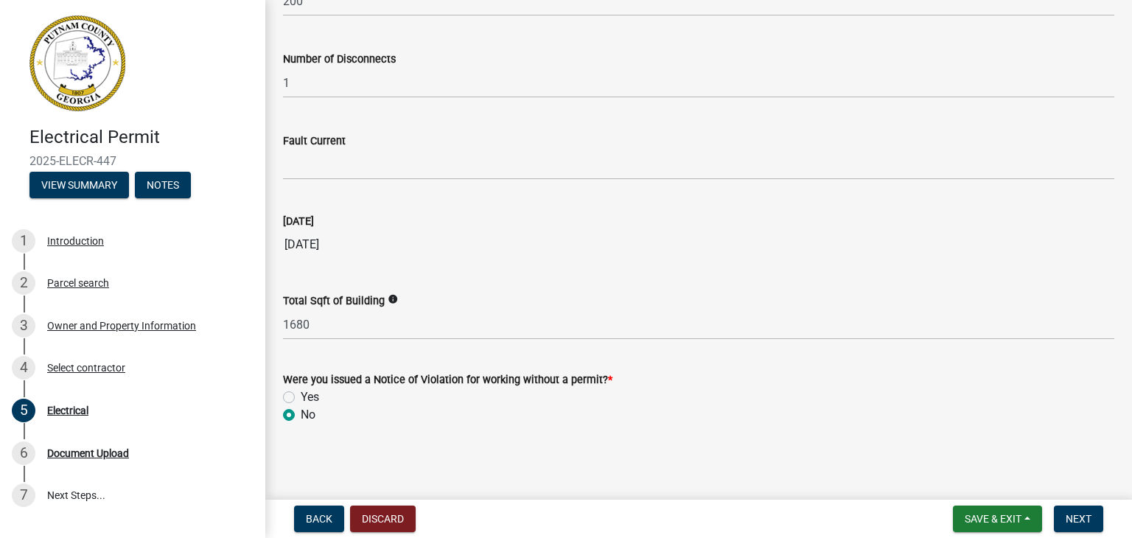
scroll to position [1536, 0]
click at [1076, 517] on span "Next" at bounding box center [1079, 519] width 26 height 12
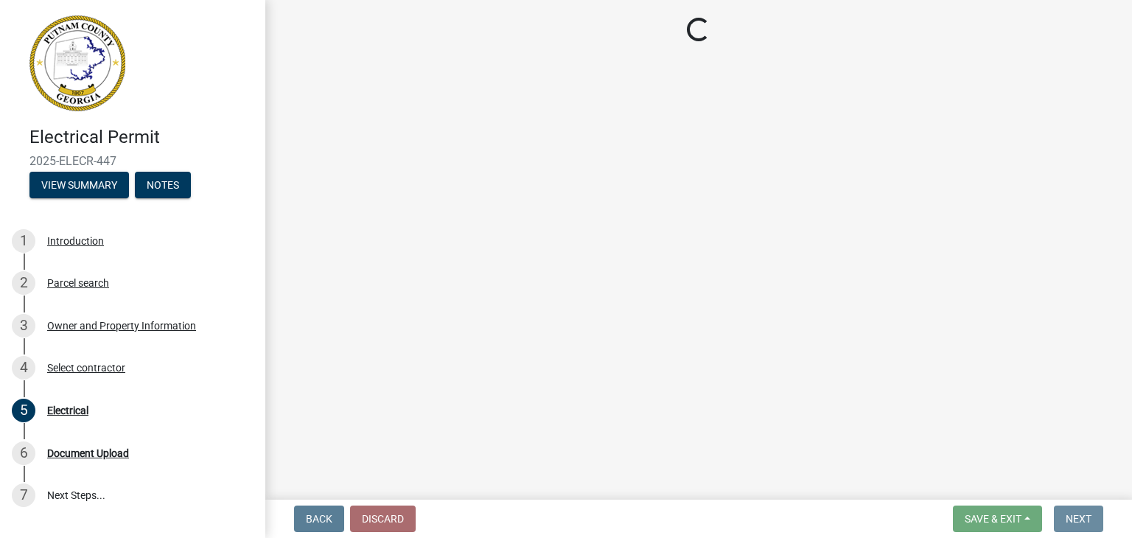
scroll to position [0, 0]
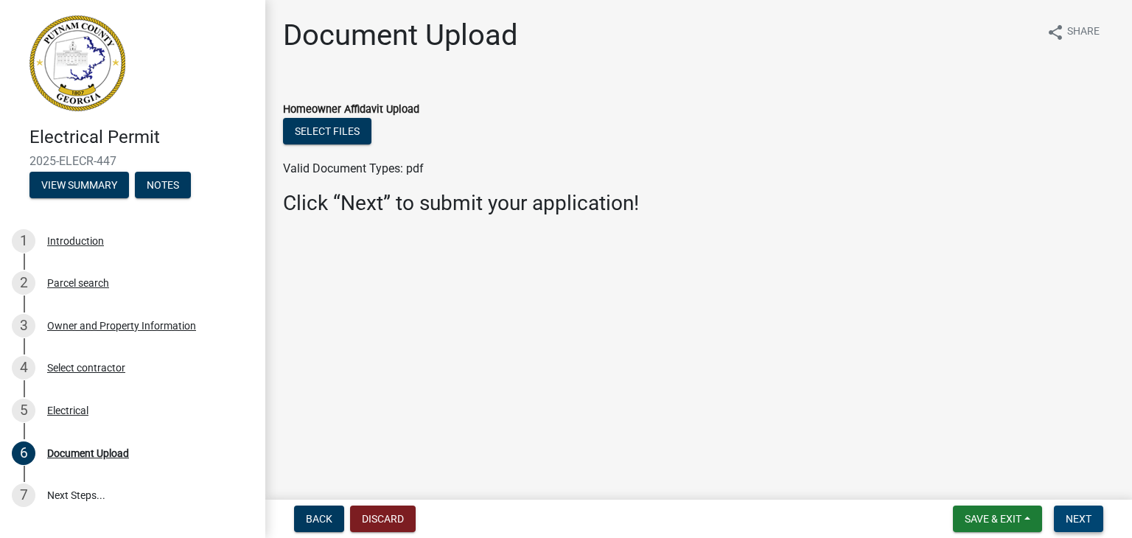
click at [1076, 517] on span "Next" at bounding box center [1079, 519] width 26 height 12
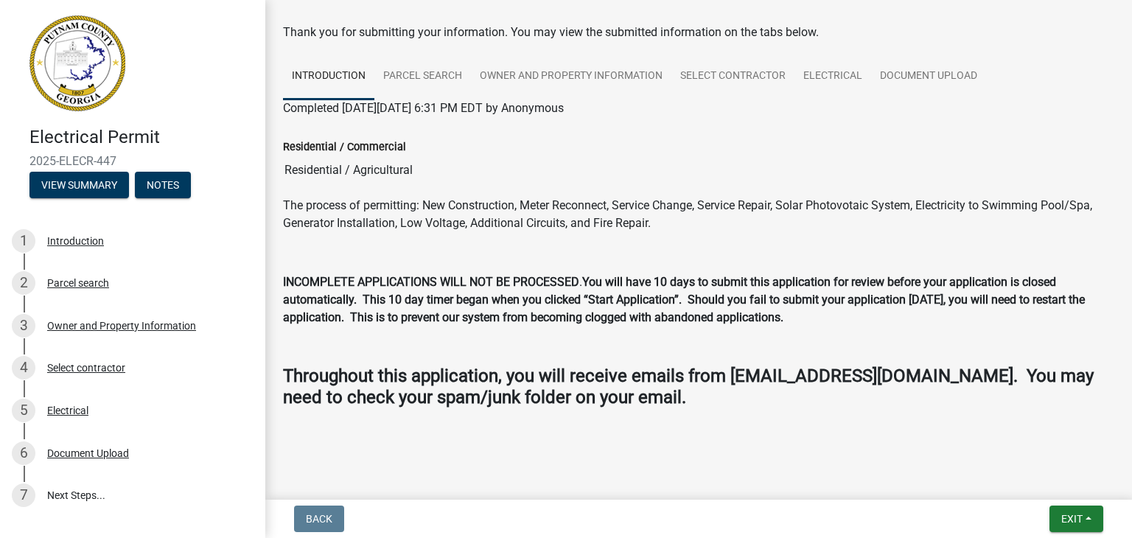
scroll to position [60, 0]
click at [1076, 514] on span "Exit" at bounding box center [1072, 519] width 21 height 12
click at [1043, 479] on button "Save & Exit" at bounding box center [1045, 480] width 118 height 35
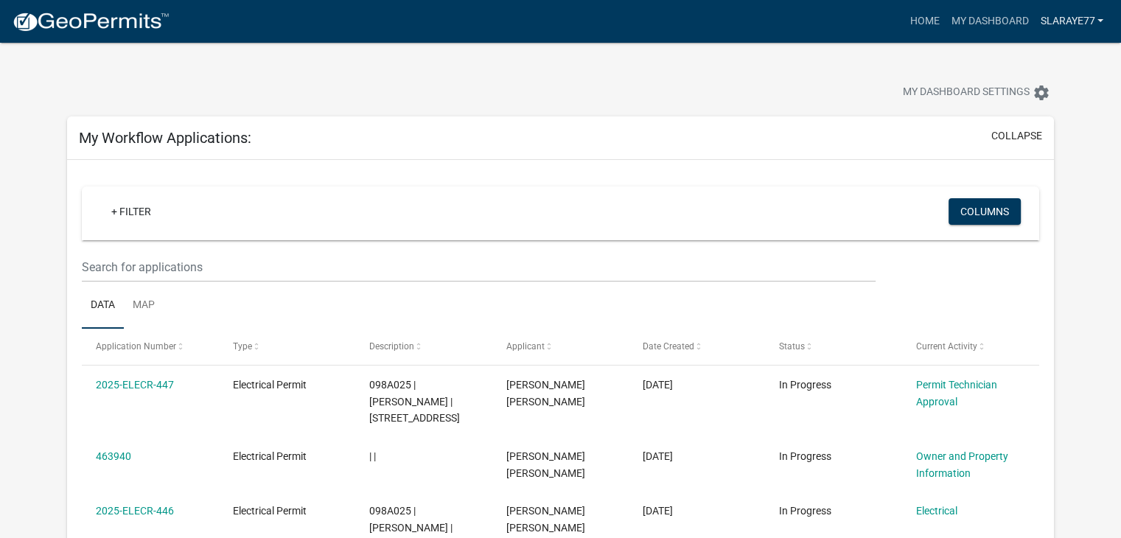
click at [1073, 17] on link "Slaraye77" at bounding box center [1071, 21] width 75 height 28
click at [1037, 113] on link "Logout" at bounding box center [1051, 108] width 118 height 35
